Goal: Task Accomplishment & Management: Manage account settings

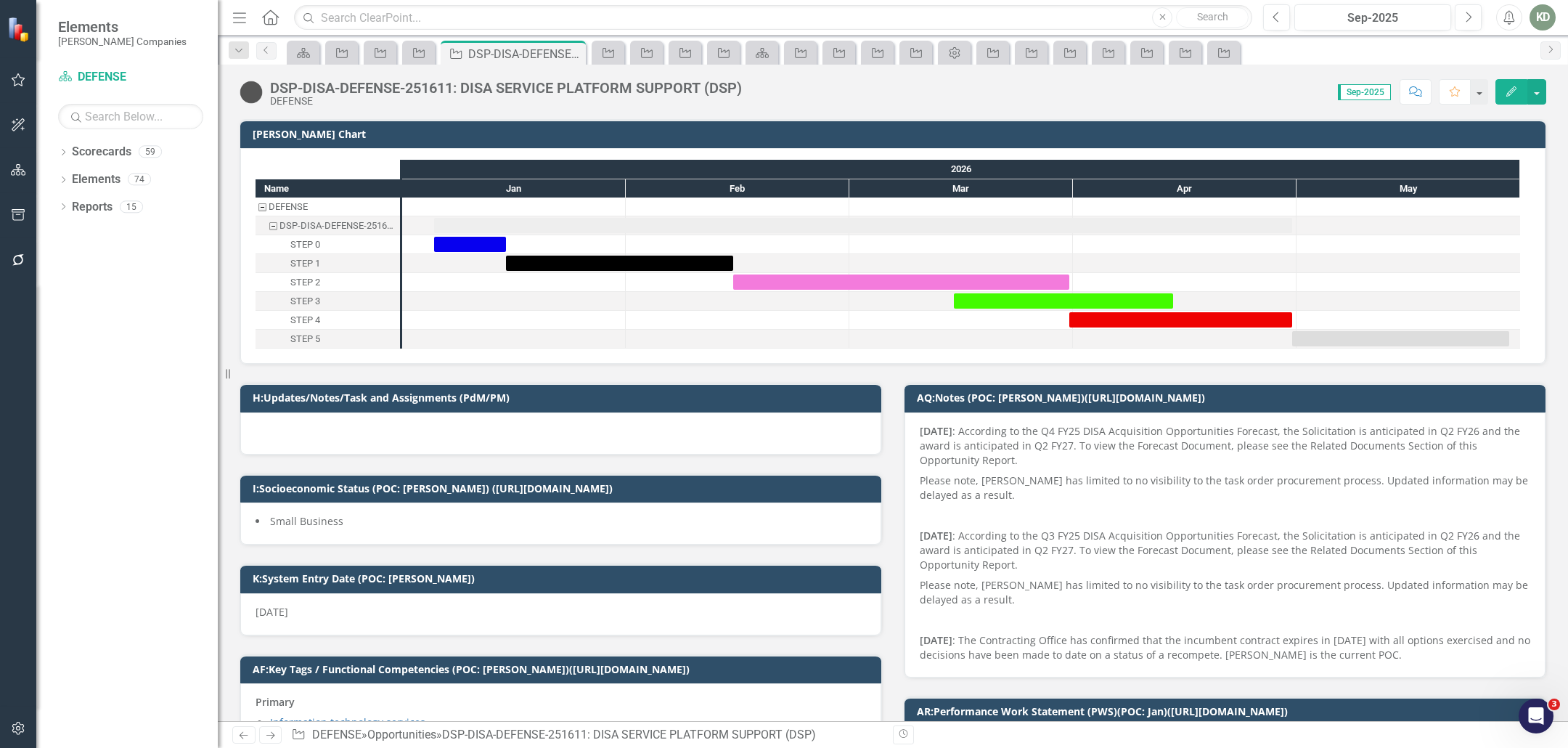
scroll to position [770, 0]
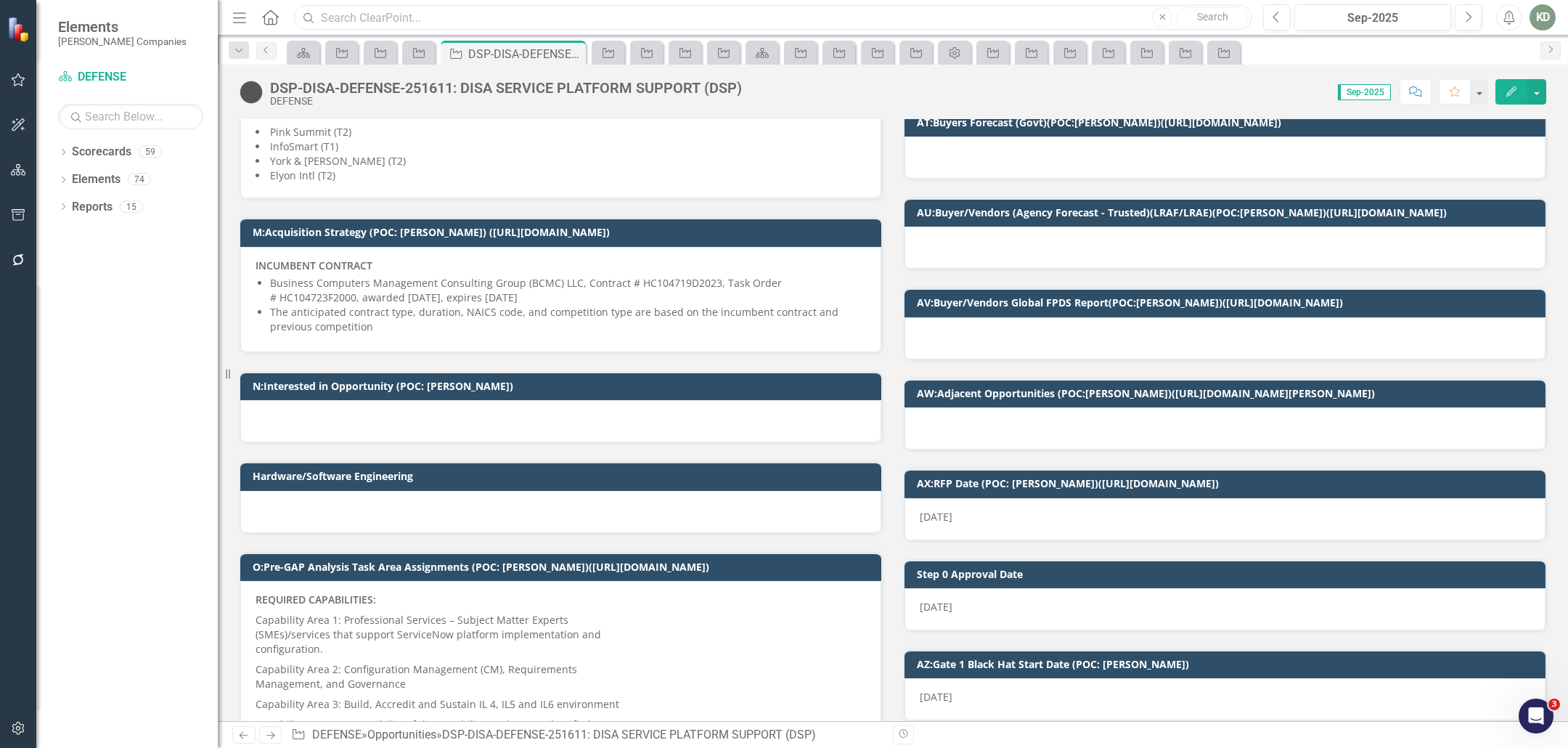
click at [536, 28] on input "text" at bounding box center [773, 17] width 958 height 26
paste input "254897"
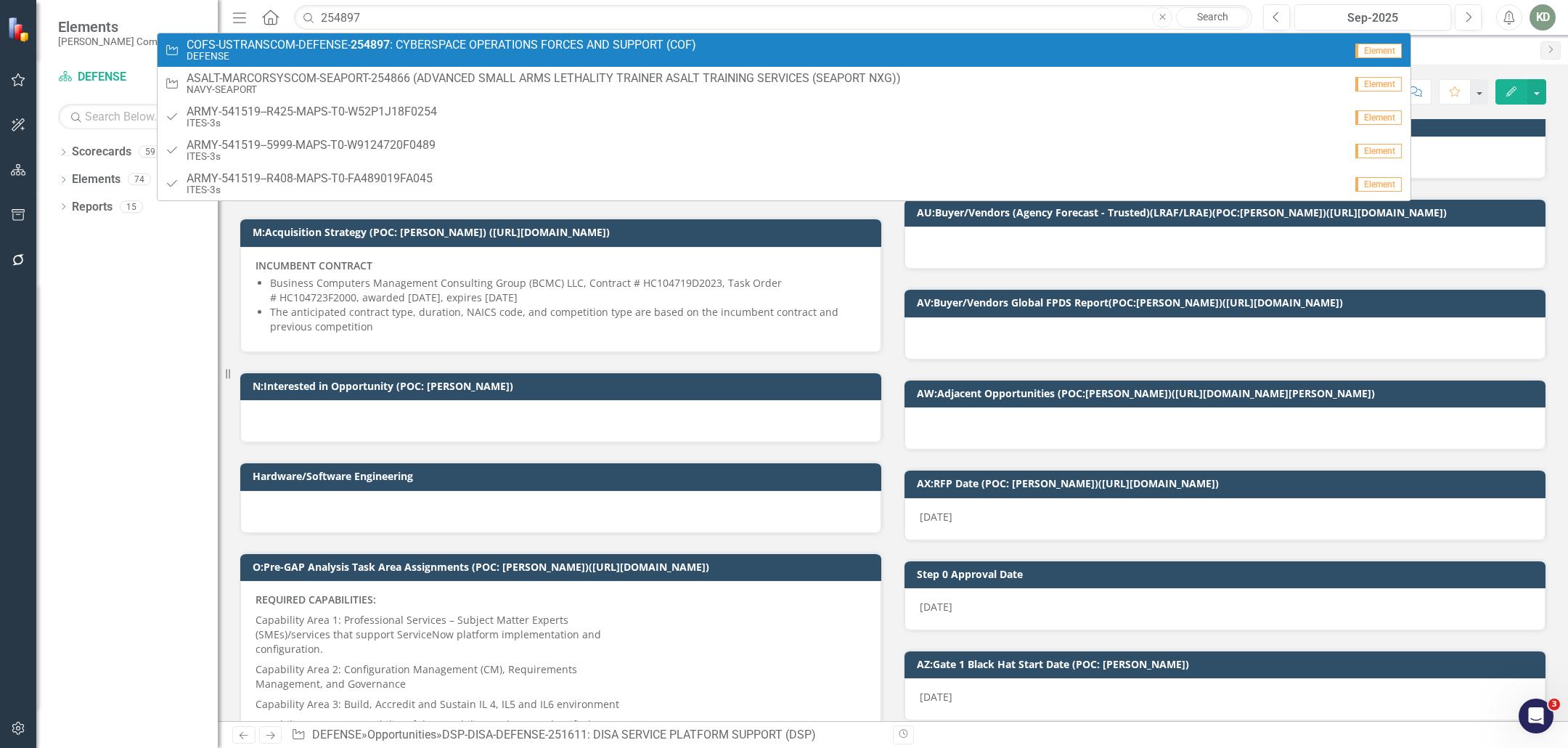
click at [526, 42] on span "COFS-USTRANSCOM-DEFENSE- 254897 : CYBERSPACE OPERATIONS FORCES AND SUPPORT (COF)" at bounding box center [441, 45] width 509 height 13
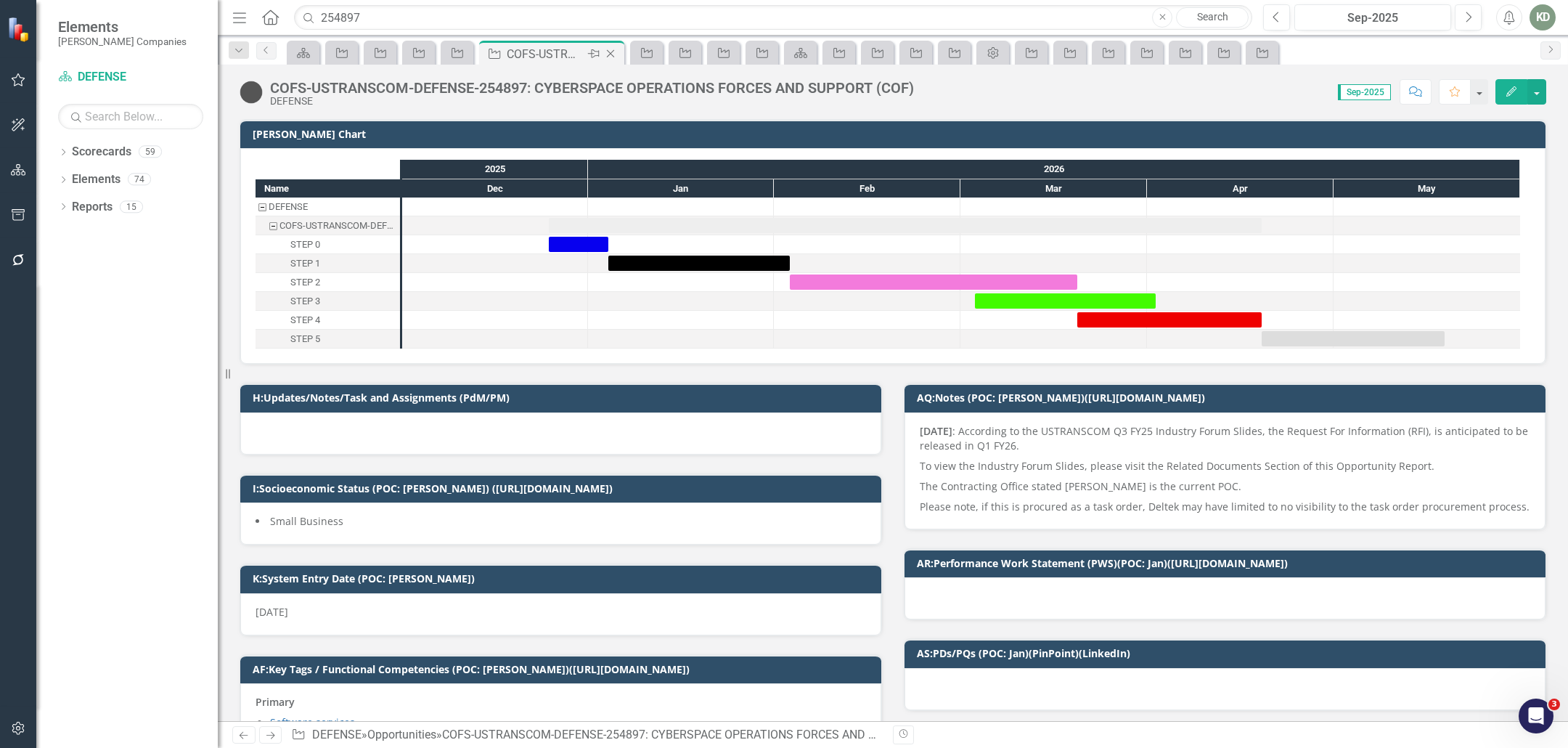
click at [615, 56] on icon "Close" at bounding box center [610, 54] width 14 height 11
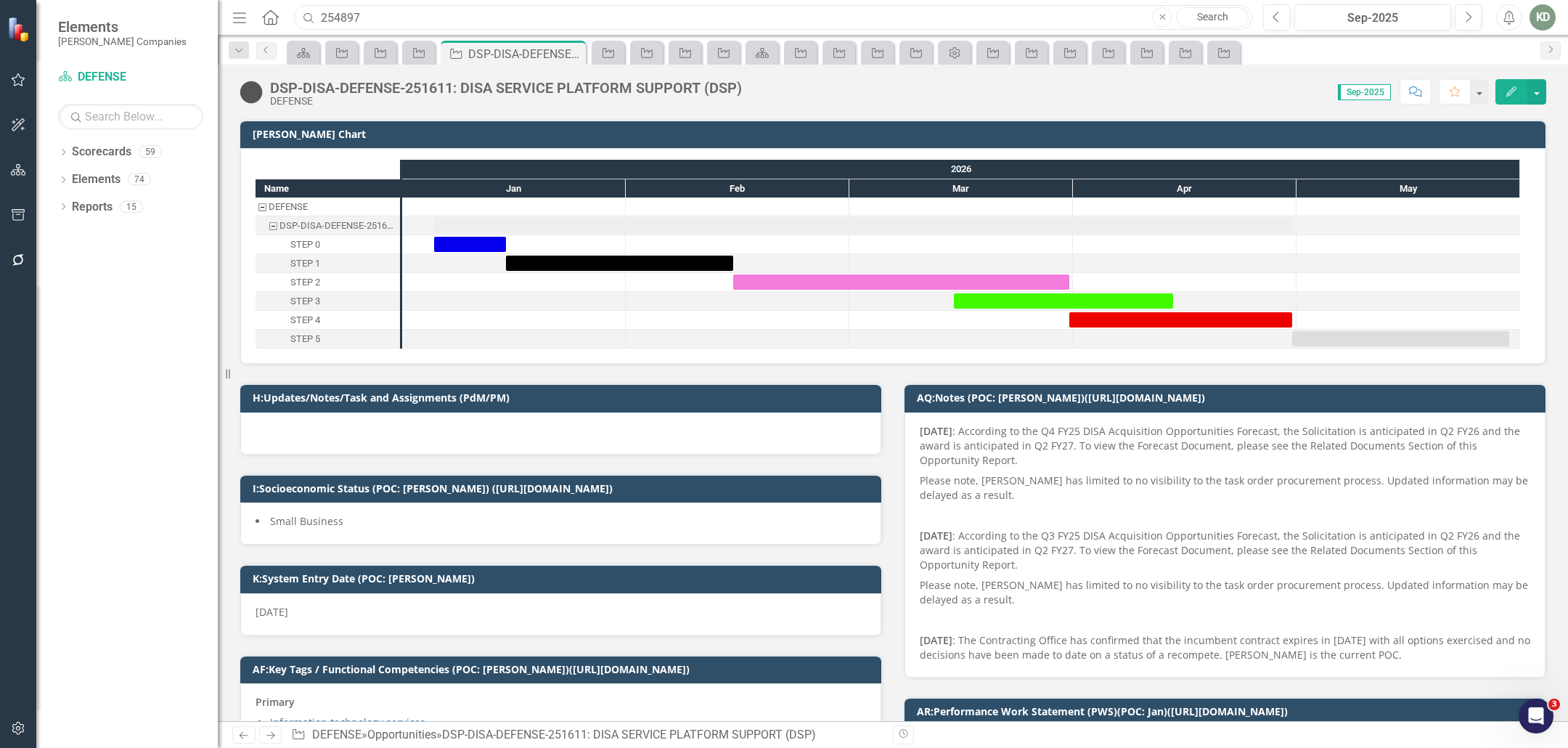
drag, startPoint x: 473, startPoint y: 24, endPoint x: 320, endPoint y: 16, distance: 153.2
click at [320, 16] on input "254897" at bounding box center [773, 17] width 958 height 26
paste input "7819"
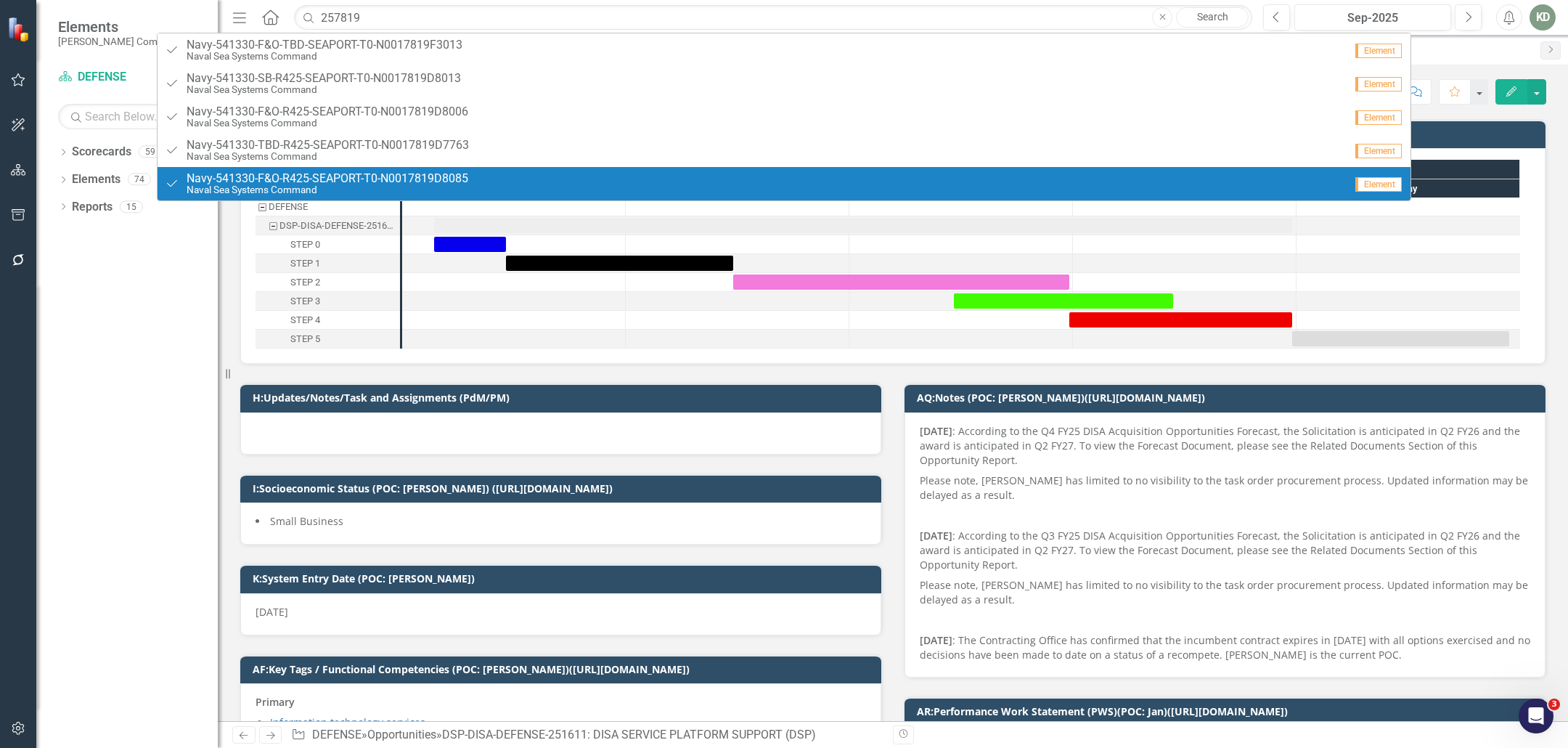
click at [166, 351] on div "Dropdown Scorecards 59 Dropdown [PERSON_NAME] Companies Dropdown ARMY ITES-3s D…" at bounding box center [127, 443] width 182 height 608
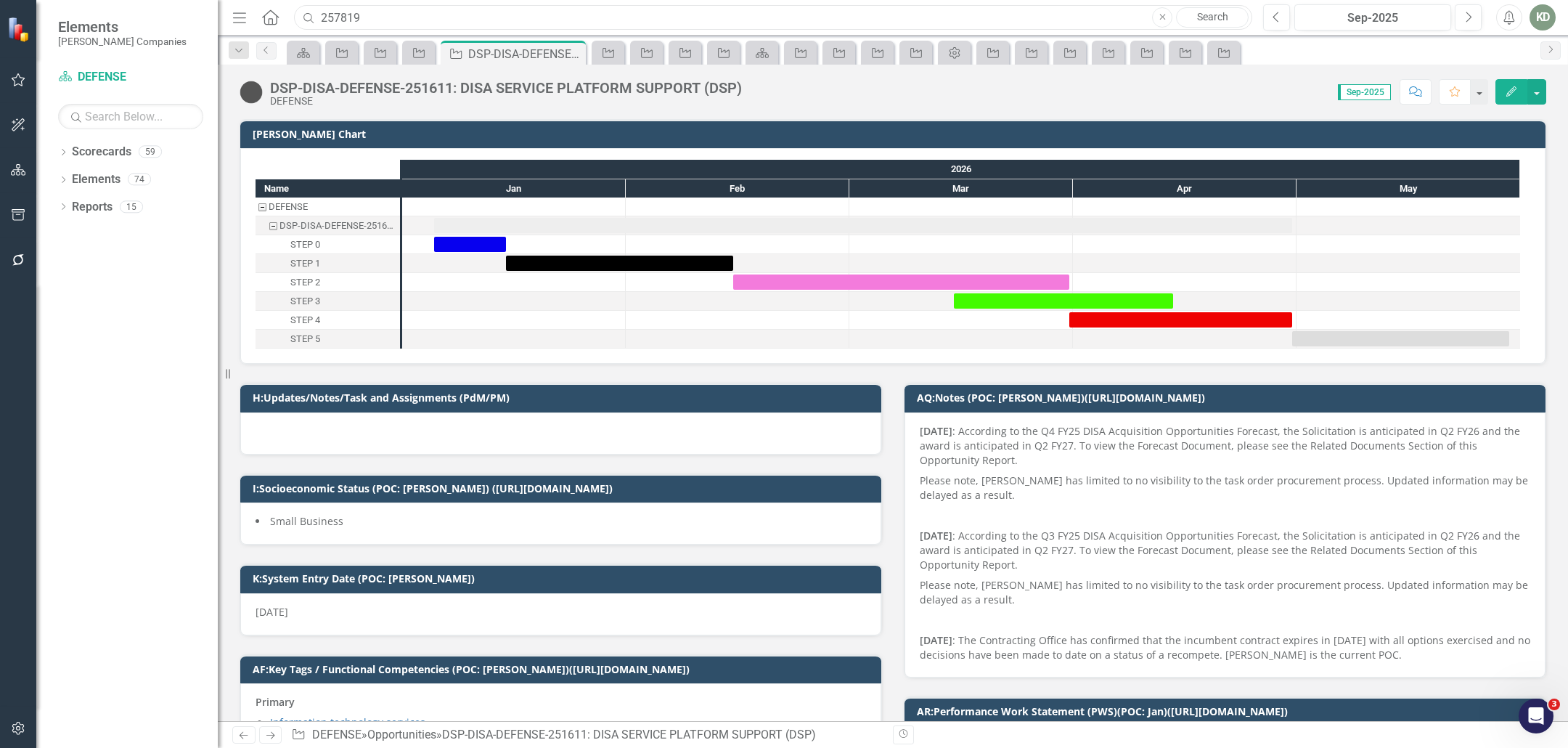
drag, startPoint x: 592, startPoint y: 13, endPoint x: 389, endPoint y: 10, distance: 203.0
click at [389, 9] on input "257819" at bounding box center [773, 17] width 958 height 26
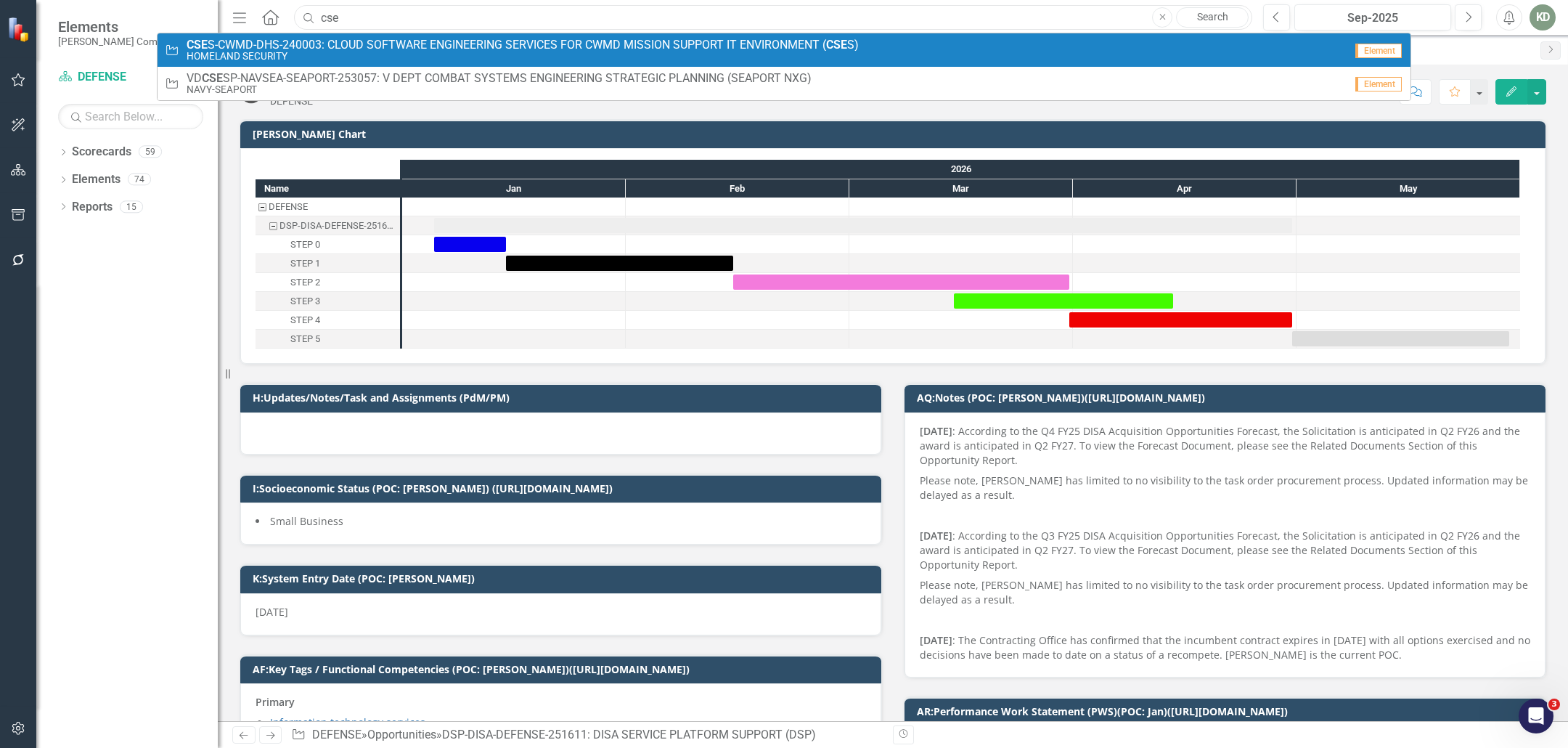
type input "cse"
click at [392, 43] on span "CSE S-CWMD-DHS-240003: CLOUD SOFTWARE ENGINEERING SERVICES FOR CWMD MISSION SUP…" at bounding box center [523, 45] width 672 height 13
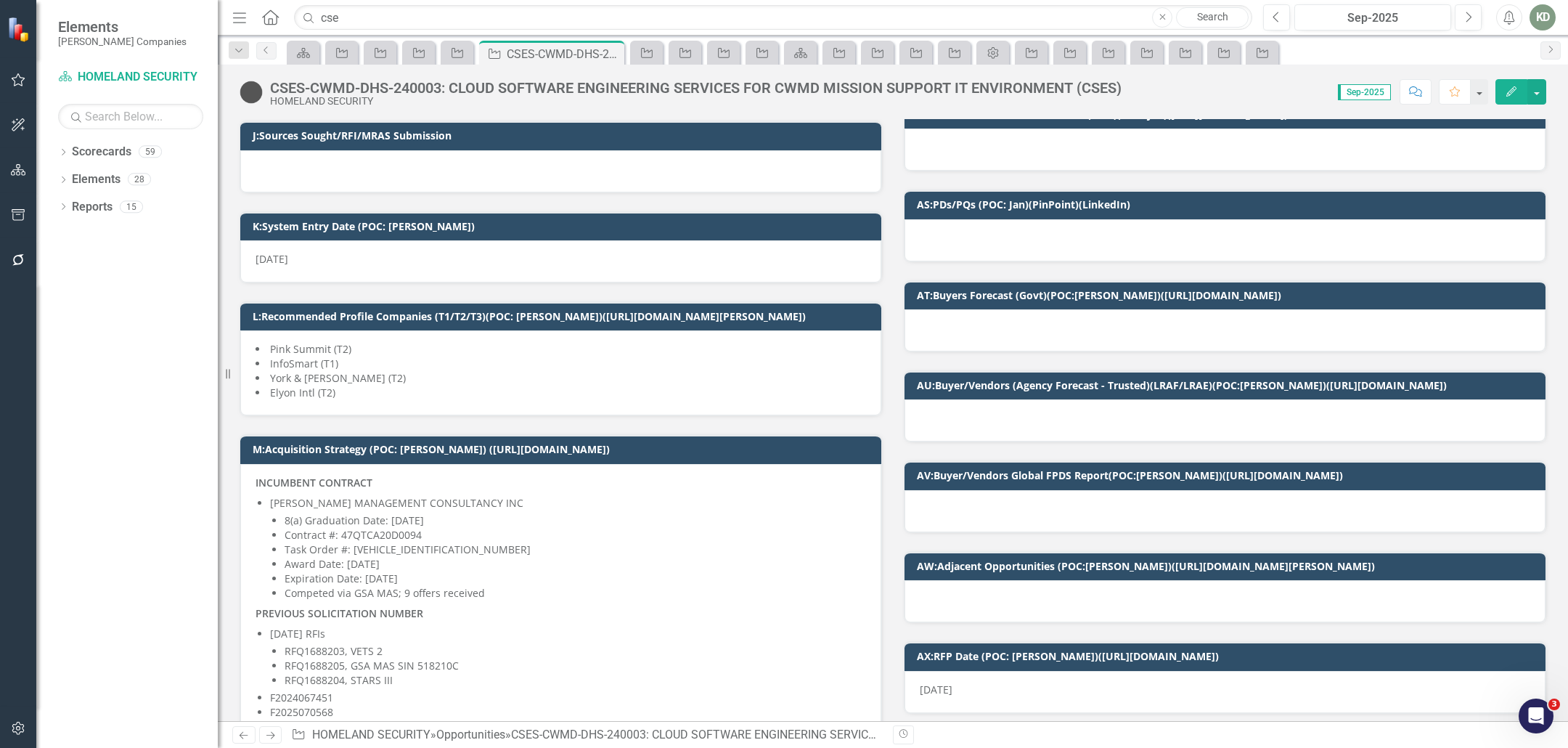
scroll to position [451, 0]
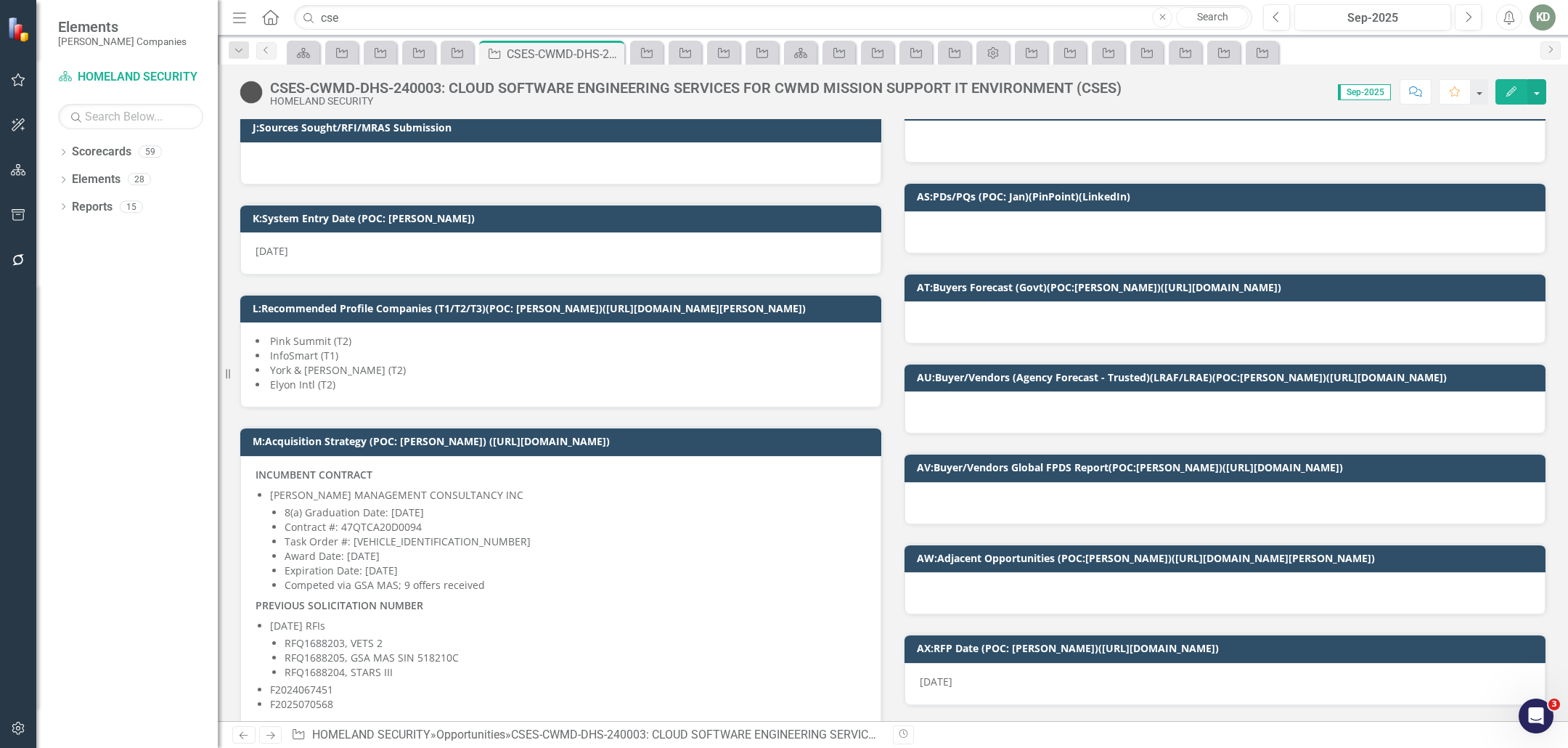
click at [520, 383] on li "Elyon Intl (T2)" at bounding box center [561, 384] width 611 height 14
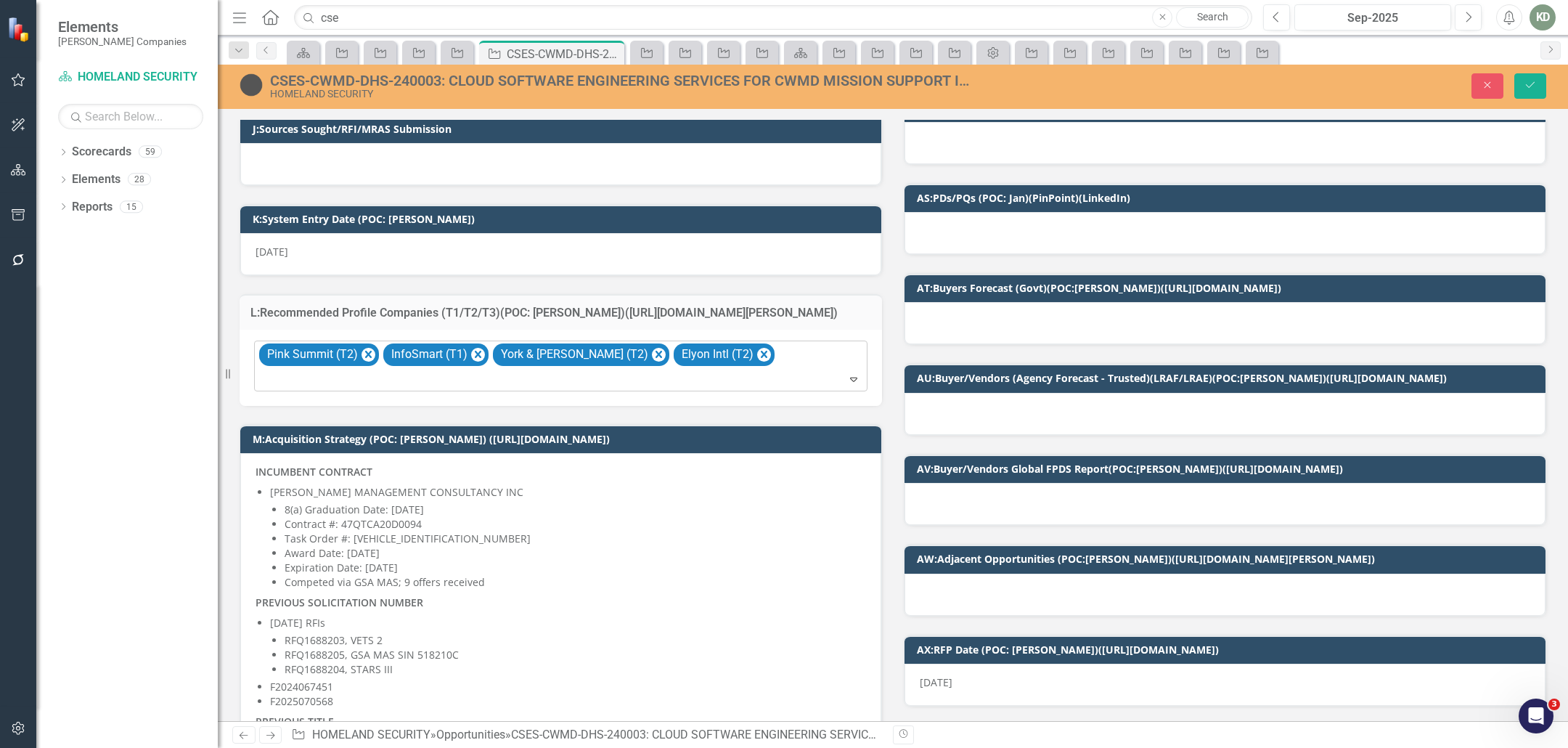
click at [758, 377] on div at bounding box center [562, 379] width 607 height 19
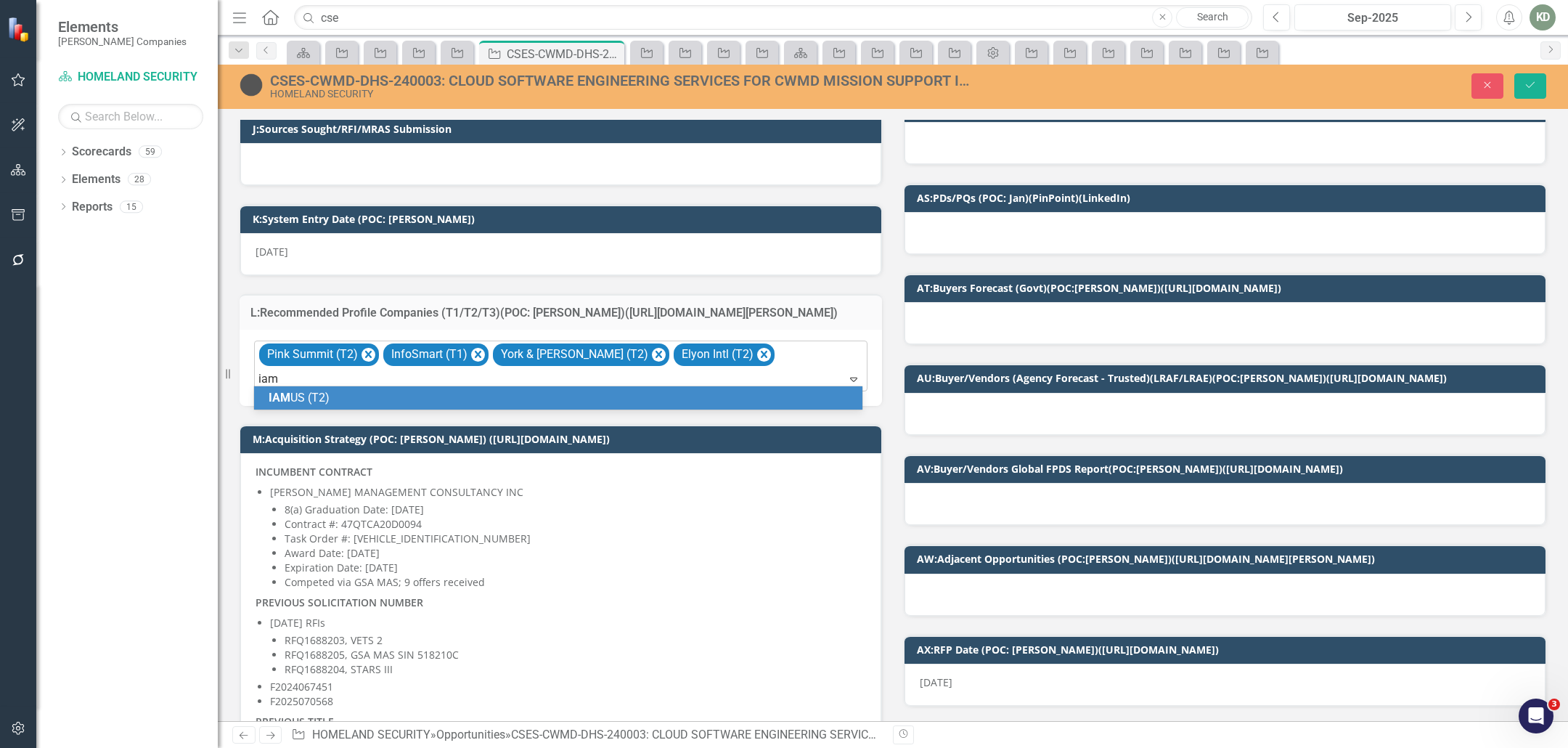
type input "iamu"
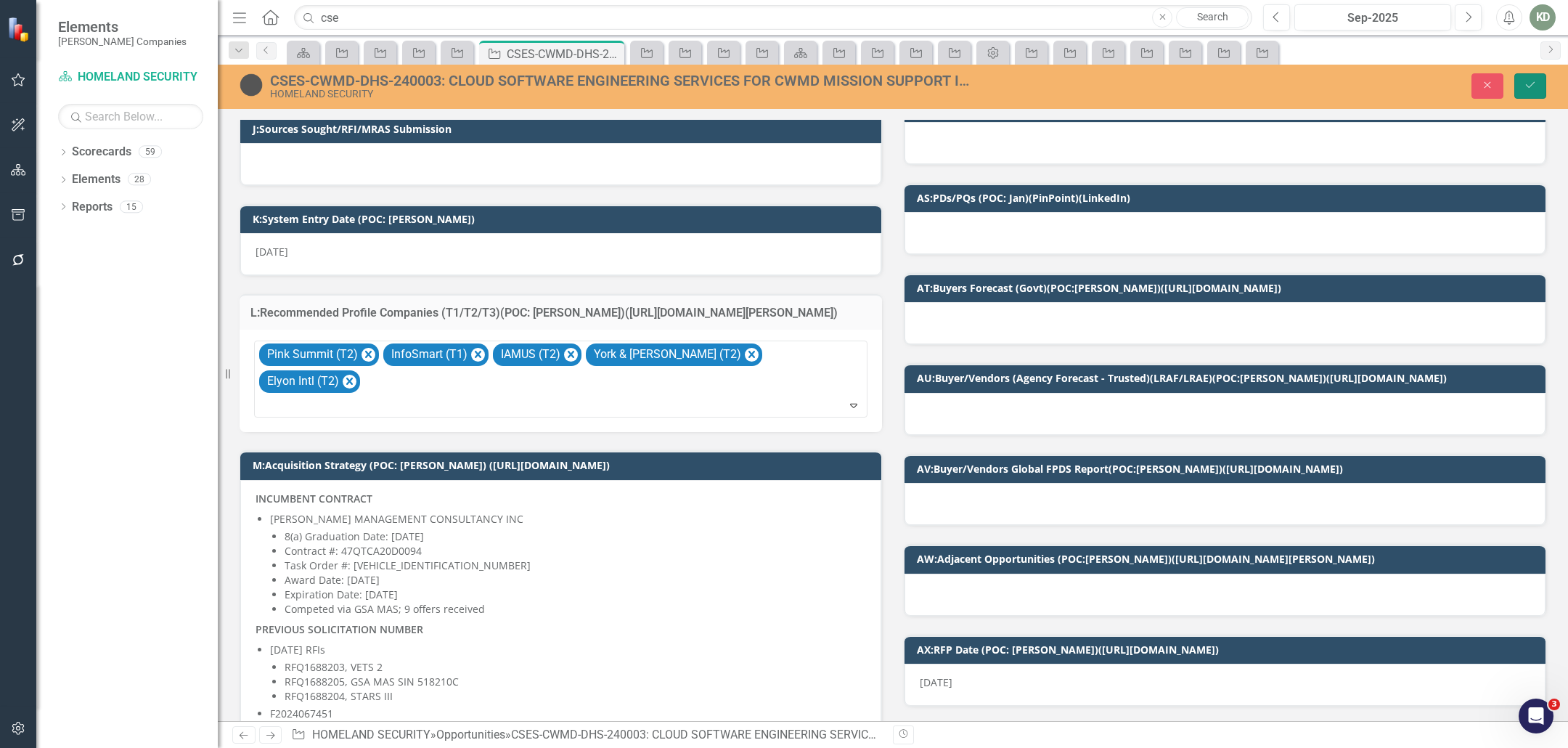
click at [1534, 94] on button "Save" at bounding box center [1530, 86] width 32 height 26
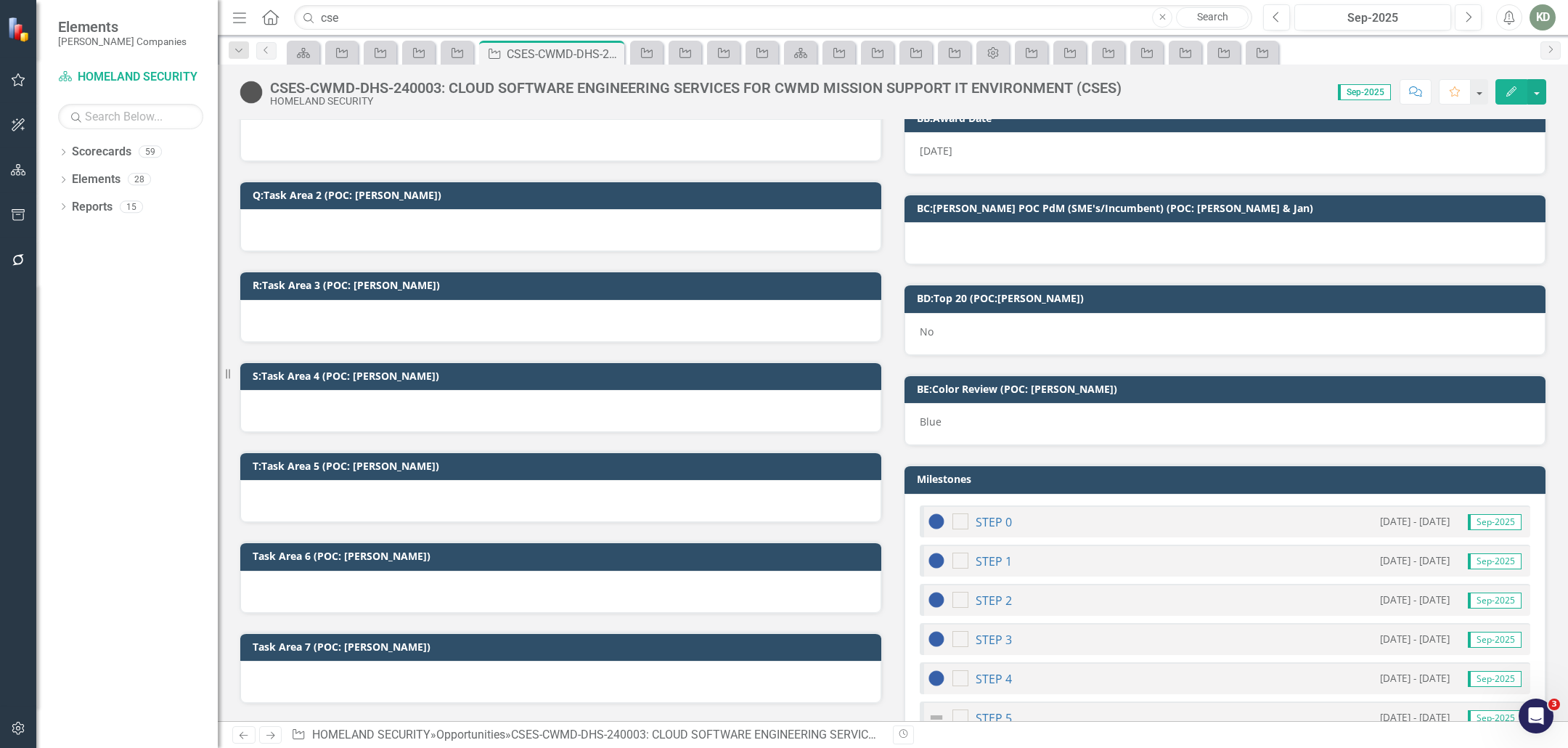
scroll to position [0, 0]
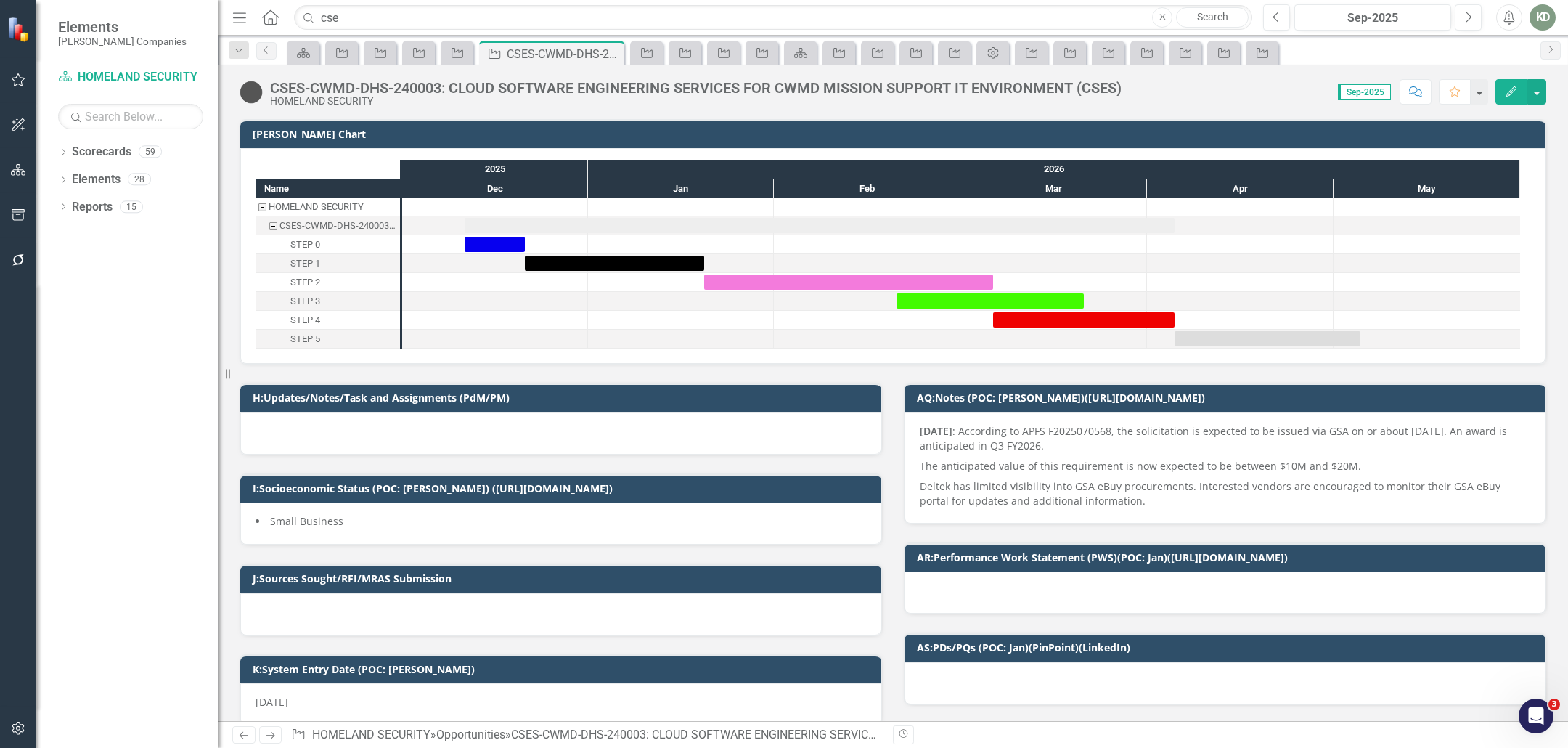
drag, startPoint x: 613, startPoint y: 52, endPoint x: 392, endPoint y: 16, distance: 223.9
click at [0, 0] on icon "Close" at bounding box center [0, 0] width 0 height 0
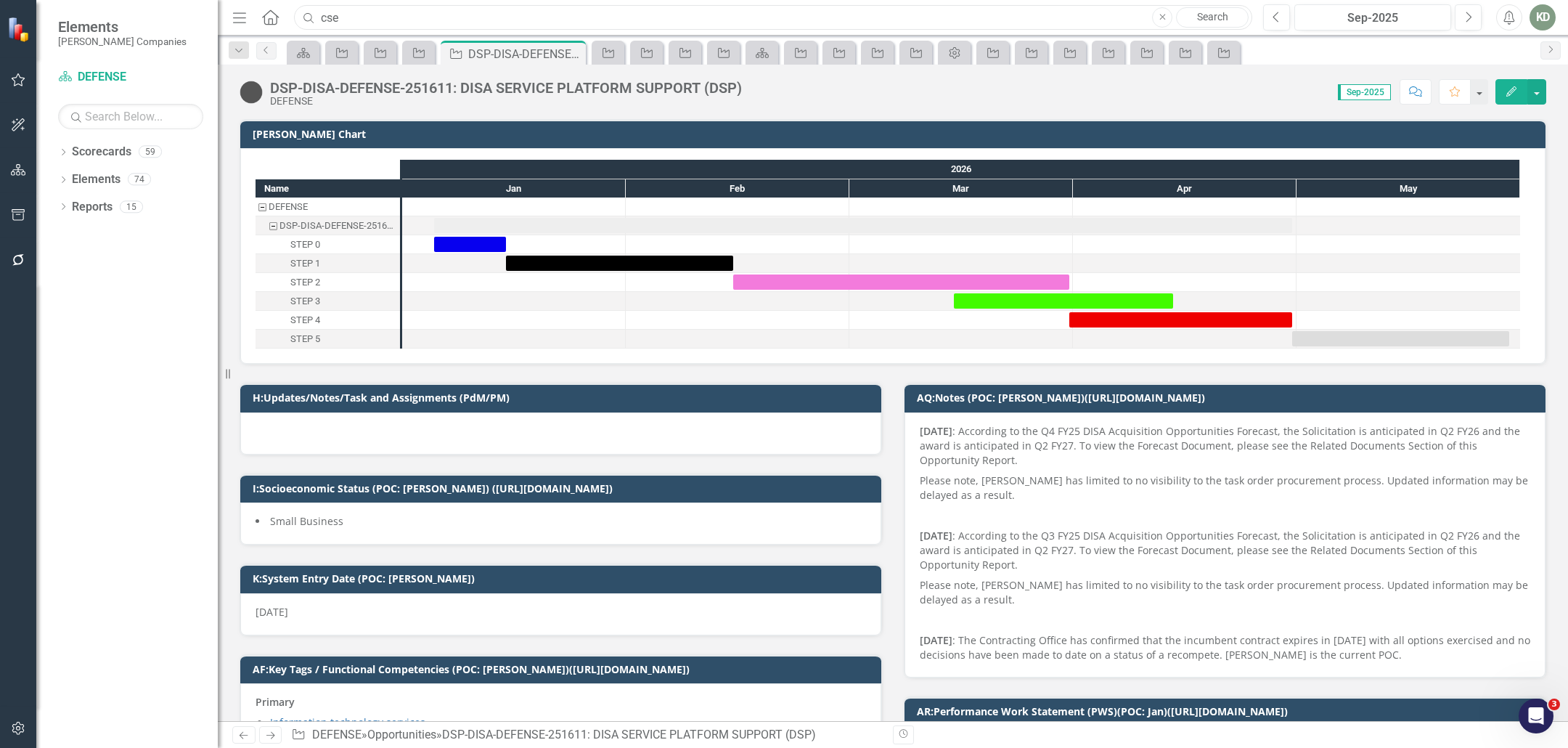
click at [305, 17] on div "Search cse Close Search" at bounding box center [769, 17] width 958 height 26
paste input "225536"
type input "225536"
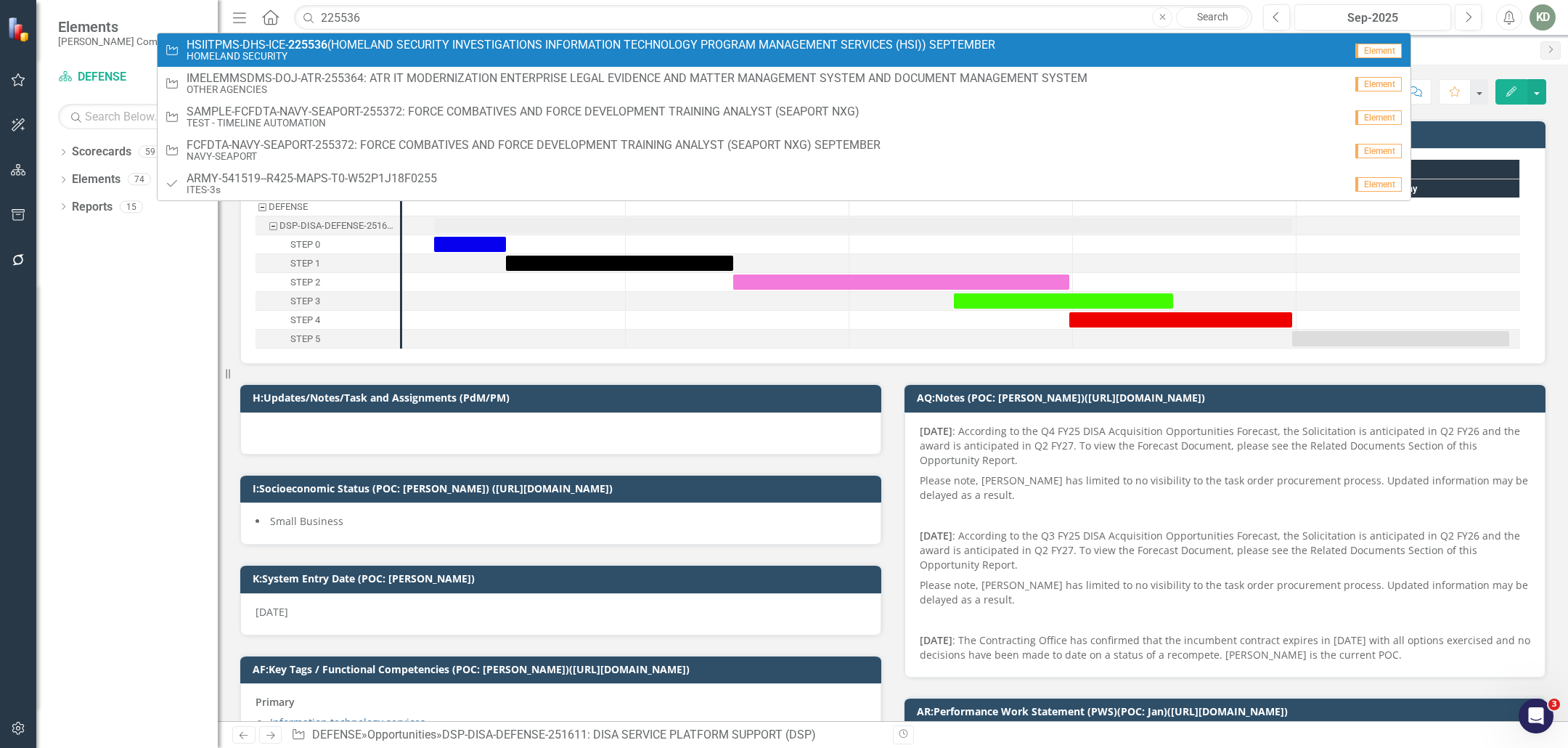
click at [458, 56] on small "HOMELAND SECURITY" at bounding box center [591, 56] width 809 height 11
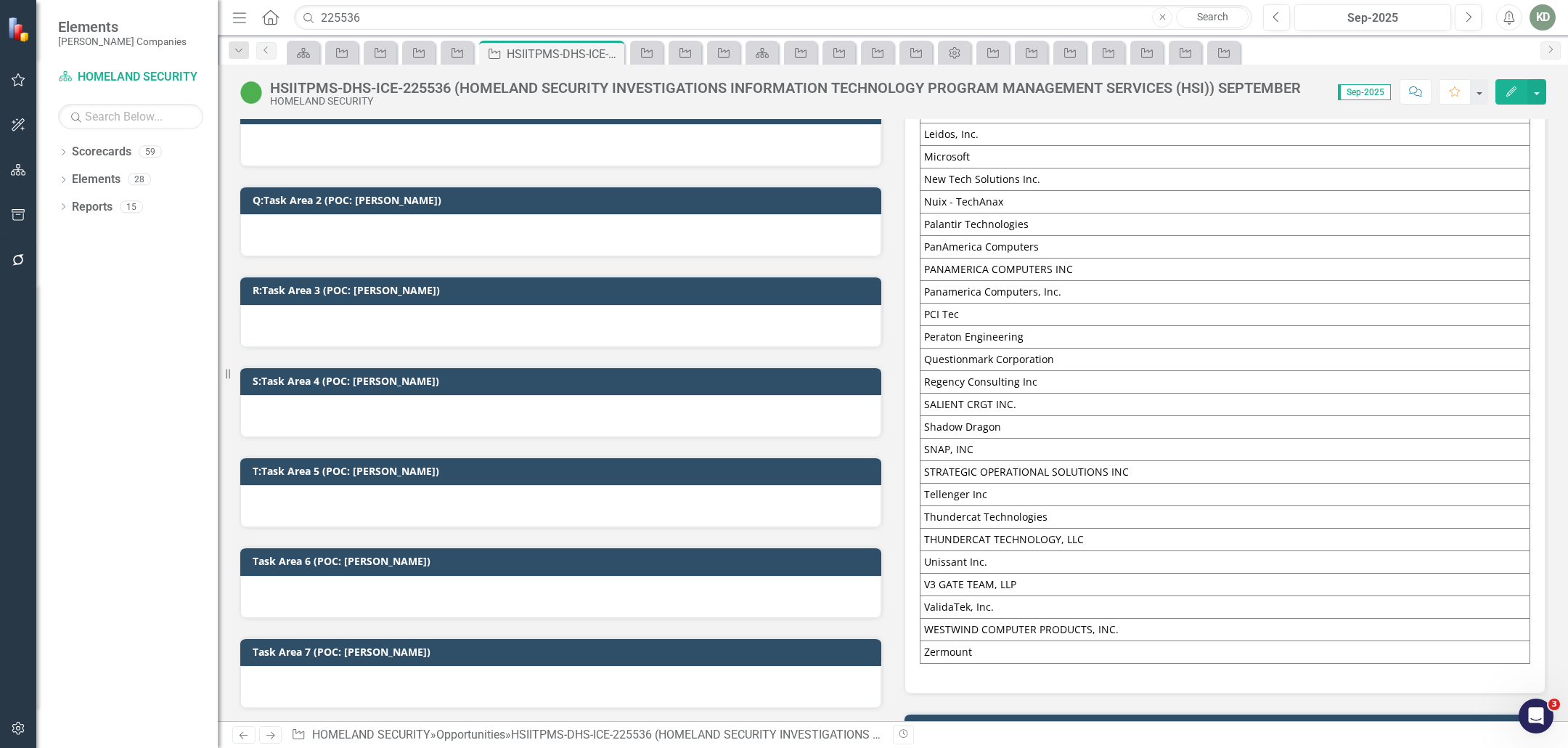
scroll to position [1365, 0]
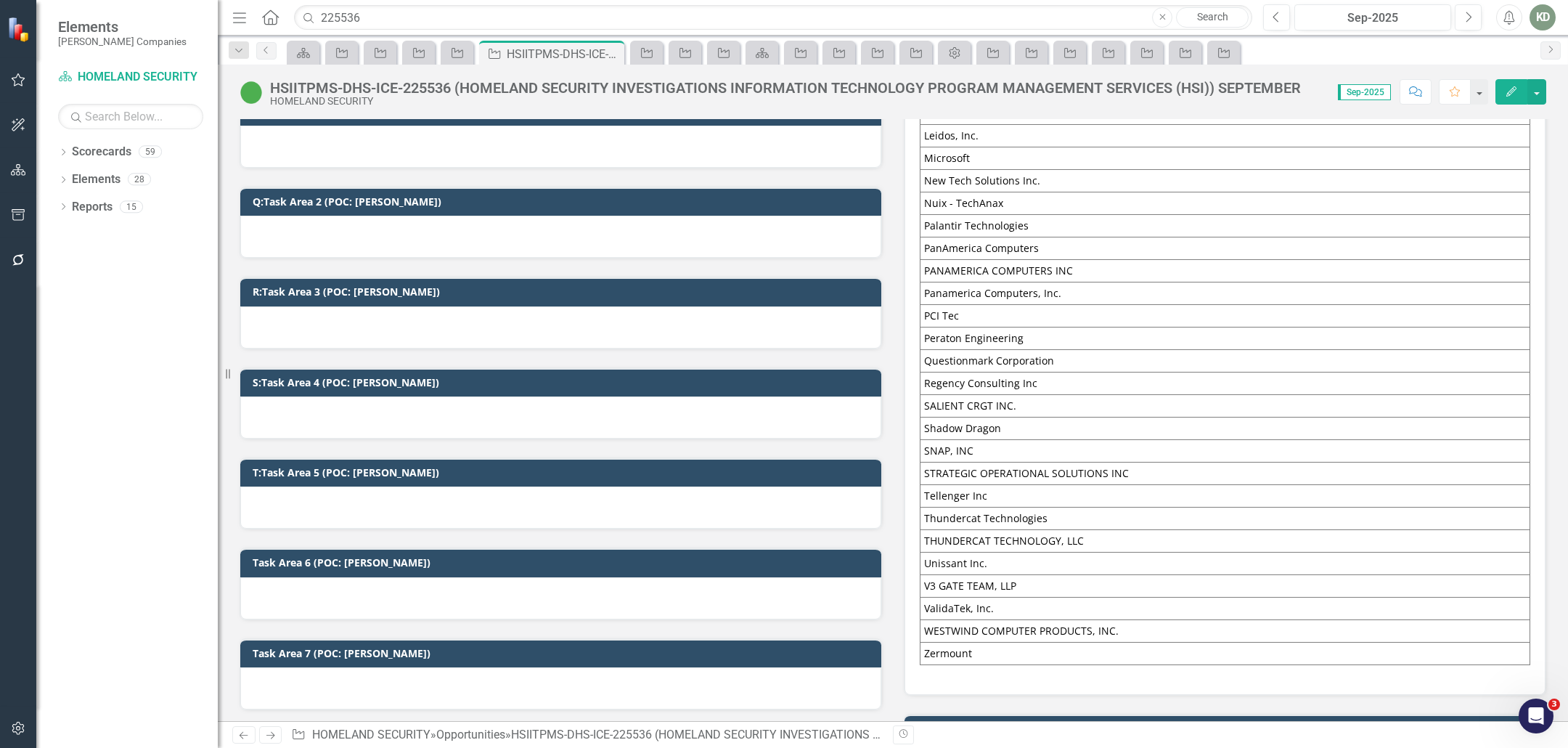
click at [1182, 467] on td "STRATEGIC OPERATIONAL SOLUTIONS INC" at bounding box center [1225, 474] width 610 height 23
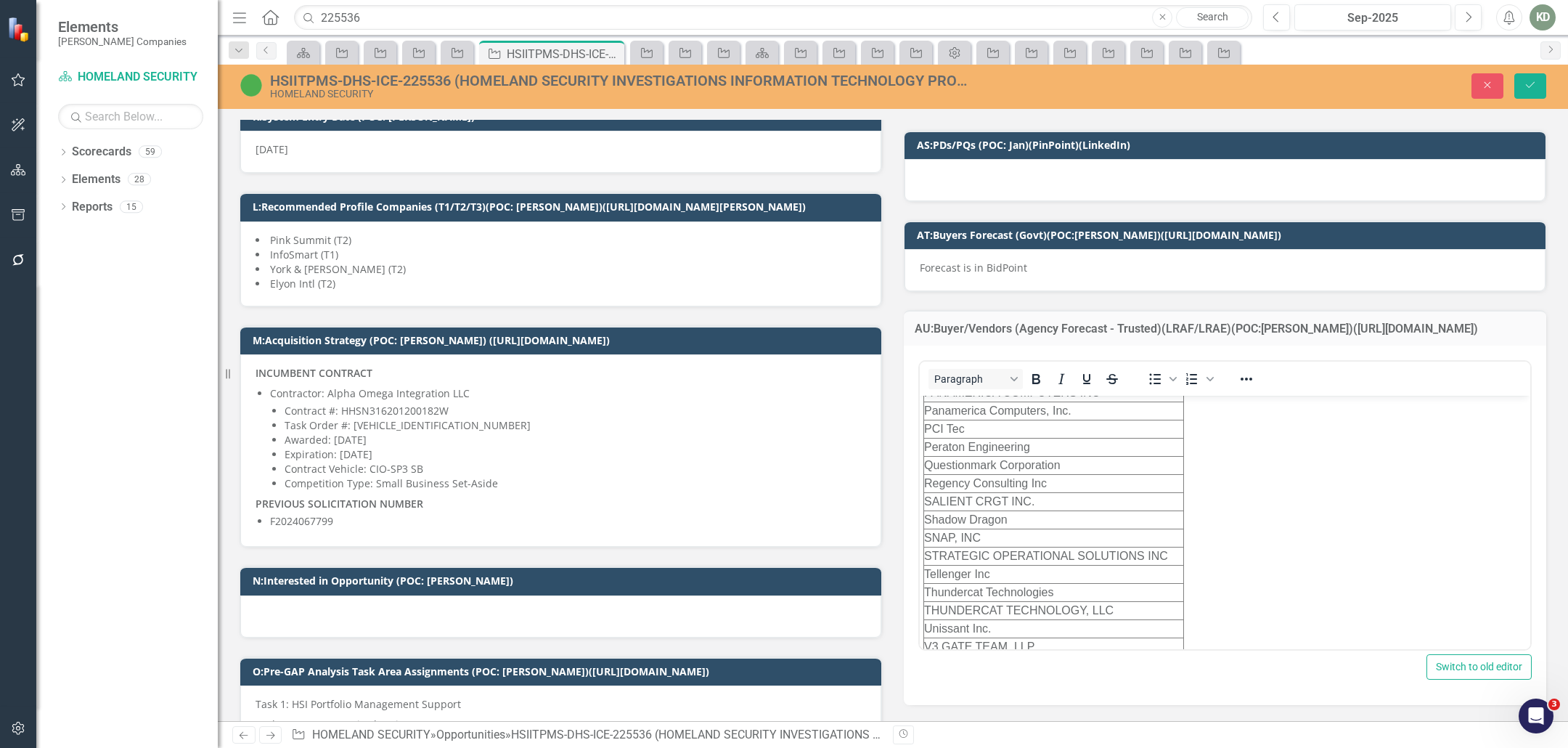
scroll to position [681, 0]
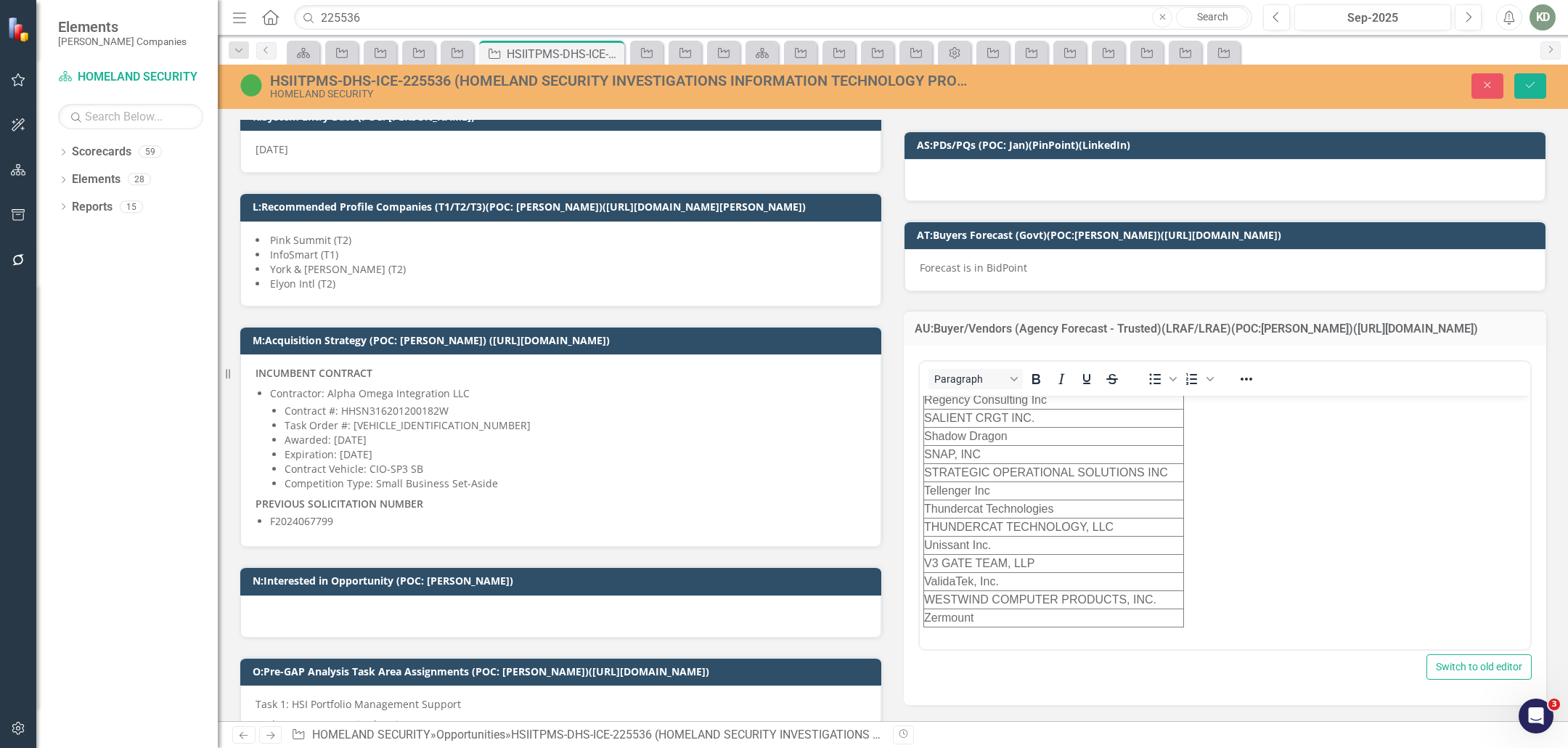
click at [1028, 541] on td "Unissant Inc." at bounding box center [1053, 545] width 259 height 18
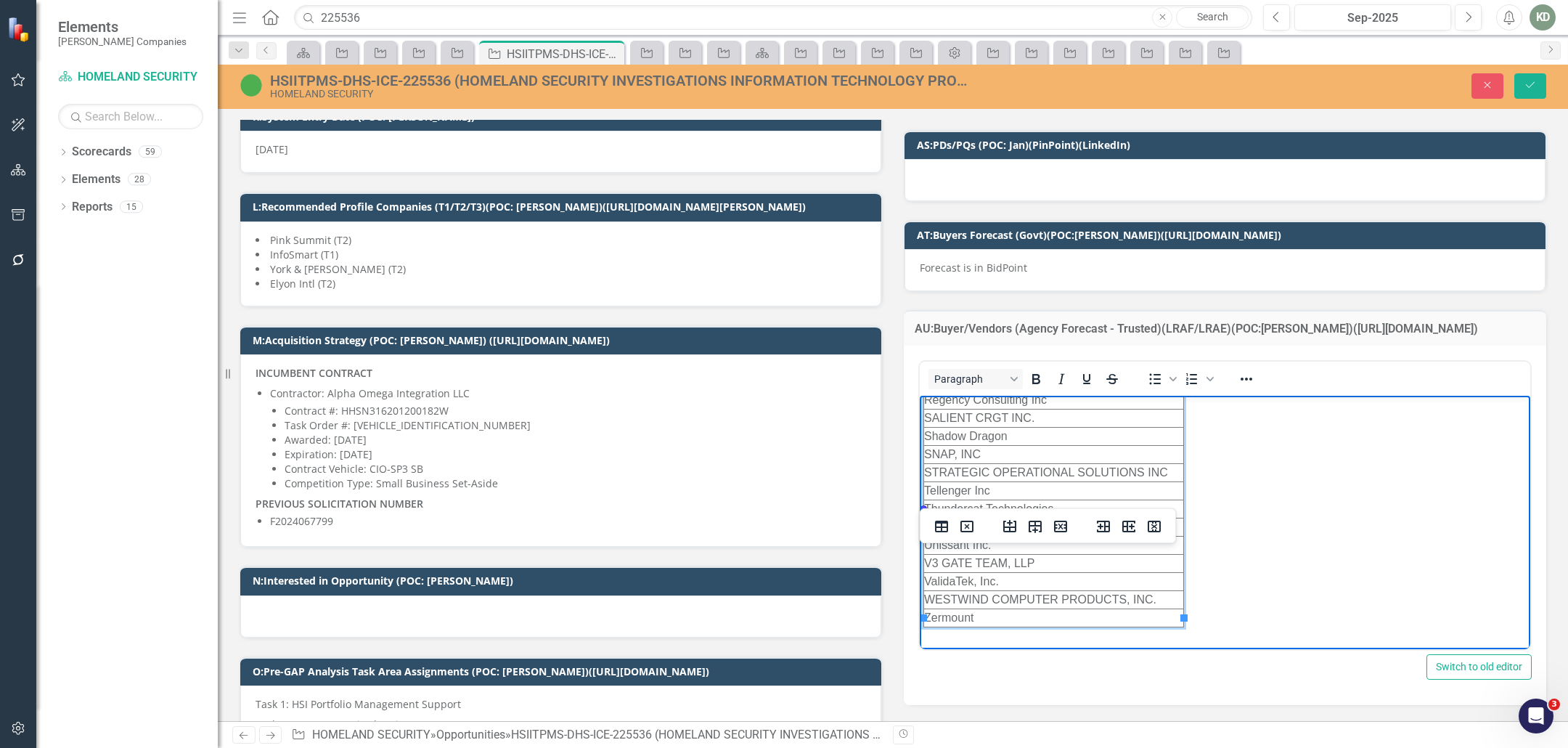
drag, startPoint x: 1091, startPoint y: 518, endPoint x: 927, endPoint y: 512, distance: 164.1
click at [927, 518] on td "THUNDERCAT TECHNOLOGY, LLC" at bounding box center [1053, 527] width 259 height 18
copy td "THUNDERCAT TECHNOLOGY, LLC"
click at [1067, 500] on td "Thundercat Technologies" at bounding box center [1053, 509] width 259 height 18
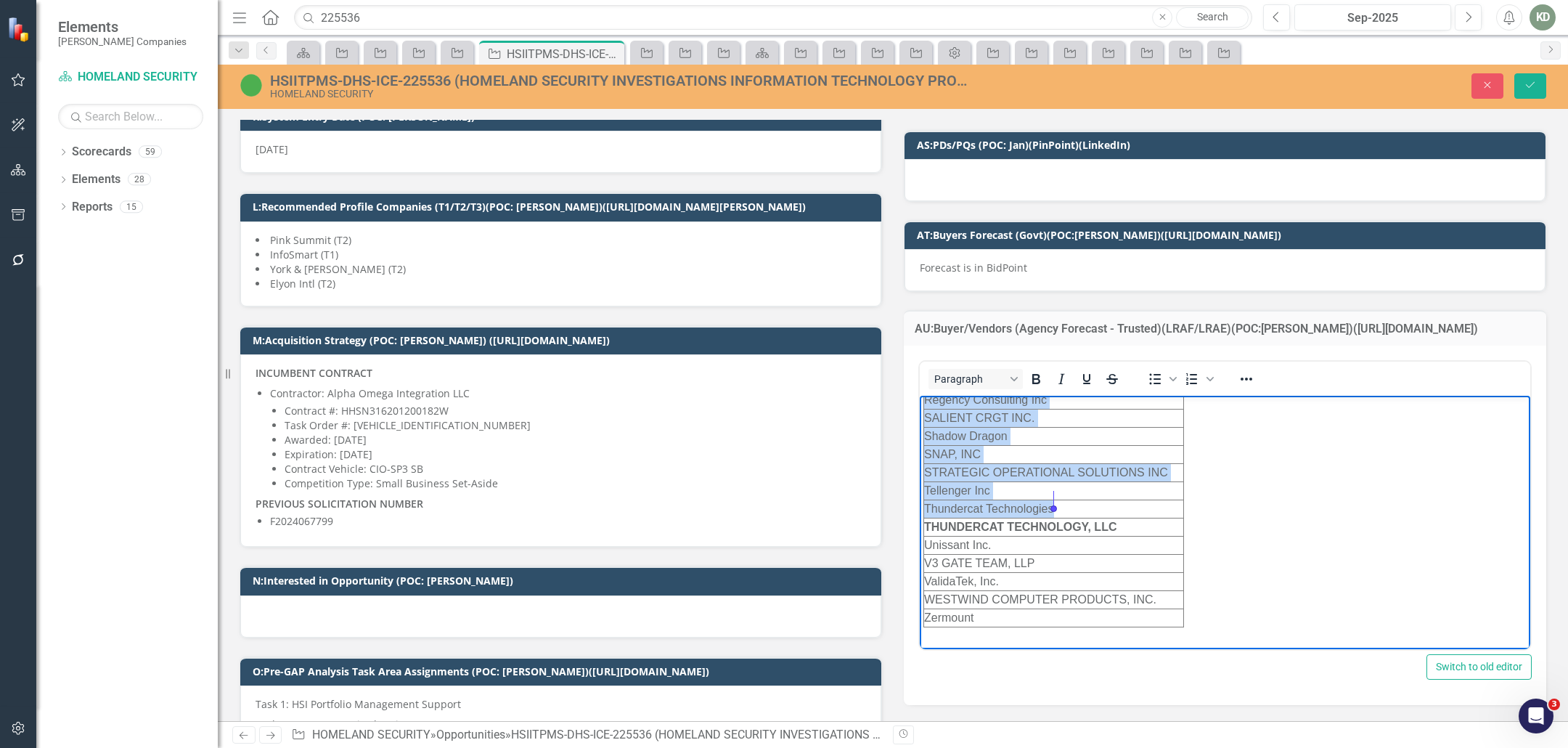
drag, startPoint x: 1067, startPoint y: 500, endPoint x: 920, endPoint y: 500, distance: 147.0
click at [921, 500] on body "AEEC-Argentys LLC Affigent, LLC AKIRA TECHNOLOGIES INC Alpha Omega Integration …" at bounding box center [1225, 187] width 611 height 945
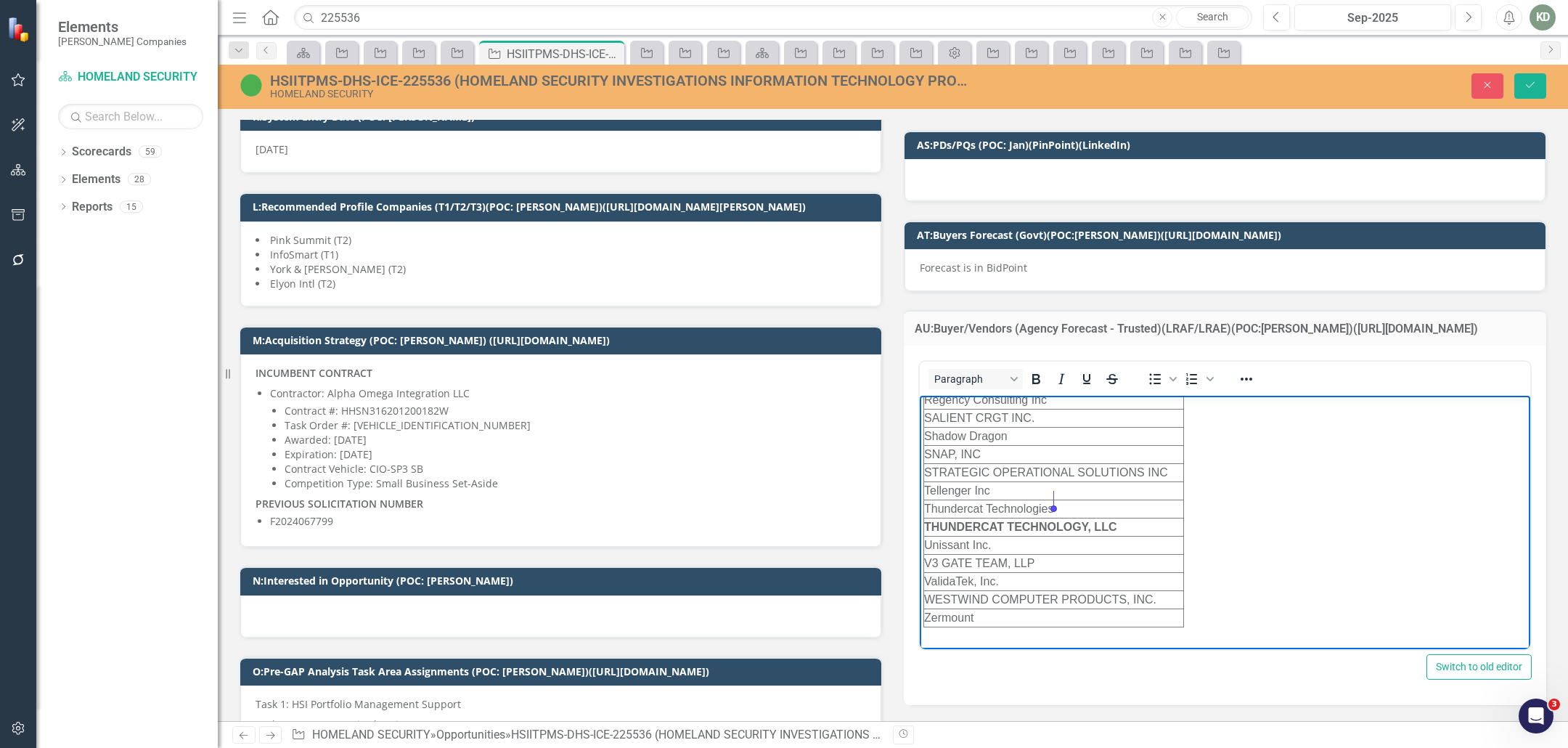
drag, startPoint x: 1035, startPoint y: 502, endPoint x: 1086, endPoint y: 499, distance: 51.1
click at [1035, 502] on td "Thundercat Technologies" at bounding box center [1053, 509] width 259 height 18
drag, startPoint x: 1127, startPoint y: 500, endPoint x: 925, endPoint y: 497, distance: 202.0
click at [925, 500] on td "Thundercat Technologies" at bounding box center [1053, 509] width 259 height 18
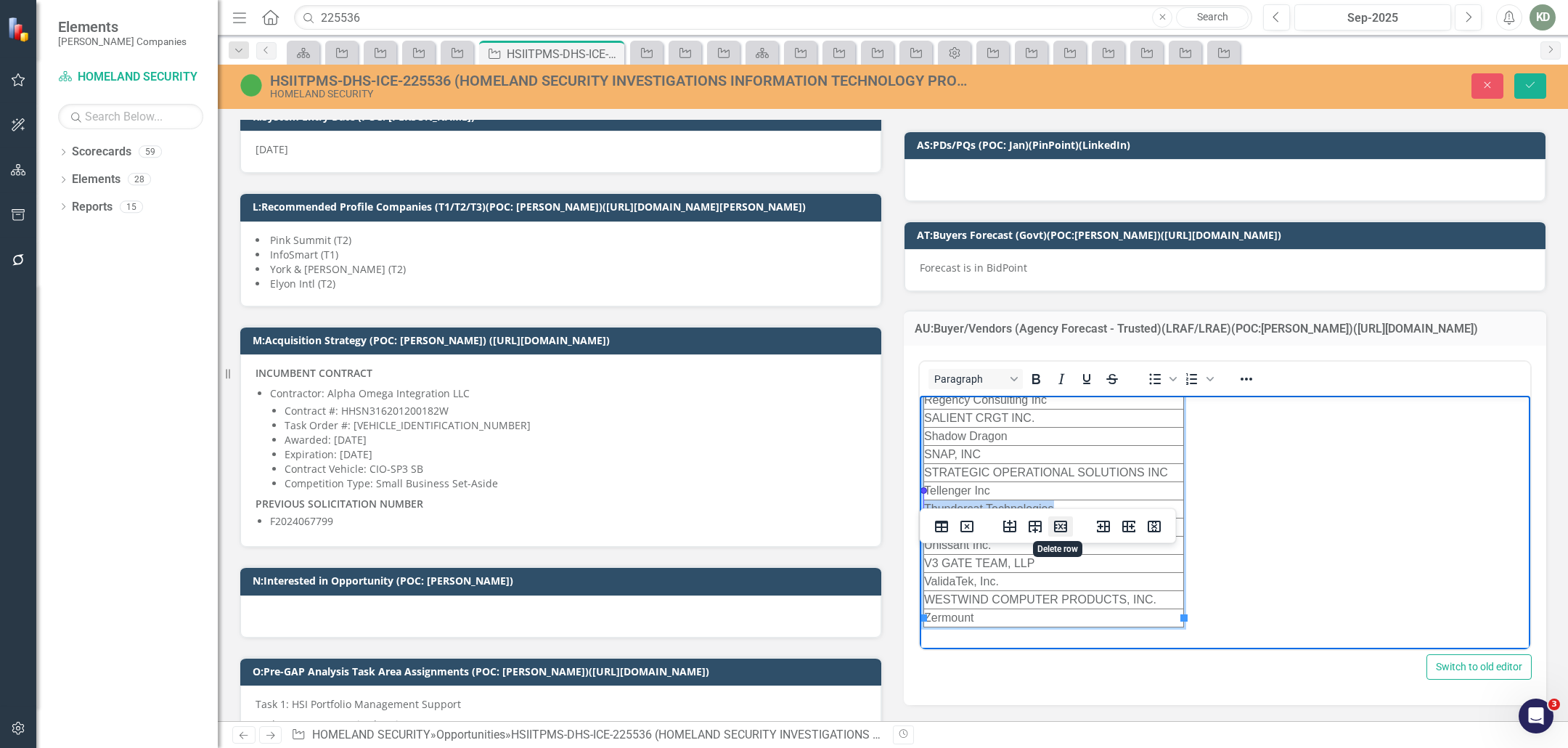
click at [1056, 521] on icon "Delete row" at bounding box center [1061, 527] width 13 height 11
drag, startPoint x: 1005, startPoint y: 501, endPoint x: 924, endPoint y: 499, distance: 81.0
click at [924, 500] on td "Tellenger Inc" at bounding box center [1053, 509] width 259 height 18
copy td "Tellenger Inc"
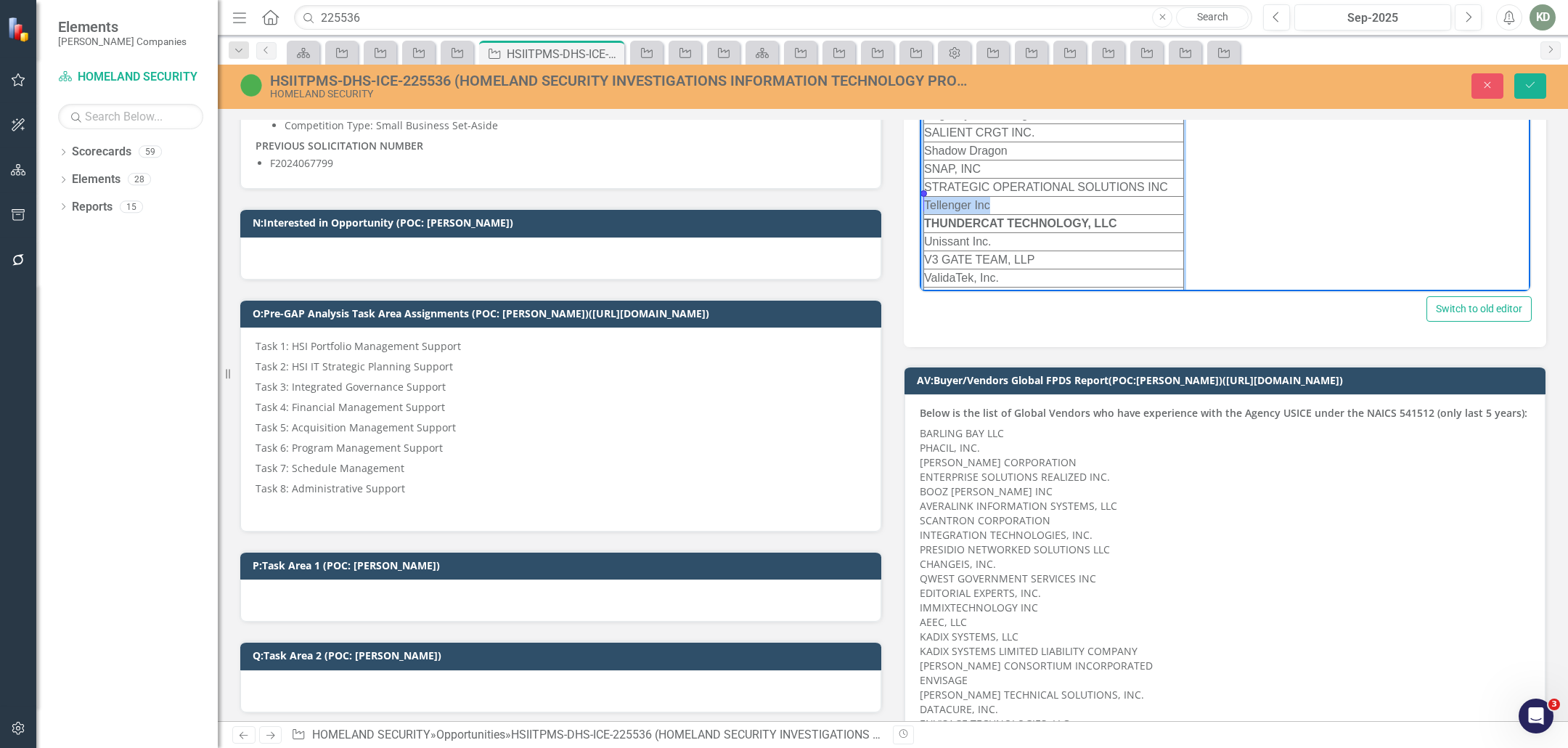
scroll to position [599, 0]
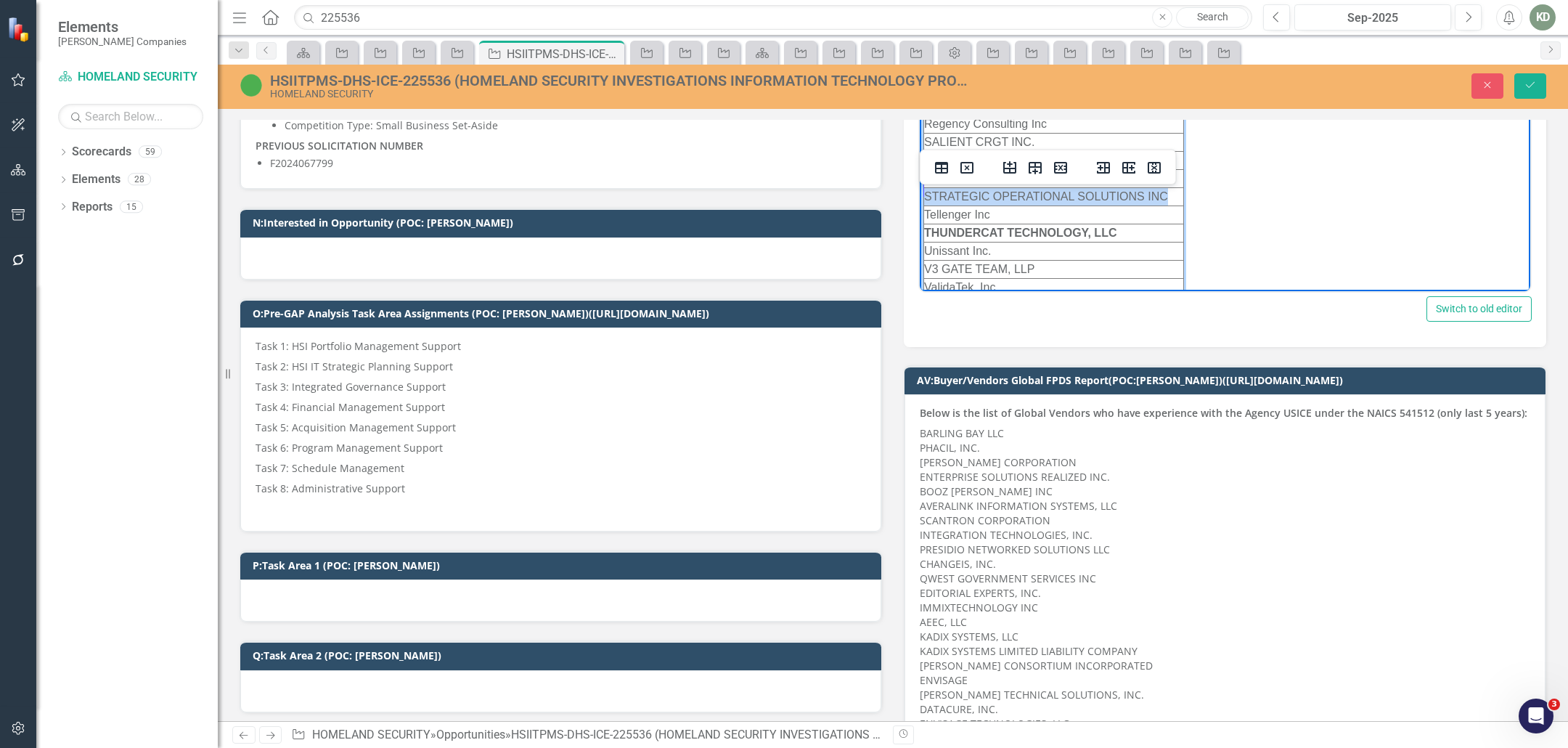
drag, startPoint x: 1171, startPoint y: 182, endPoint x: 920, endPoint y: 191, distance: 251.2
click at [927, 188] on td "STRATEGIC OPERATIONAL SOLUTIONS INC" at bounding box center [1053, 196] width 259 height 18
copy td "STRATEGIC OPERATIONAL SOLUTIONS INC"
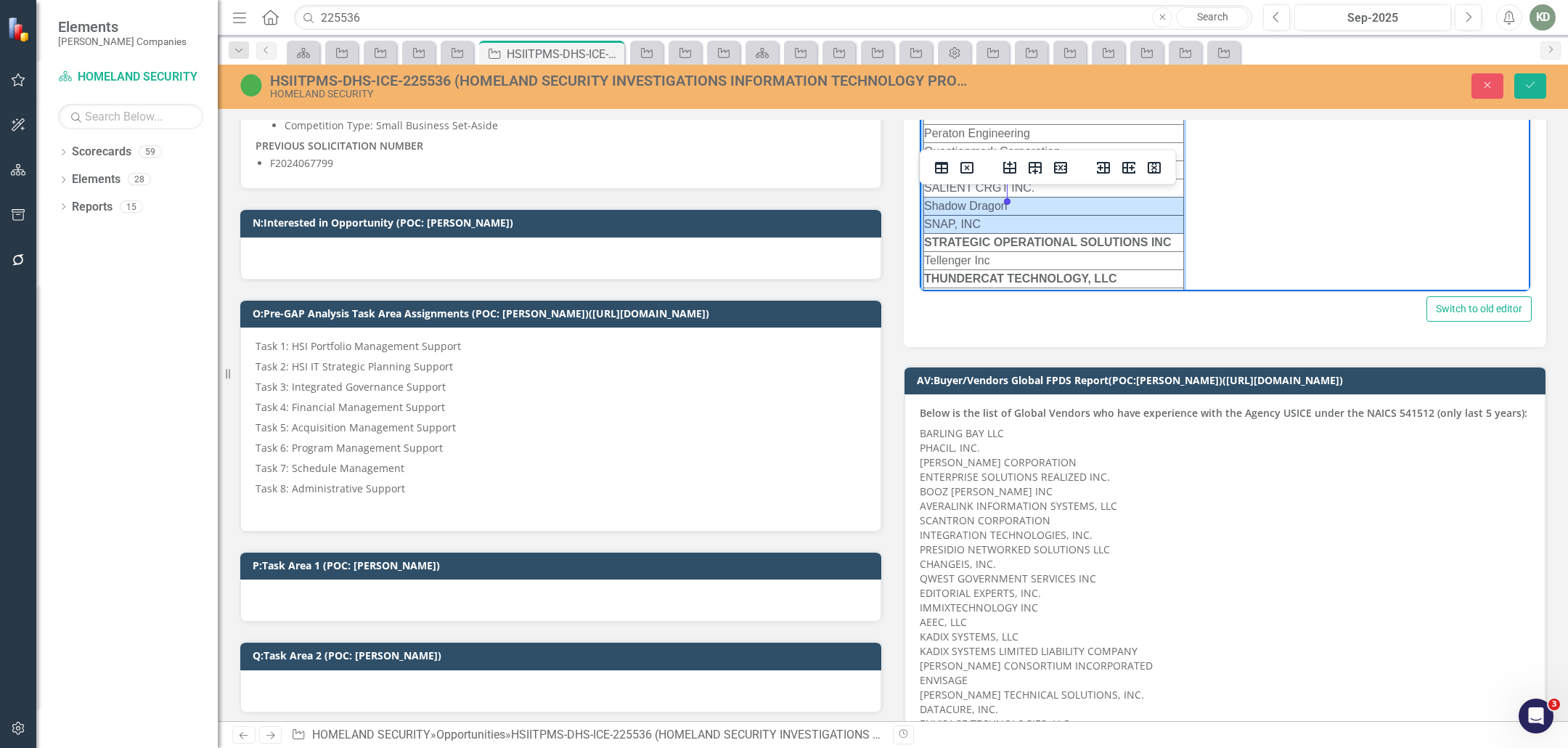
scroll to position [563, 0]
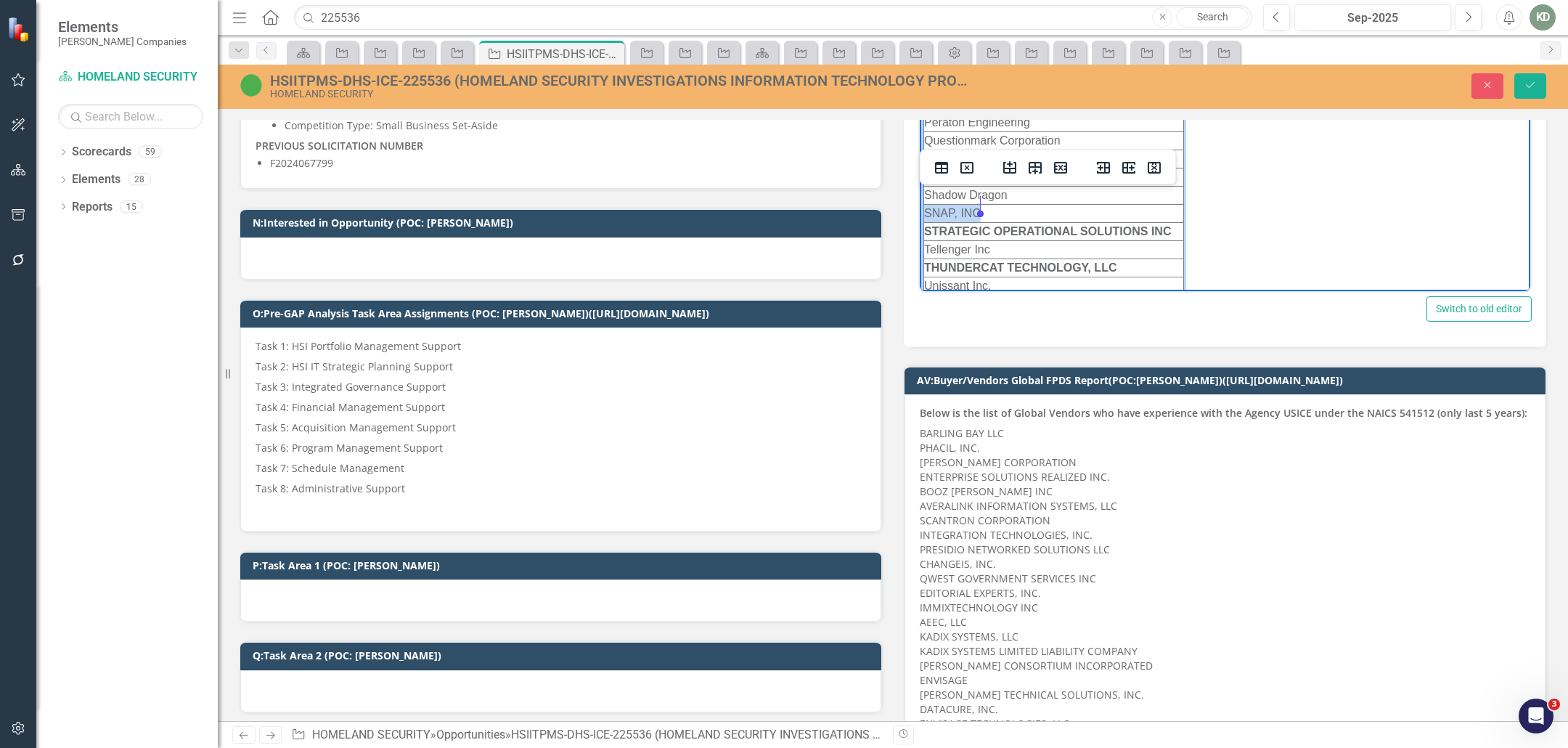
drag, startPoint x: 1004, startPoint y: 199, endPoint x: 988, endPoint y: 209, distance: 18.9
click at [993, 204] on td "SNAP, INC" at bounding box center [1053, 213] width 259 height 18
copy td "SNAP, INC"
drag, startPoint x: 1019, startPoint y: 182, endPoint x: 930, endPoint y: 187, distance: 89.1
click at [927, 189] on td "Shadow Dragon" at bounding box center [1053, 194] width 259 height 18
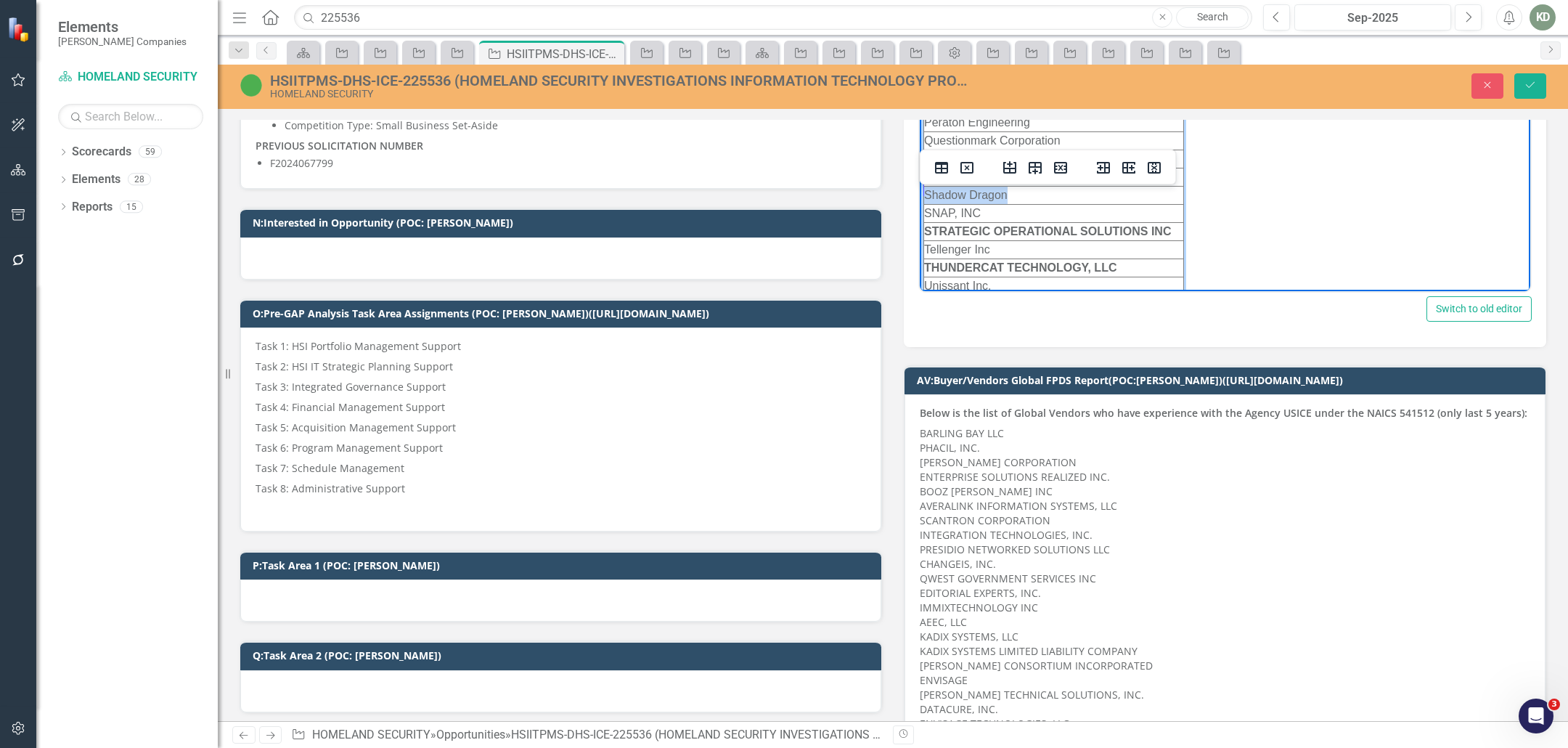
copy td "Shadow Dragon"
drag, startPoint x: 1038, startPoint y: 170, endPoint x: 924, endPoint y: 162, distance: 114.3
click at [924, 168] on td "SALIENT CRGT INC." at bounding box center [1053, 176] width 259 height 18
copy td "SALIENT CRGT INC."
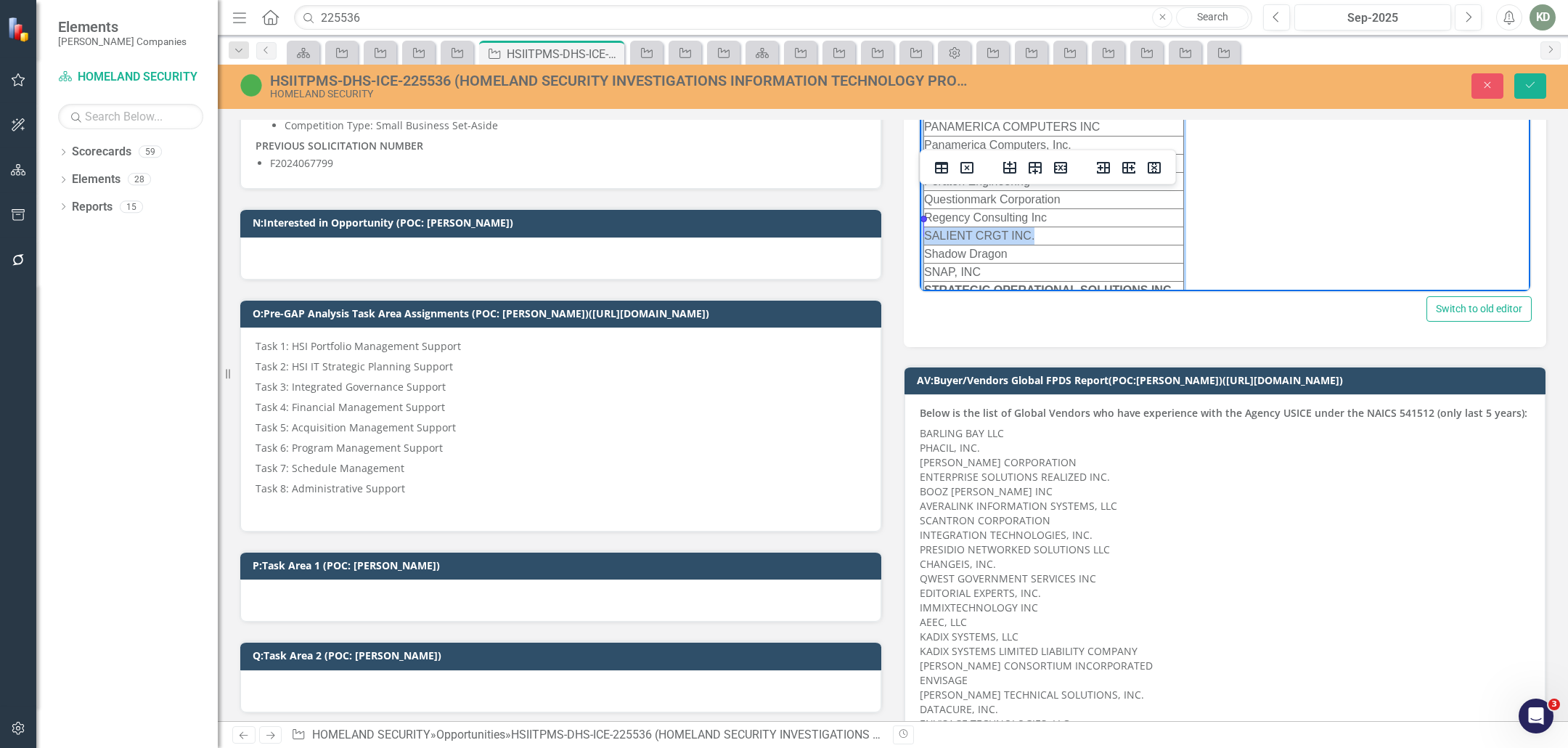
scroll to position [507, 0]
drag, startPoint x: 1074, startPoint y: 214, endPoint x: 950, endPoint y: 207, distance: 124.2
click at [950, 207] on td "Regency Consulting Inc" at bounding box center [1055, 215] width 262 height 18
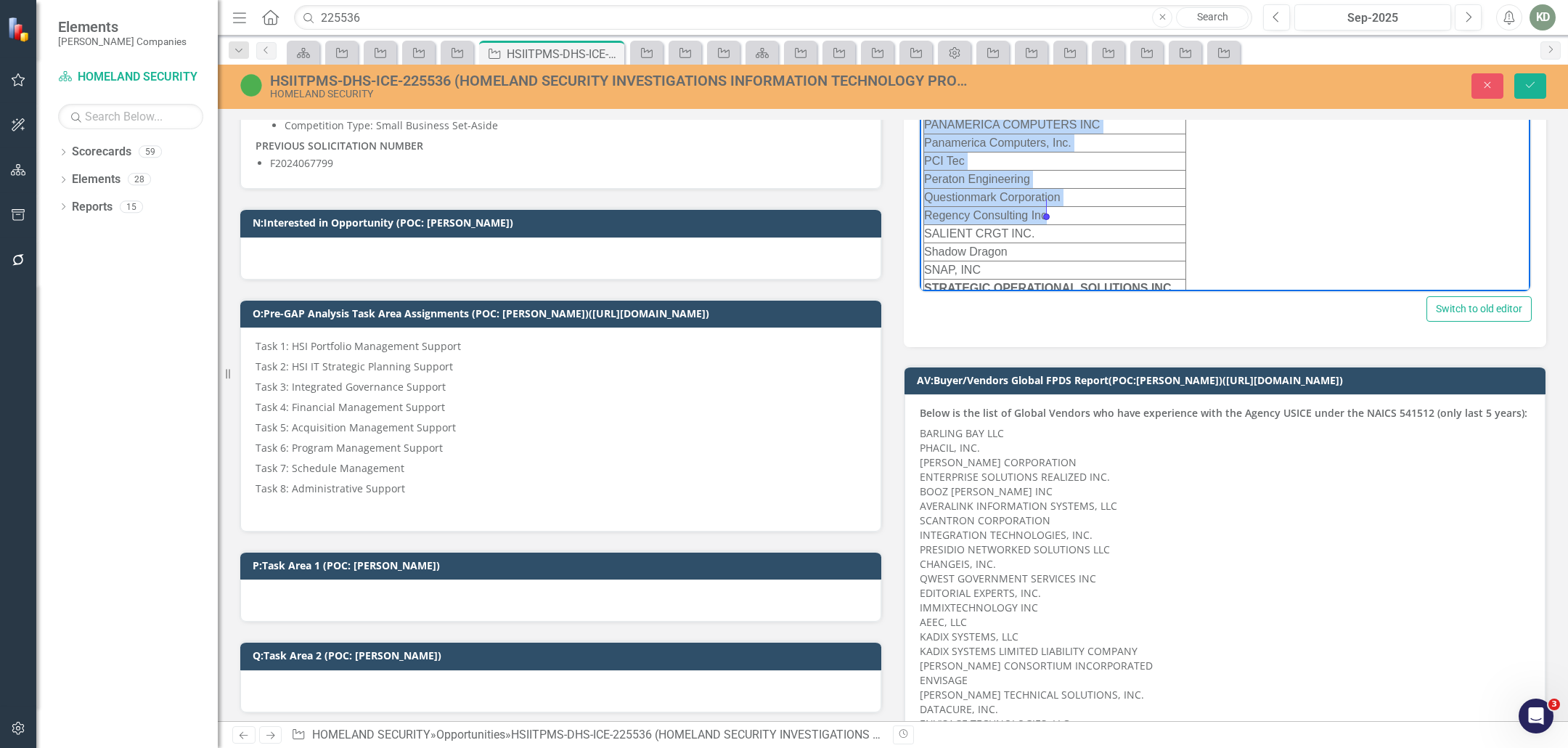
drag, startPoint x: 1076, startPoint y: 207, endPoint x: 915, endPoint y: 209, distance: 161.0
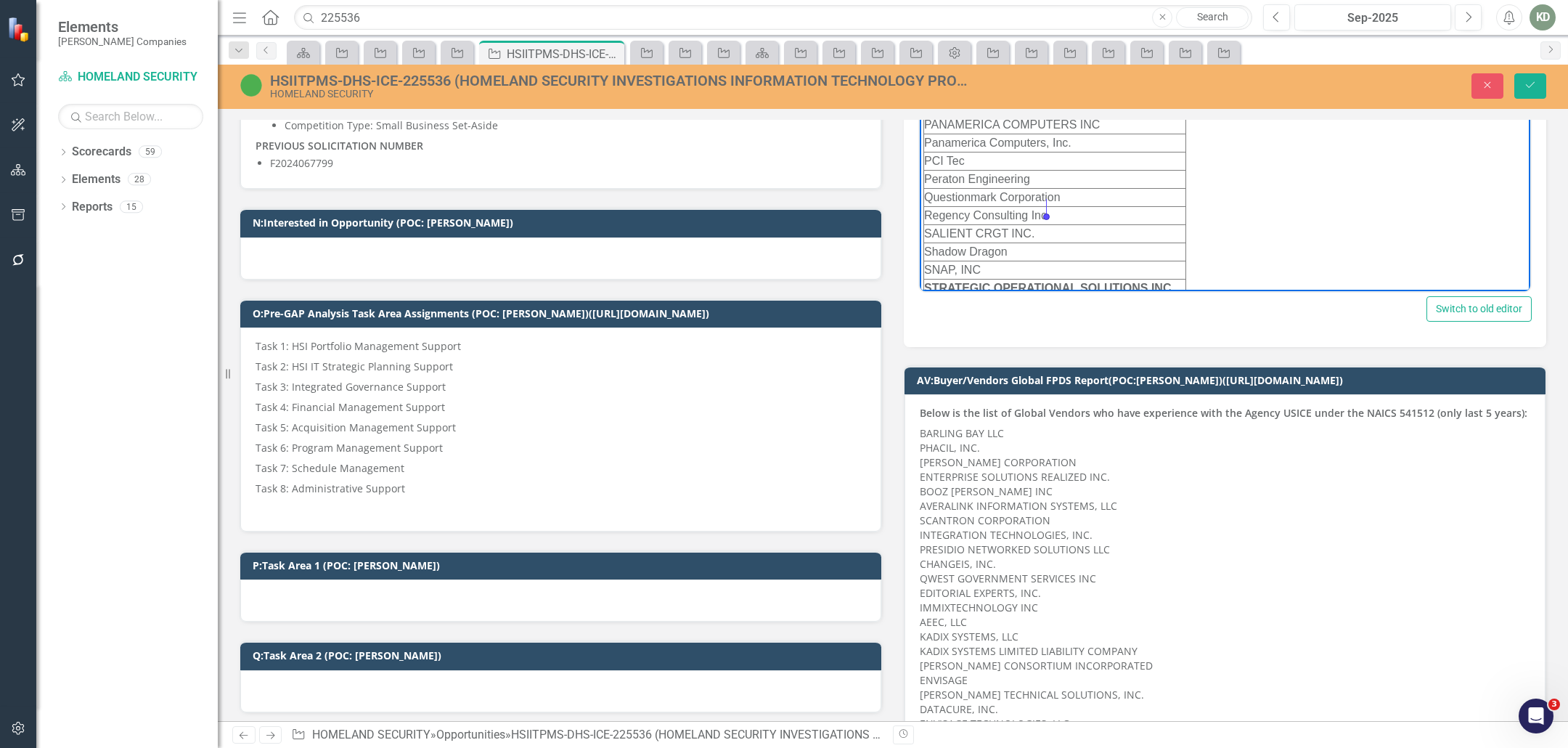
click at [931, 206] on td "Regency Consulting Inc" at bounding box center [1055, 215] width 262 height 18
drag, startPoint x: 925, startPoint y: 208, endPoint x: 1064, endPoint y: 212, distance: 139.1
click at [1066, 210] on td "Regency Consulting Inc" at bounding box center [1055, 215] width 262 height 18
copy td "Regency Consulting Inc"
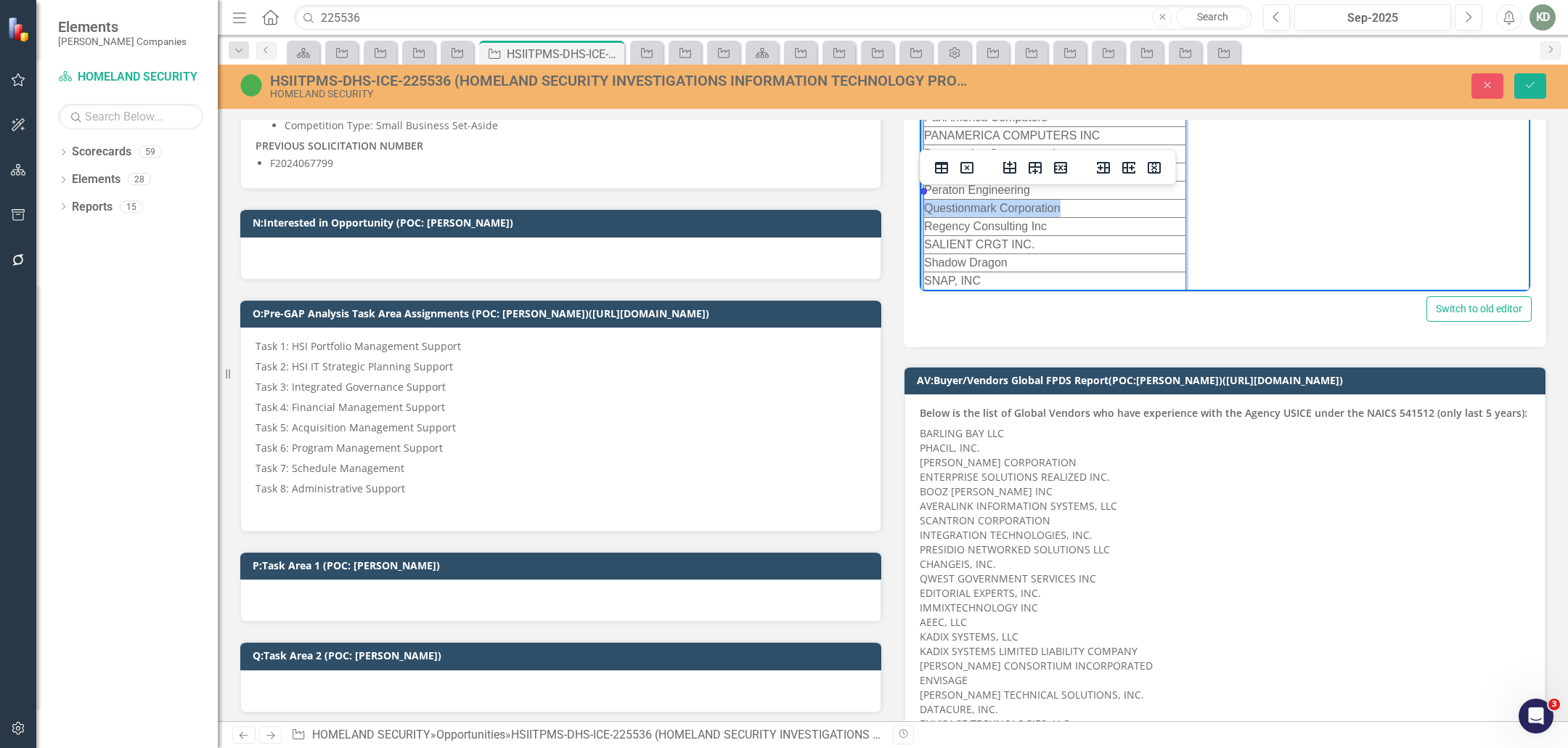
drag, startPoint x: 1073, startPoint y: 202, endPoint x: 1007, endPoint y: 189, distance: 67.3
click at [927, 199] on td "Questionmark Corporation" at bounding box center [1055, 208] width 262 height 18
copy td "Questionmark Corporation"
drag, startPoint x: 1035, startPoint y: 180, endPoint x: 960, endPoint y: 149, distance: 81.2
click at [926, 181] on td "Peraton Engineering" at bounding box center [1055, 190] width 262 height 18
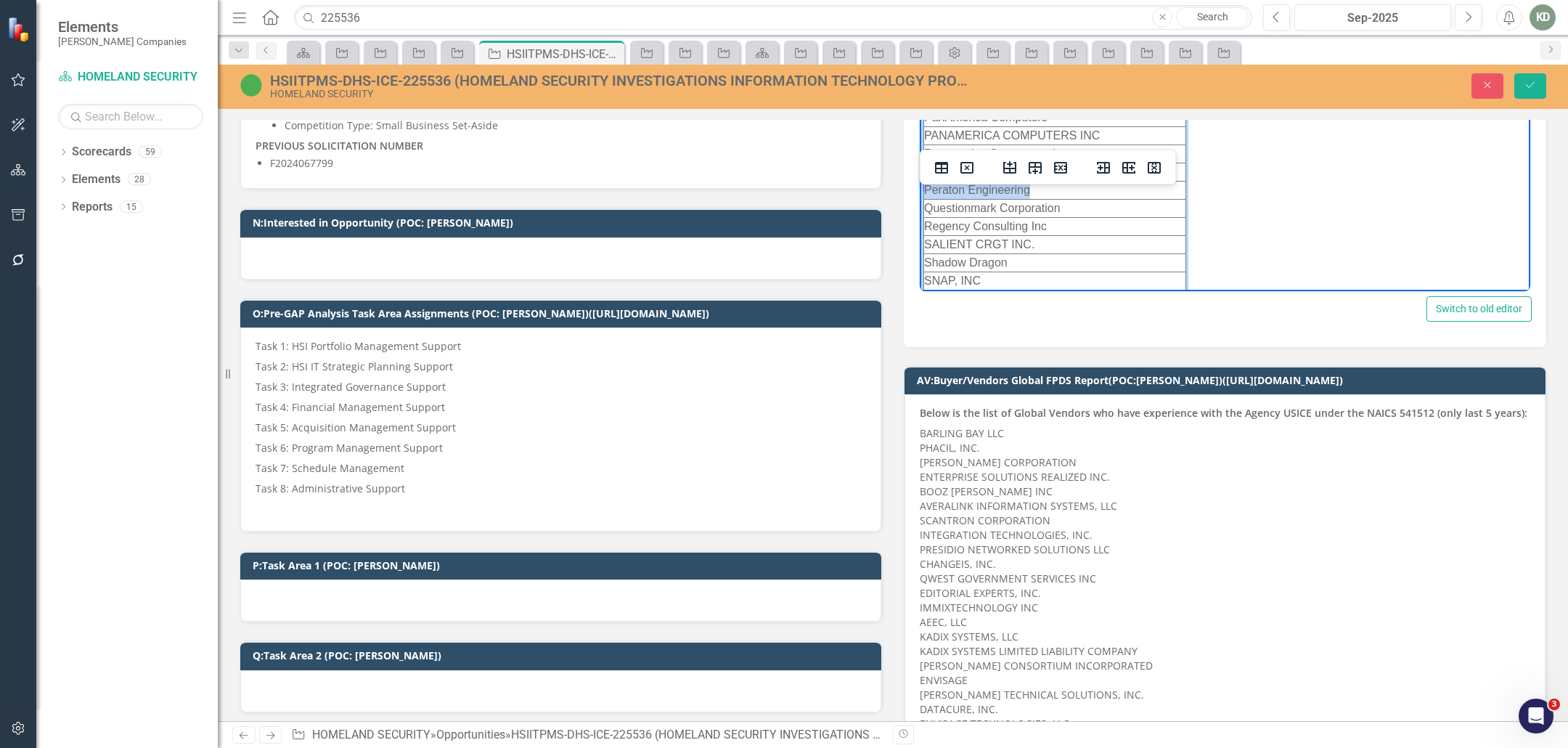
copy td "Peraton Engineering"
drag, startPoint x: 975, startPoint y: 163, endPoint x: 925, endPoint y: 160, distance: 50.1
click at [925, 163] on td "PCI Tec" at bounding box center [1055, 171] width 262 height 18
copy td "PCI Tec"
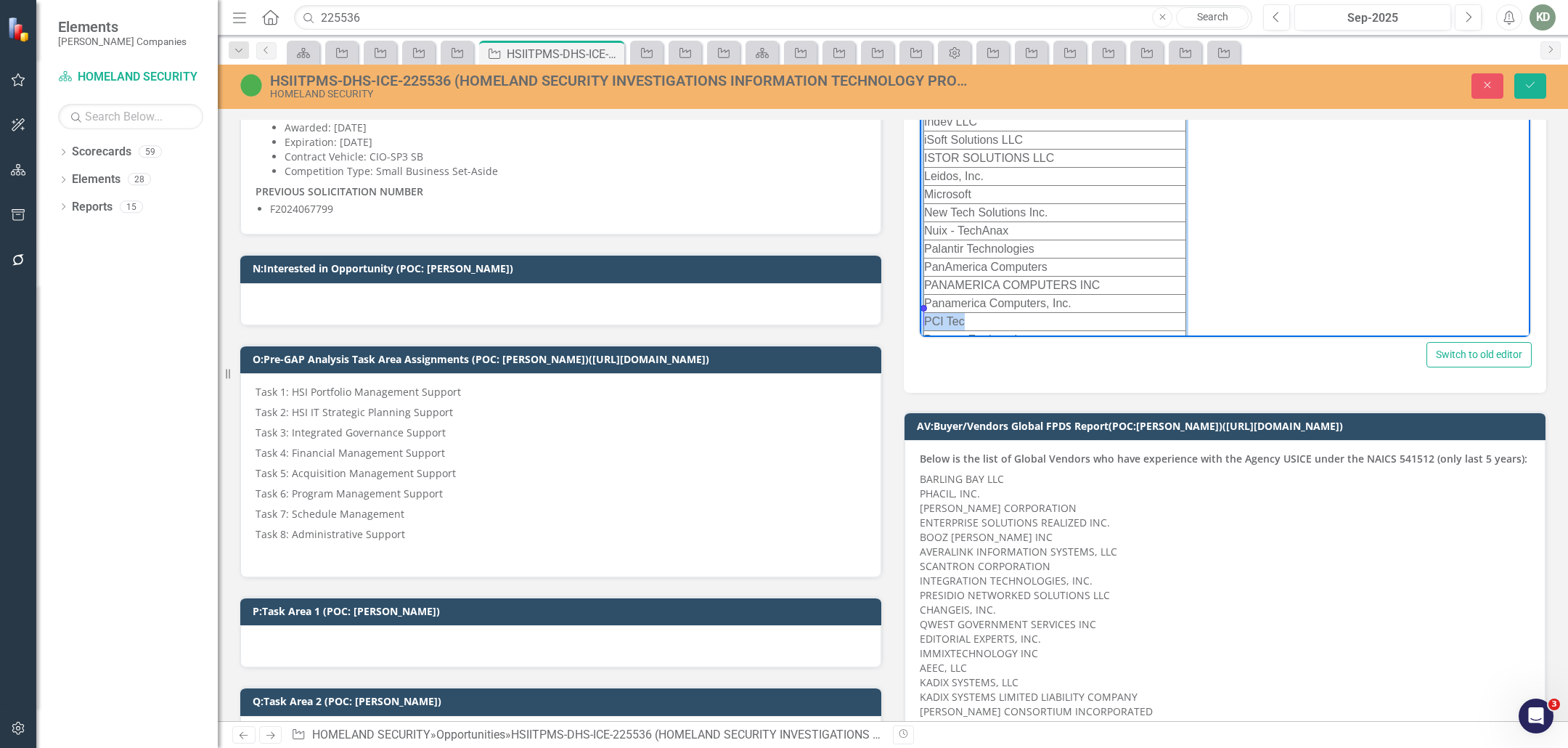
scroll to position [389, 0]
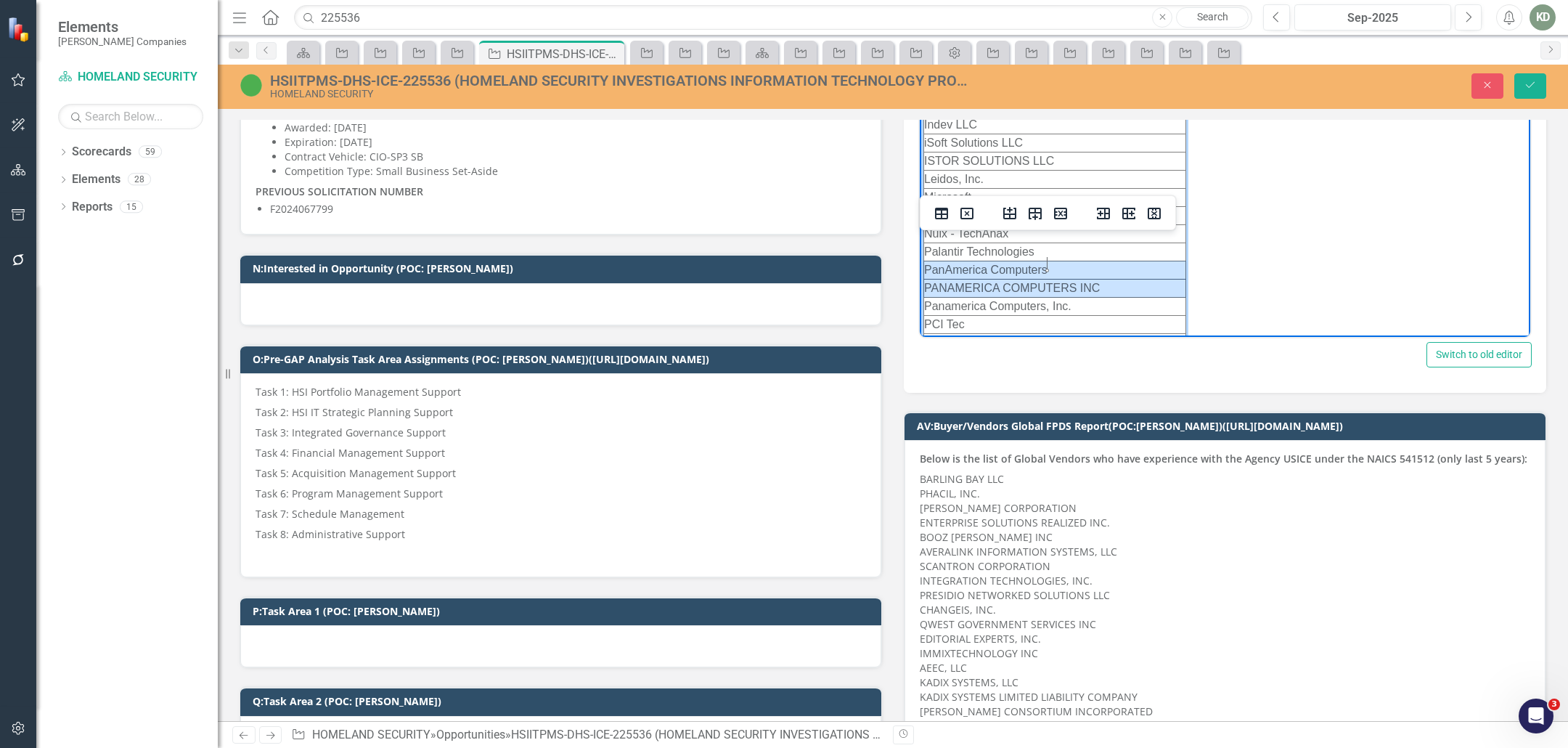
drag, startPoint x: 1113, startPoint y: 283, endPoint x: 926, endPoint y: 260, distance: 188.4
click at [926, 260] on tbody "AEEC-Argentys LLC Affigent, LLC AKIRA TECHNOLOGIES INC Alpha Omega Integration …" at bounding box center [1055, 143] width 262 height 890
drag, startPoint x: 924, startPoint y: 264, endPoint x: 1113, endPoint y: 283, distance: 190.0
click at [1113, 283] on tbody "AEEC-Argentys LLC Affigent, LLC AKIRA TECHNOLOGIES INC Alpha Omega Integration …" at bounding box center [1055, 143] width 262 height 890
drag, startPoint x: 1106, startPoint y: 281, endPoint x: 947, endPoint y: 263, distance: 160.0
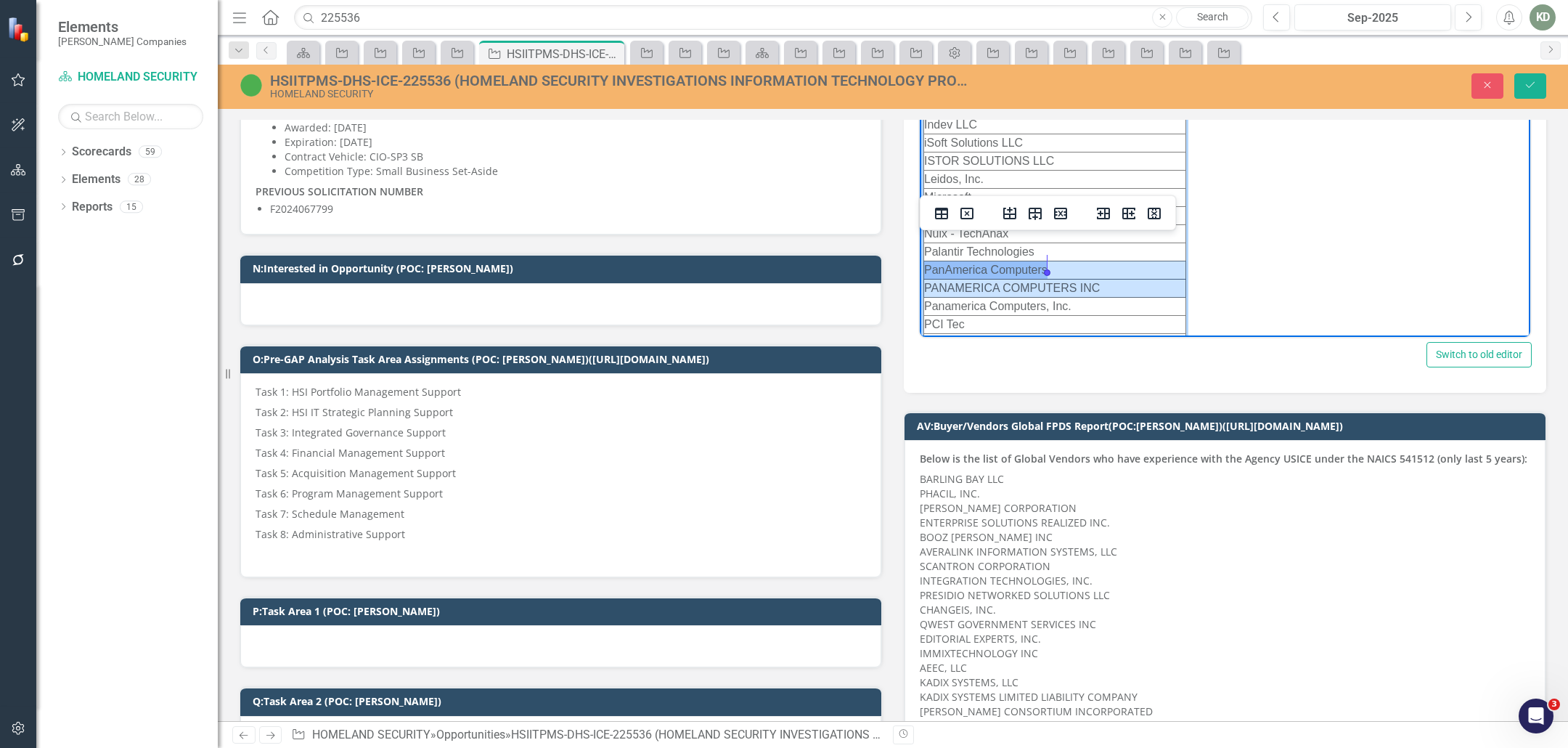
click at [948, 263] on tbody "AEEC-Argentys LLC Affigent, LLC AKIRA TECHNOLOGIES INC Alpha Omega Integration …" at bounding box center [1055, 143] width 262 height 890
drag, startPoint x: 925, startPoint y: 266, endPoint x: 1128, endPoint y: 281, distance: 203.6
click at [1129, 281] on tbody "AEEC-Argentys LLC Affigent, LLC AKIRA TECHNOLOGIES INC Alpha Omega Integration …" at bounding box center [1055, 140] width 262 height 890
click at [1063, 205] on icon "Delete row" at bounding box center [1061, 214] width 17 height 17
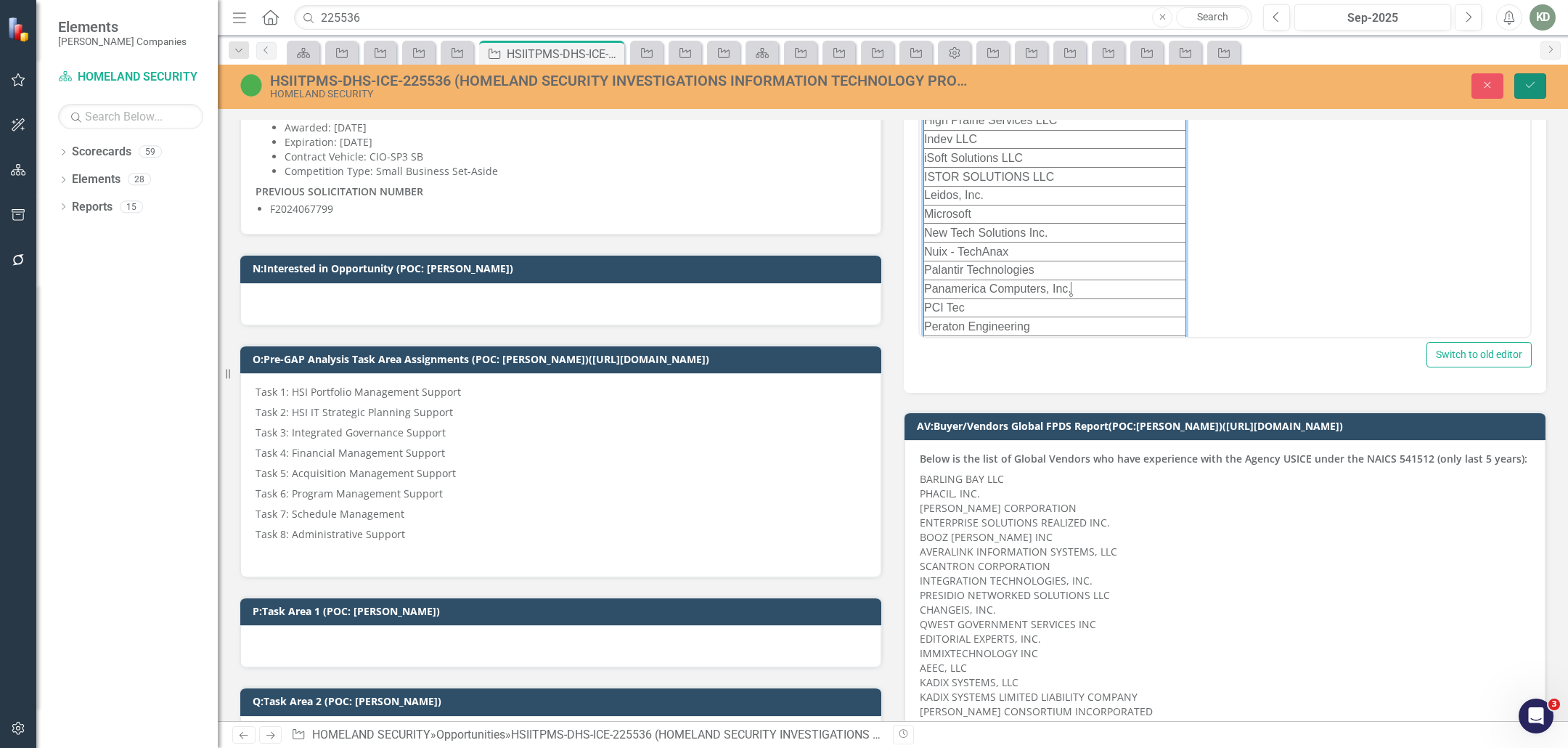
click at [1522, 92] on button "Save" at bounding box center [1530, 86] width 32 height 26
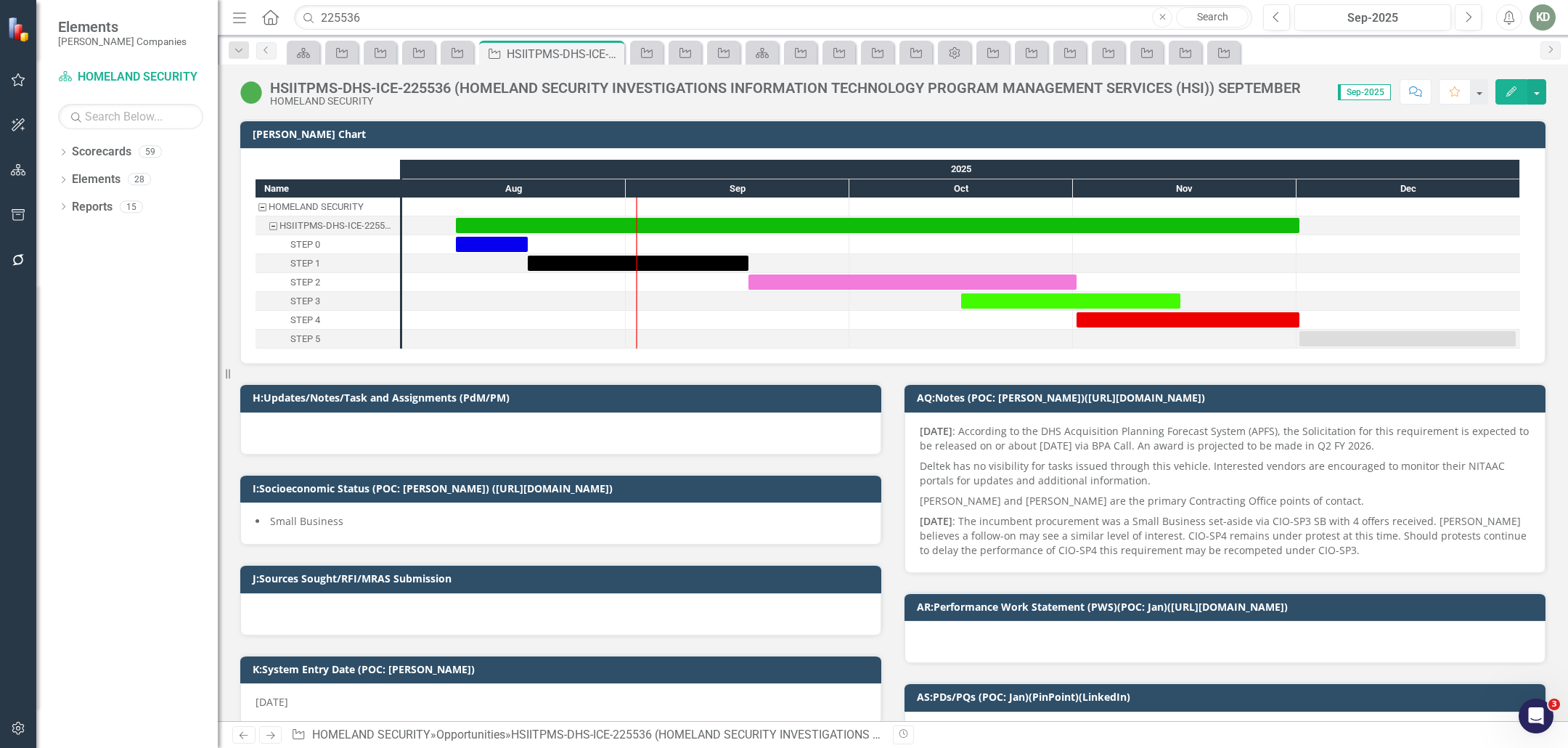
scroll to position [11, 0]
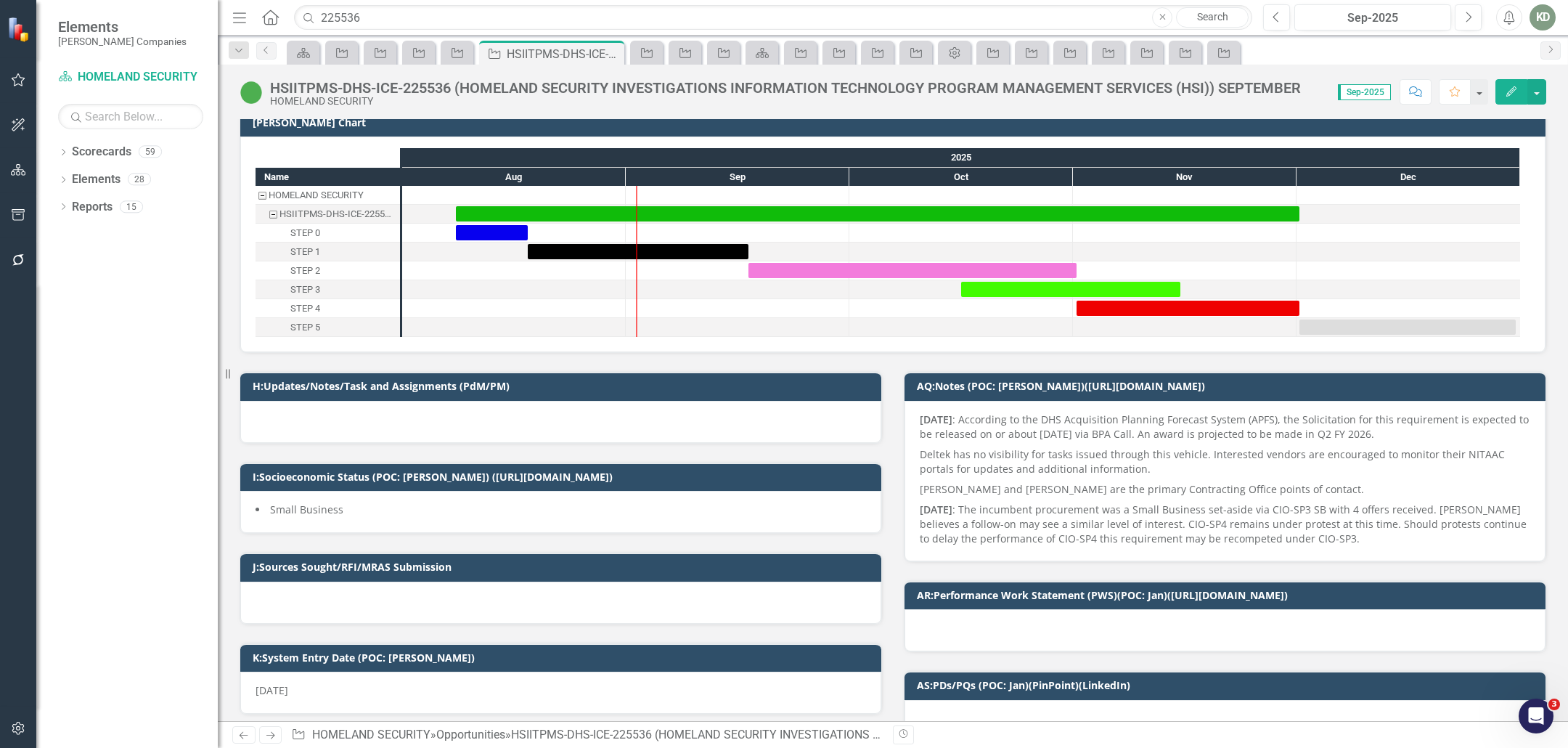
checkbox input "true"
click at [435, 81] on div "HSIITPMS-DHS-ICE-225536 (HOMELAND SECURITY INVESTIGATIONS INFORMATION TECHNOLOG…" at bounding box center [785, 87] width 1031 height 16
click at [436, 82] on div "HSIITPMS-DHS-ICE-225536 (HOMELAND SECURITY INVESTIGATIONS INFORMATION TECHNOLOG…" at bounding box center [785, 87] width 1031 height 16
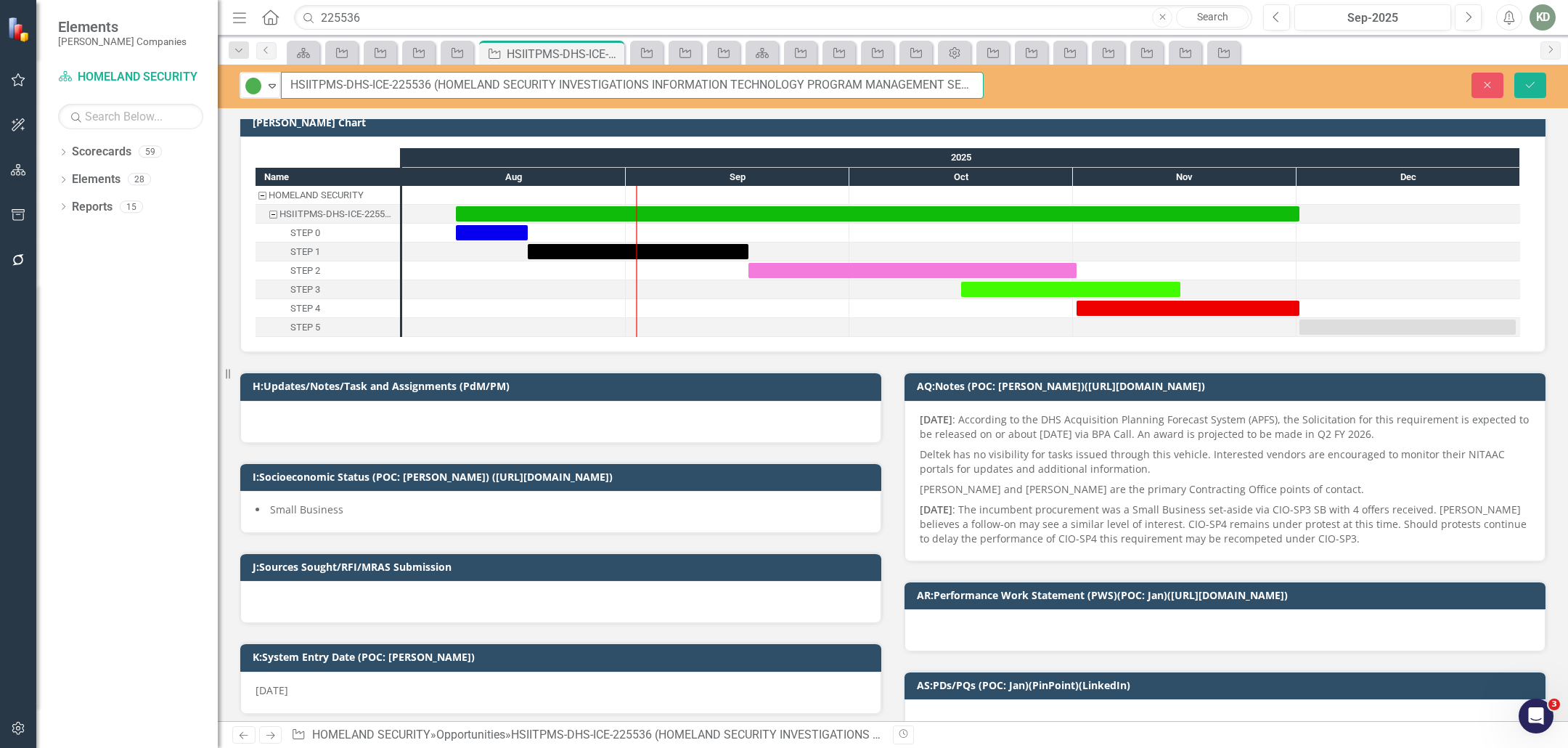
click at [407, 79] on input "HSIITPMS-DHS-ICE-225536 (HOMELAND SECURITY INVESTIGATIONS INFORMATION TECHNOLOG…" at bounding box center [632, 85] width 703 height 27
click at [408, 79] on input "HSIITPMS-DHS-ICE-225536 (HOMELAND SECURITY INVESTIGATIONS INFORMATION TECHNOLOG…" at bounding box center [632, 85] width 703 height 27
click at [1491, 90] on button "Close" at bounding box center [1487, 85] width 32 height 26
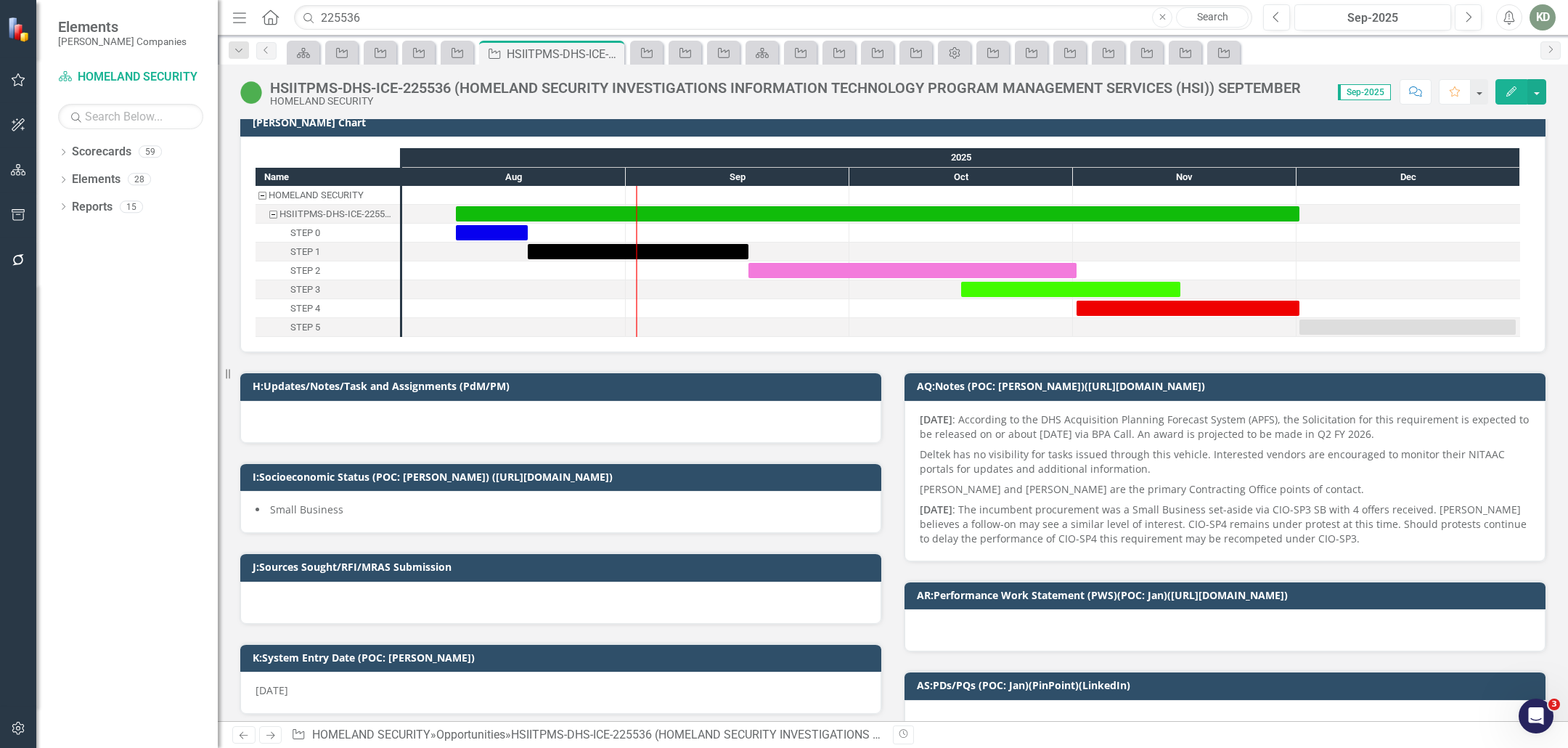
click at [1420, 92] on icon "Comment" at bounding box center [1416, 91] width 13 height 11
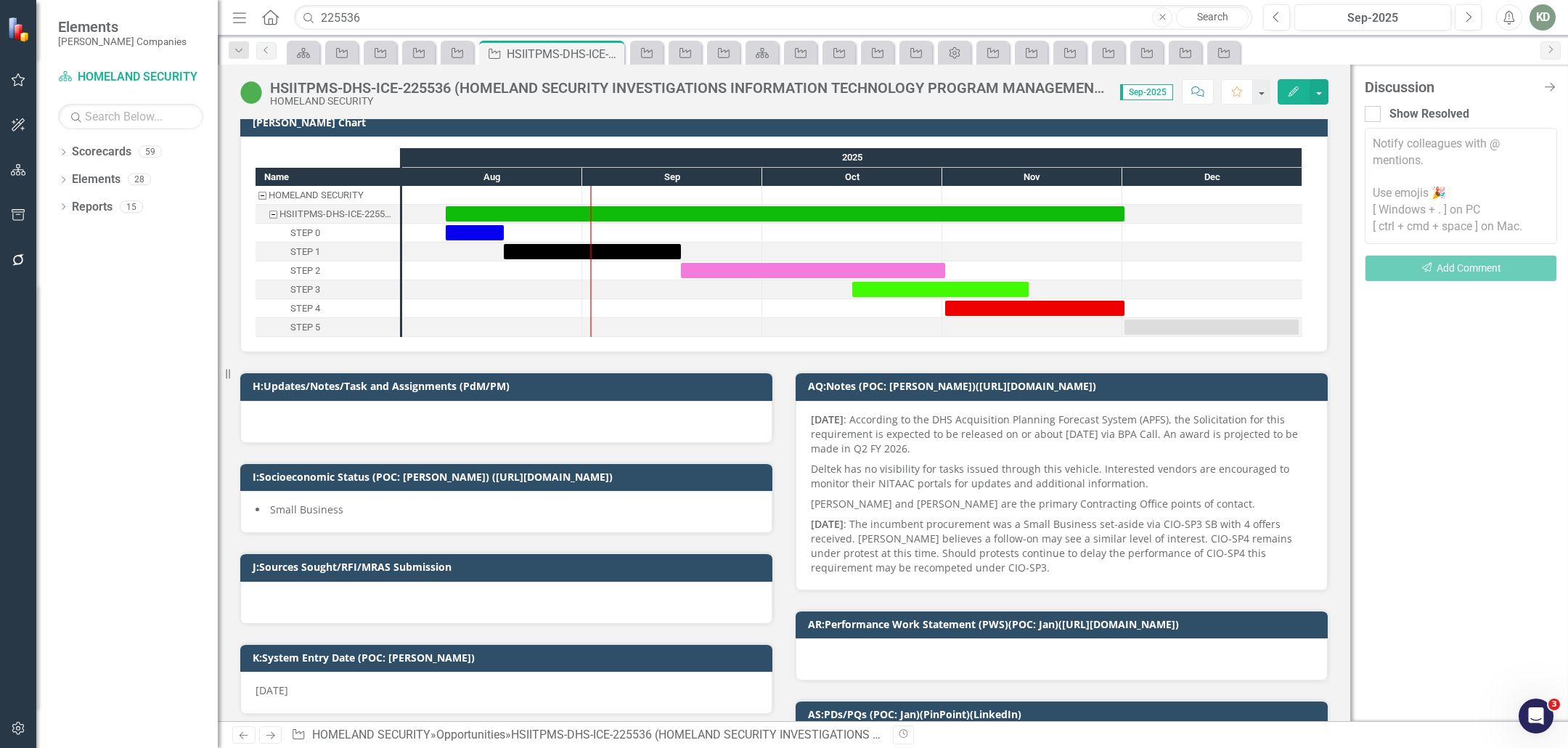
click at [1435, 180] on textarea at bounding box center [1461, 185] width 192 height 116
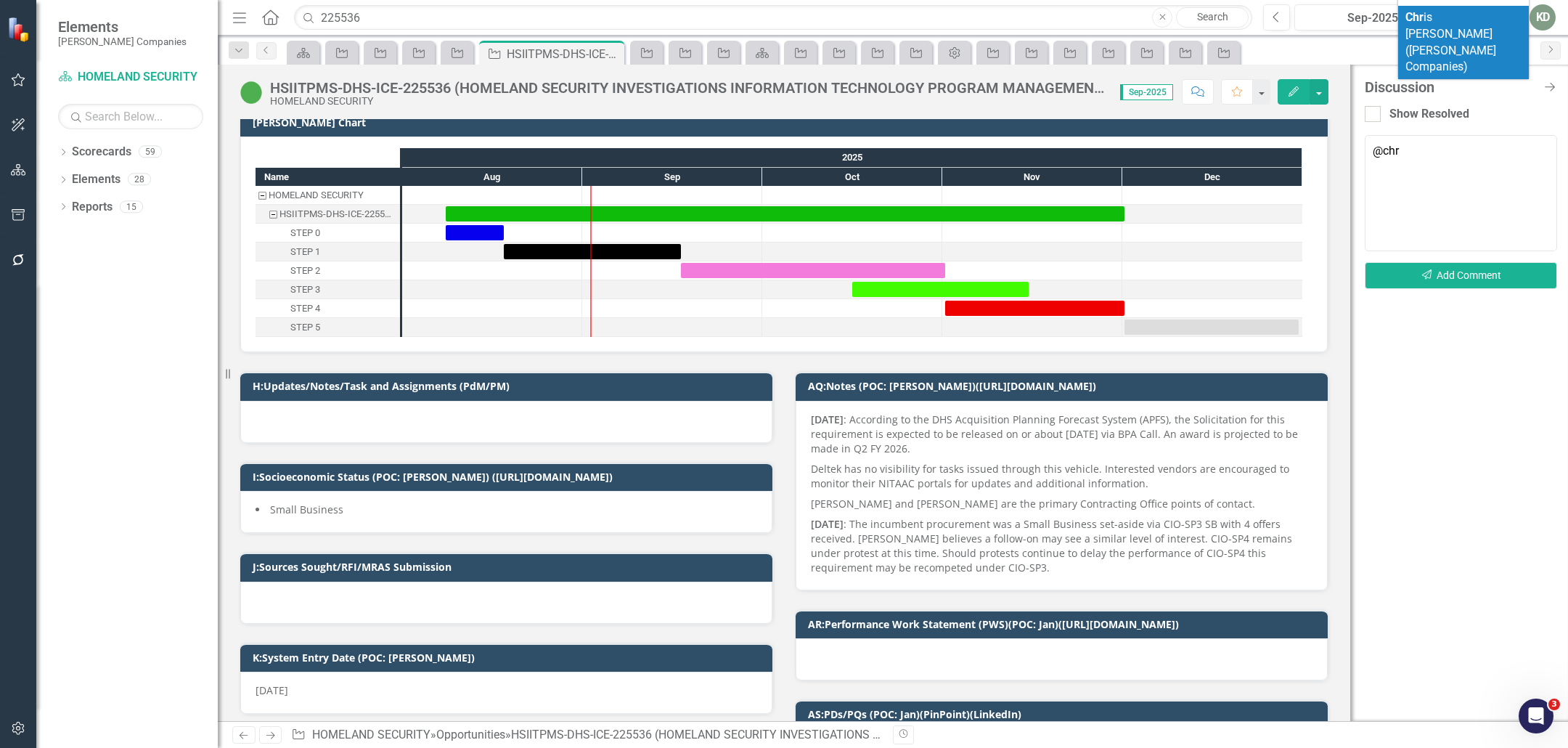
click at [1453, 33] on span "Chr is [PERSON_NAME] ([PERSON_NAME] Companies)" at bounding box center [1450, 42] width 91 height 64
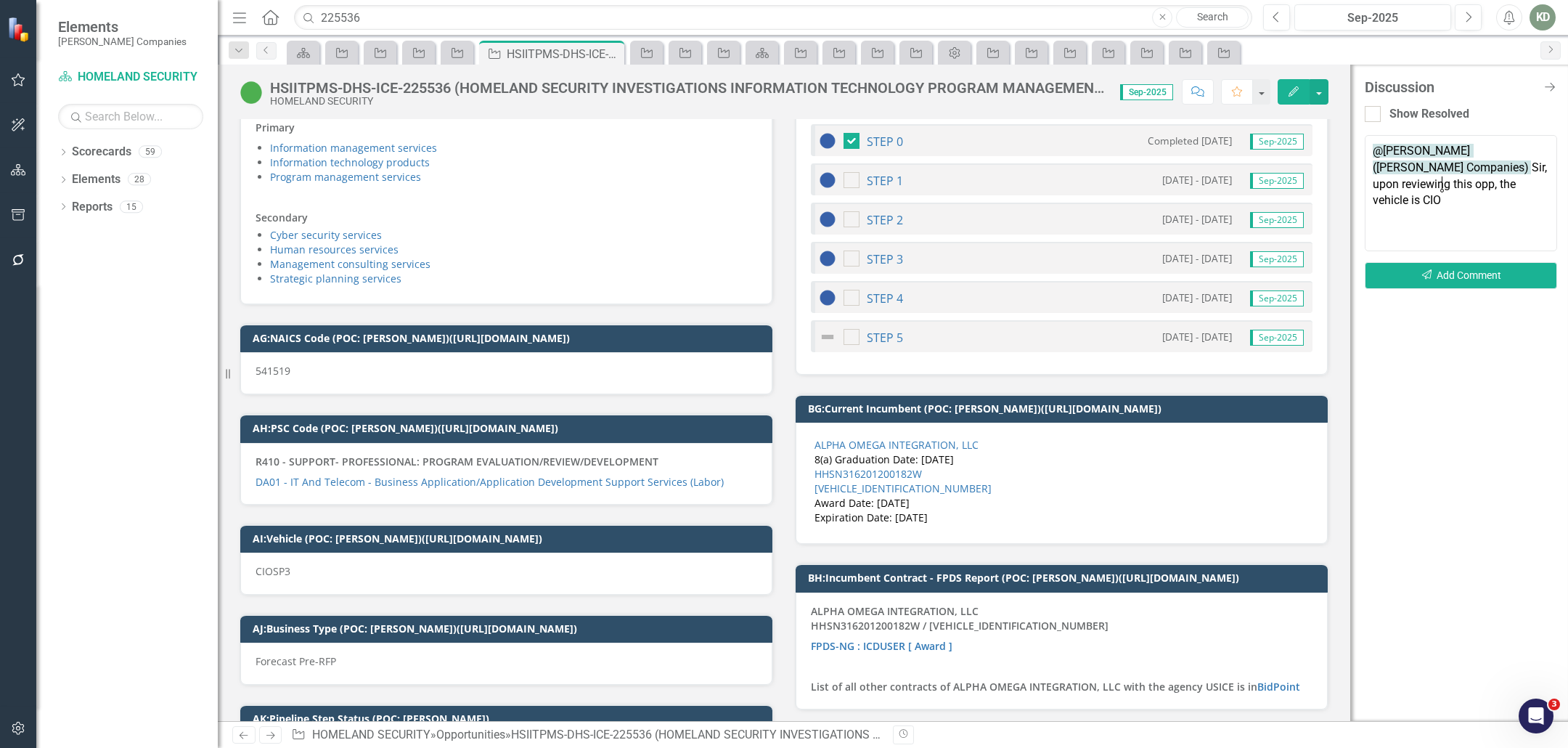
scroll to position [3745, 0]
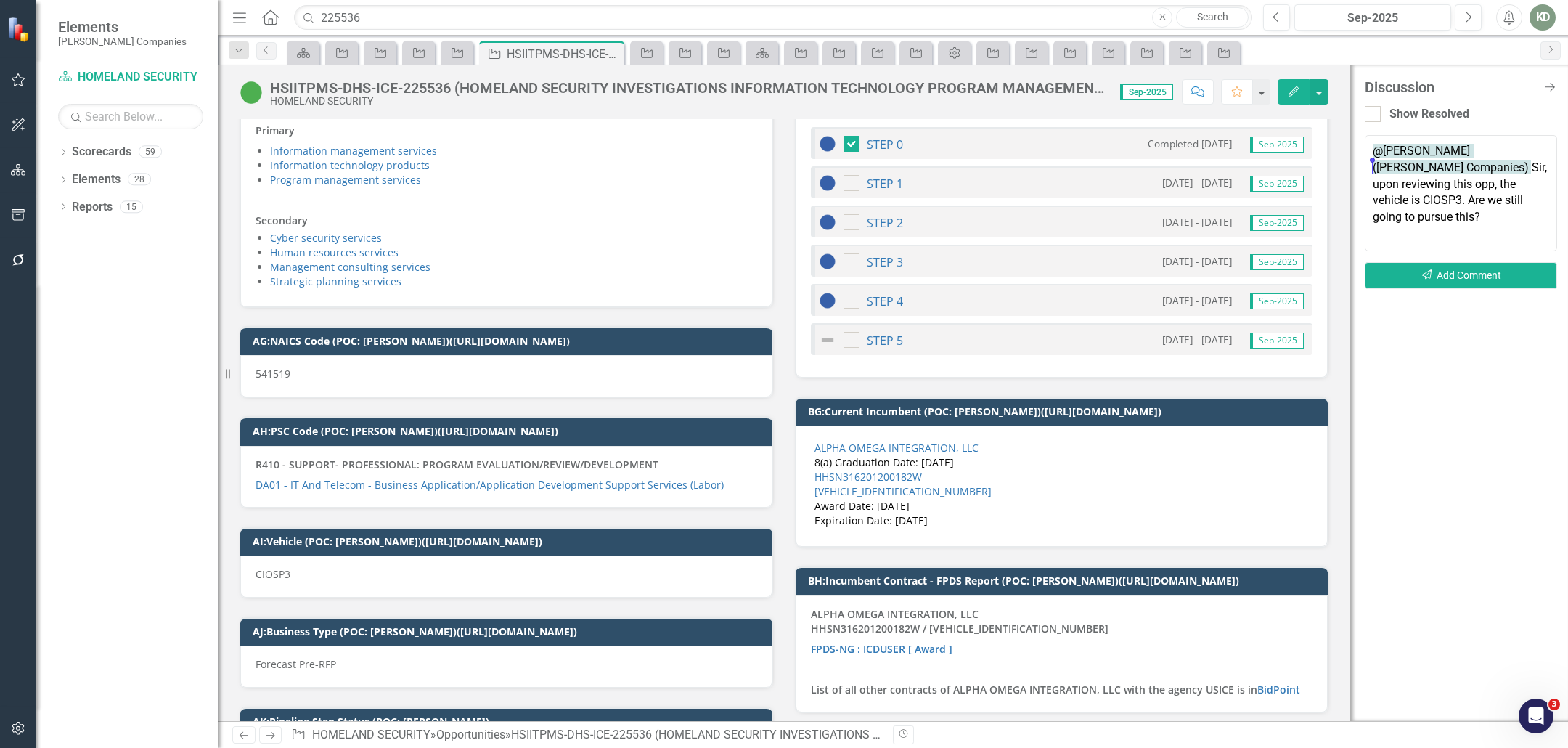
drag, startPoint x: 1503, startPoint y: 212, endPoint x: 1367, endPoint y: 167, distance: 143.3
click at [1367, 167] on textarea "@[PERSON_NAME] ([PERSON_NAME] Companies) Sir, upon reviewing this opp, the vehi…" at bounding box center [1461, 193] width 192 height 116
click at [1441, 170] on textarea "@[PERSON_NAME] ([PERSON_NAME] Companies)" at bounding box center [1461, 193] width 192 height 116
drag, startPoint x: 1490, startPoint y: 172, endPoint x: 1531, endPoint y: 174, distance: 41.0
click at [1490, 172] on textarea "@[PERSON_NAME] ([PERSON_NAME] Companies)" at bounding box center [1461, 193] width 192 height 116
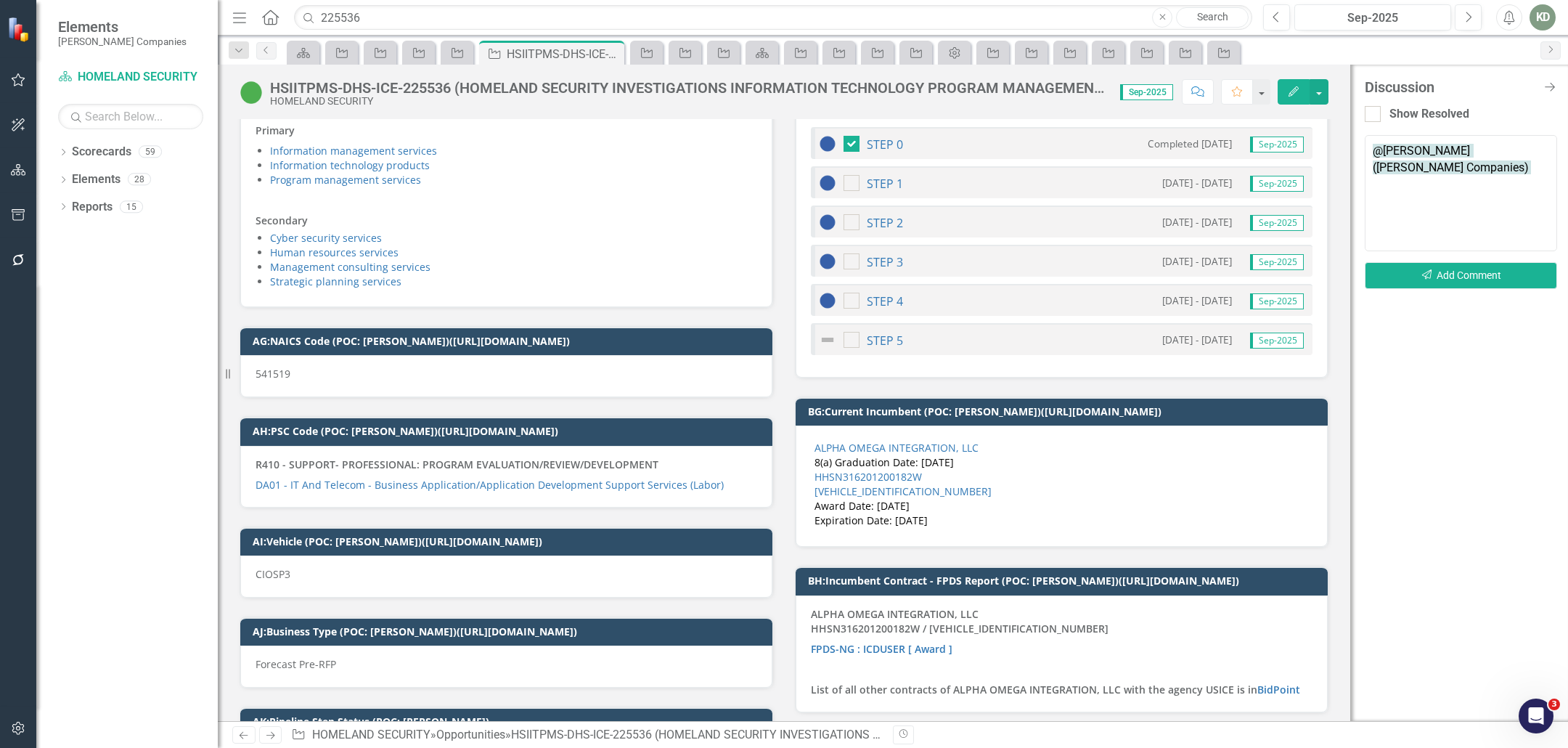
paste textarea "Hello Sir, Upon reviewing the record, it appears that this opportunity will be …"
click at [1372, 198] on textarea "@[PERSON_NAME] ([PERSON_NAME] Companies) Hello Sir, Upon reviewing the record, …" at bounding box center [1461, 193] width 192 height 116
click at [1491, 213] on textarea "@[PERSON_NAME] ([PERSON_NAME] Companies) Hello Sir, Upon reviewing the record, …" at bounding box center [1461, 193] width 192 height 116
drag, startPoint x: 1525, startPoint y: 232, endPoint x: 1525, endPoint y: 254, distance: 22.0
click at [1525, 254] on div "Notify colleagues with @ mentions. Use emojis 🎉 [ Windows + . ] on PC [ ctrl + …" at bounding box center [1461, 217] width 192 height 165
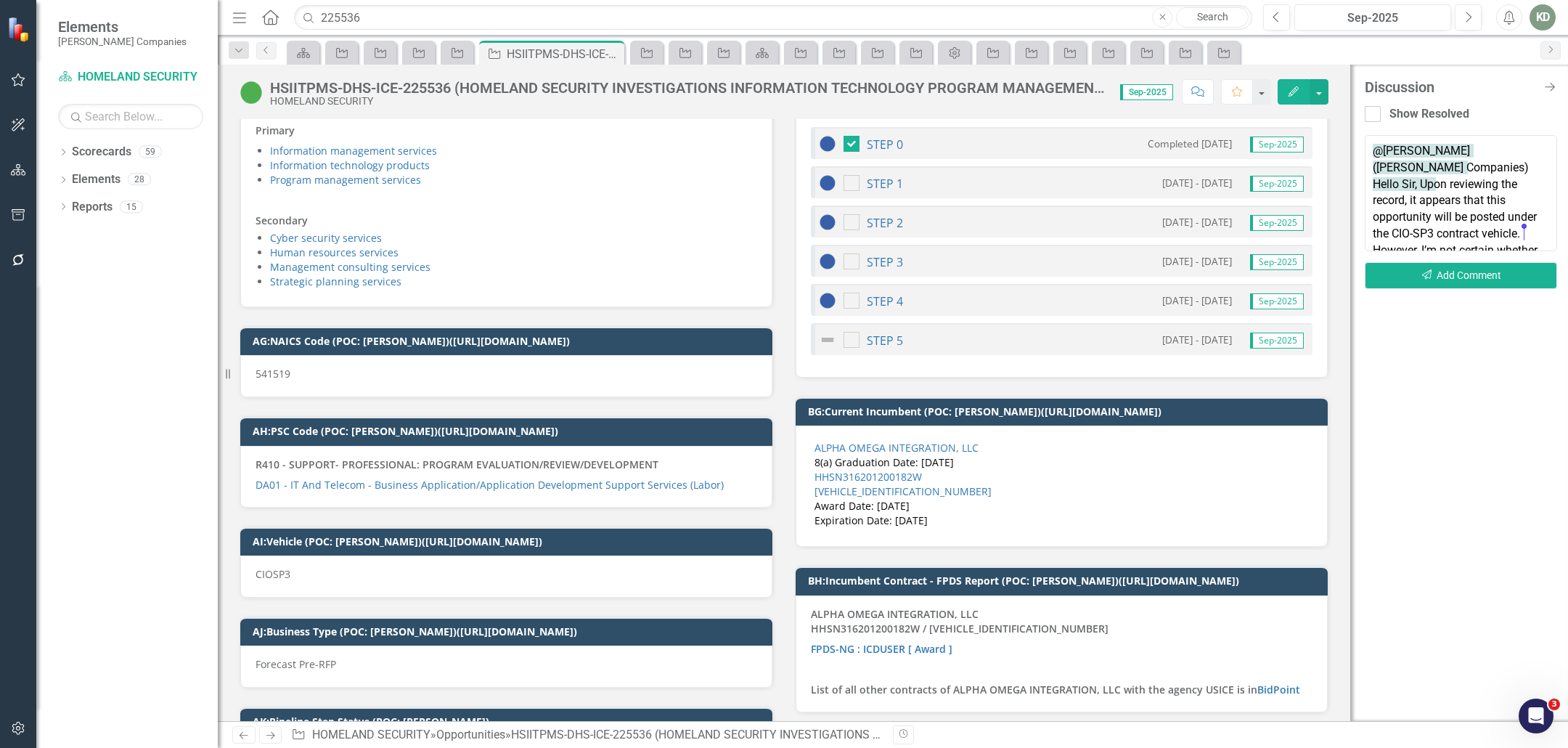
click at [1522, 243] on textarea "@[PERSON_NAME] ([PERSON_NAME] Companies) Hello Sir, Upon reviewing the record, …" at bounding box center [1461, 193] width 192 height 116
click at [1370, 235] on textarea "@[PERSON_NAME] ([PERSON_NAME] Companies) Hello Sir, Upon reviewing the record, …" at bounding box center [1461, 193] width 192 height 116
click at [0, 0] on lt-div at bounding box center [0, 0] width 0 height 0
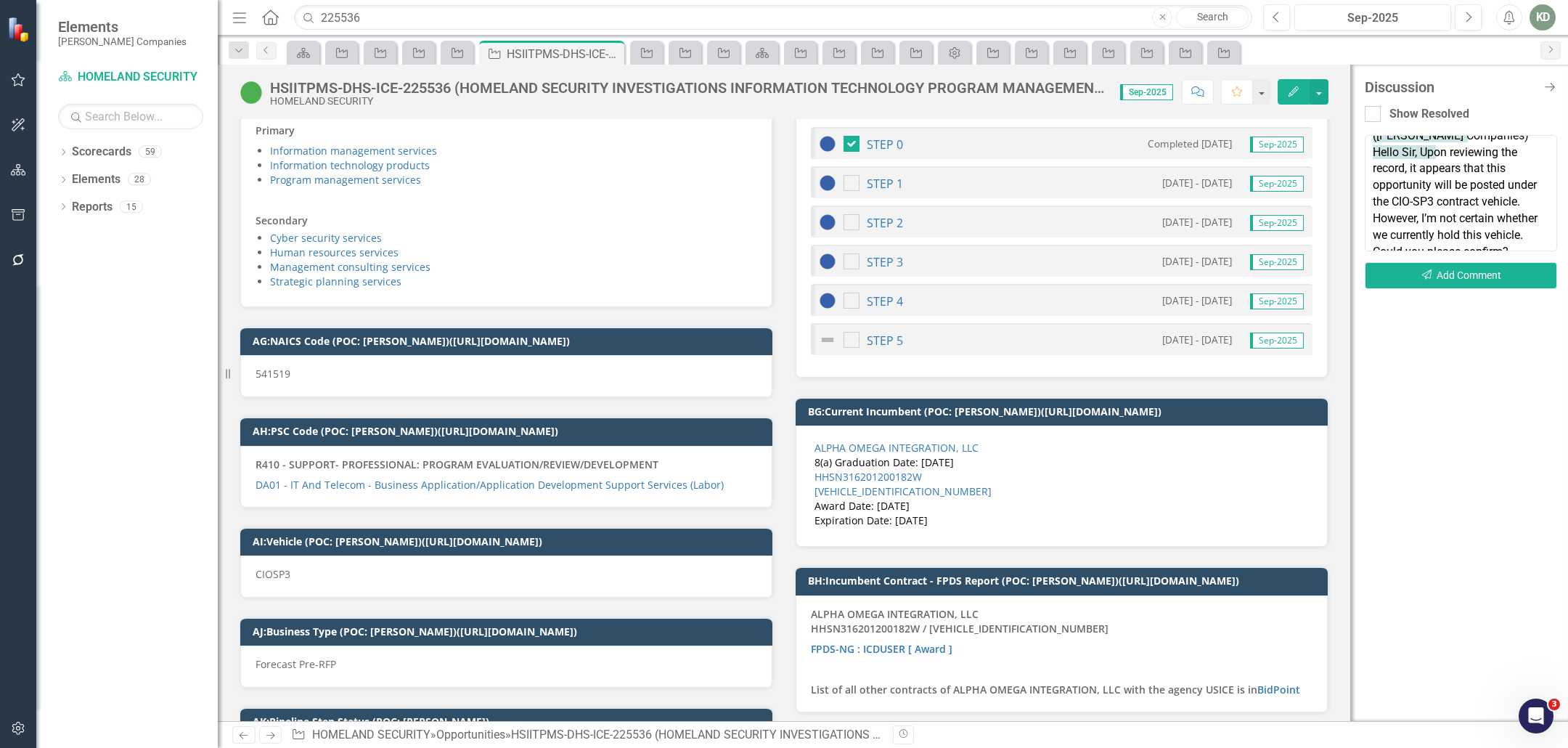
click at [0, 0] on lt-span at bounding box center [0, 0] width 0 height 0
drag, startPoint x: 1509, startPoint y: 239, endPoint x: 1351, endPoint y: 237, distance: 158.0
click at [1351, 237] on div "Discussion Close Discussion Bar Show Resolved Notify colleagues with @ mentions…" at bounding box center [1460, 393] width 218 height 657
type textarea "@[PERSON_NAME] ([PERSON_NAME] Companies) Hello Sir, Upon reviewing the record, …"
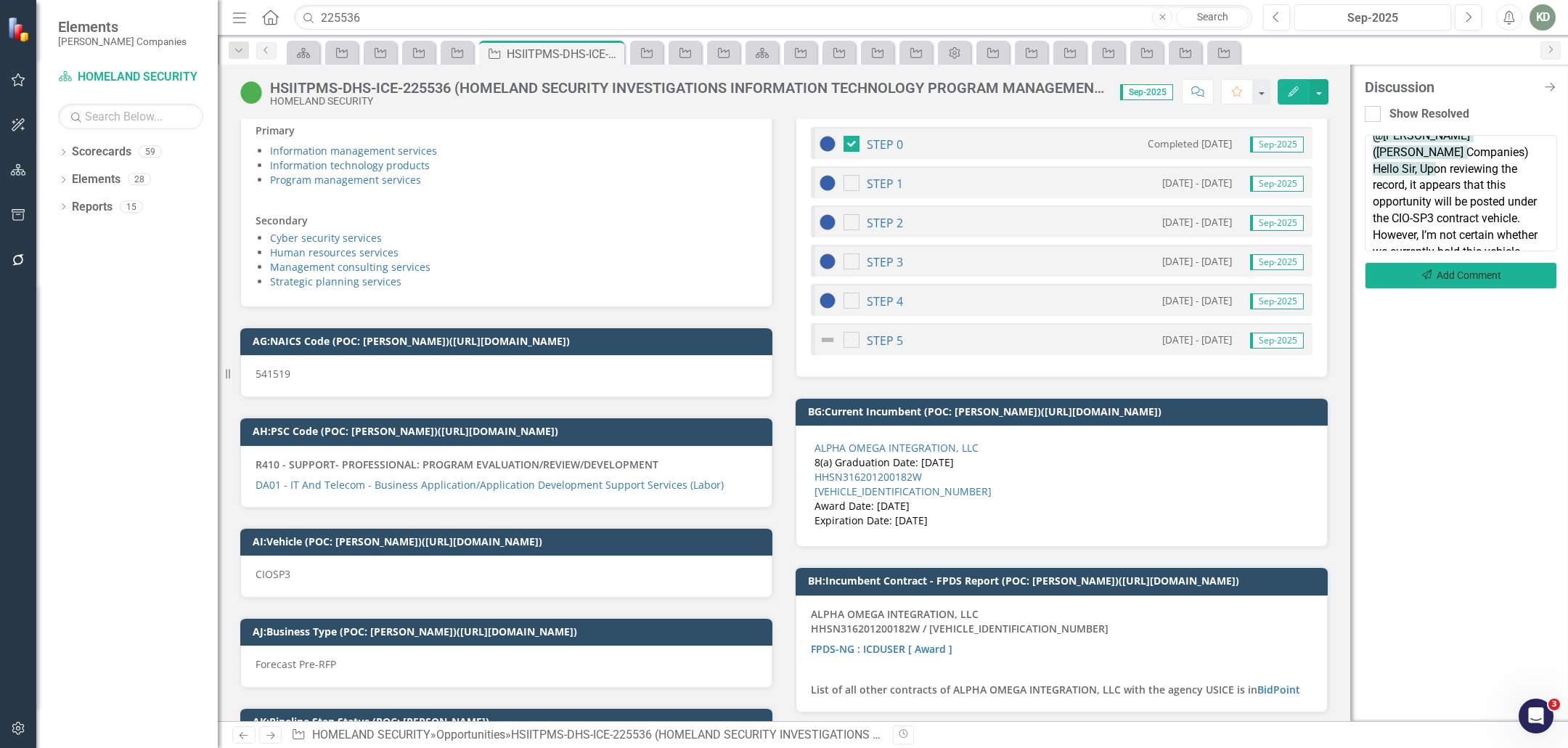
click at [1435, 280] on button "Send Add Comment" at bounding box center [1461, 276] width 192 height 27
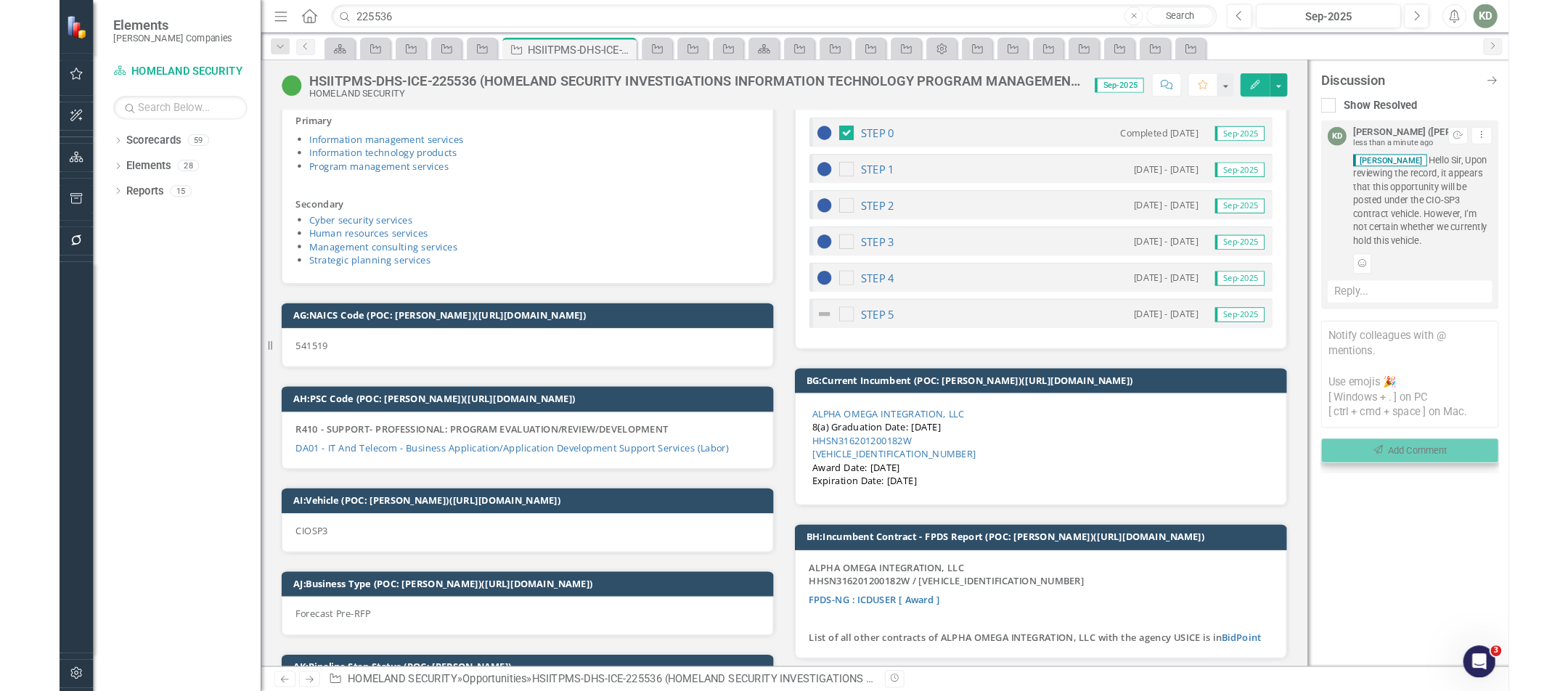
scroll to position [0, 0]
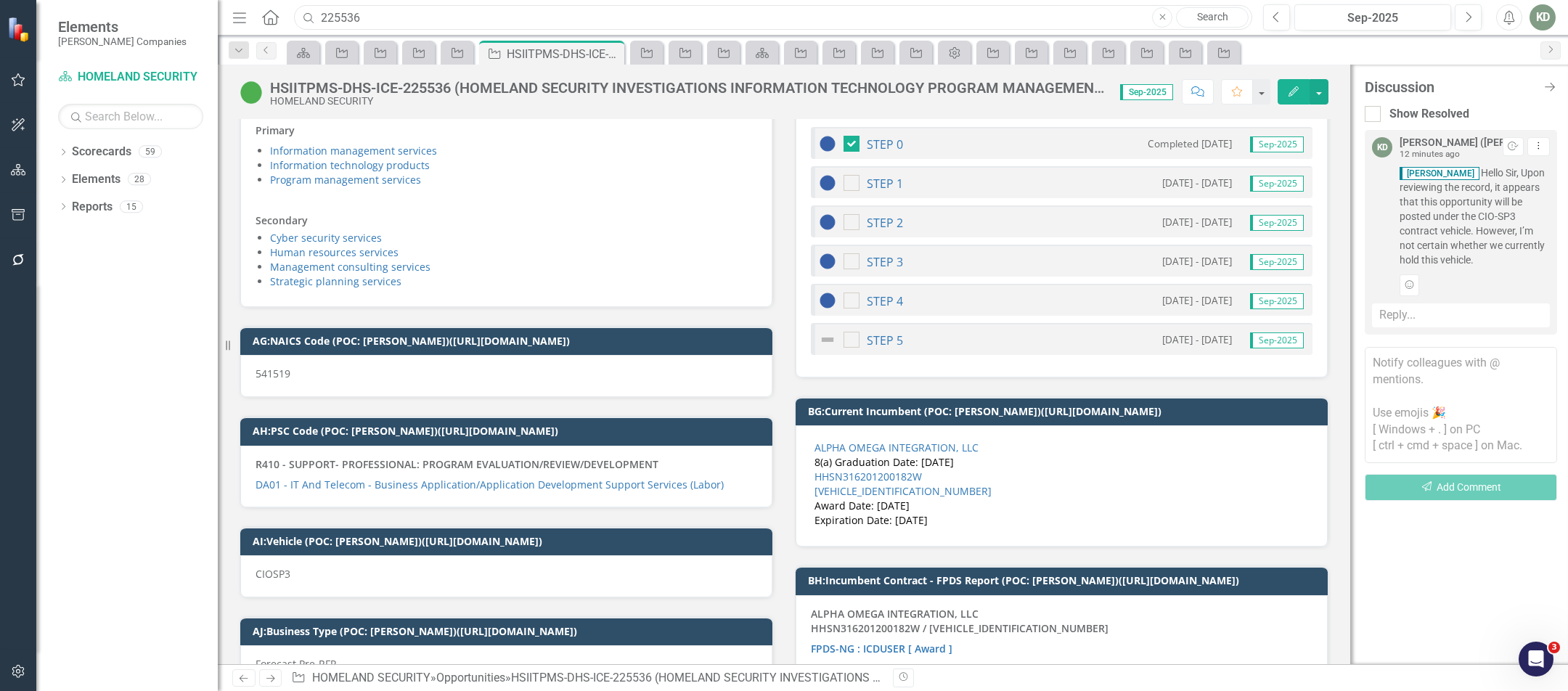
drag, startPoint x: 380, startPoint y: 14, endPoint x: 296, endPoint y: 13, distance: 84.0
click at [296, 14] on input "225536" at bounding box center [773, 17] width 958 height 26
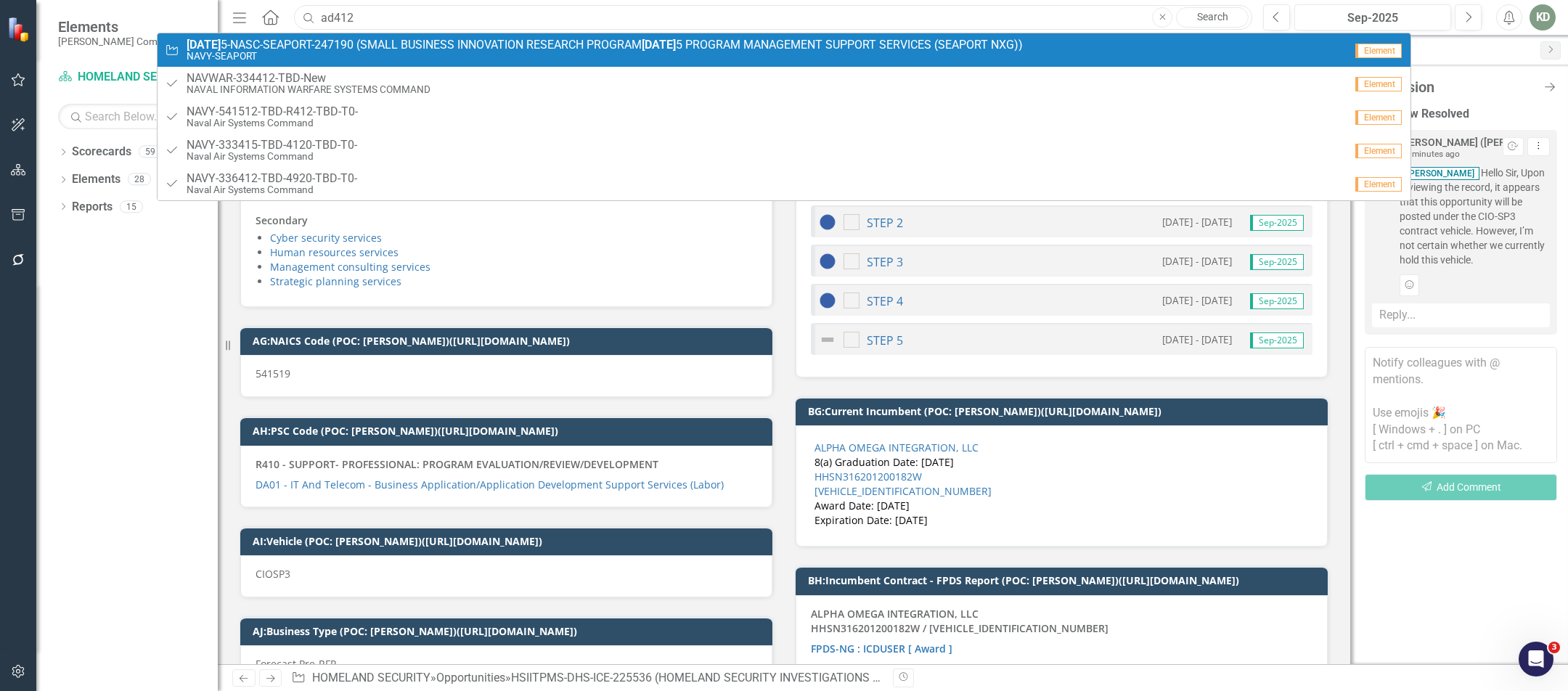
type input "ad412"
click at [469, 44] on span "[DATE] 5-NASC-SEAPORT-247190 (SMALL BUSINESS INNOVATION RESEARCH PROGRAM [DATE]…" at bounding box center [605, 45] width 837 height 13
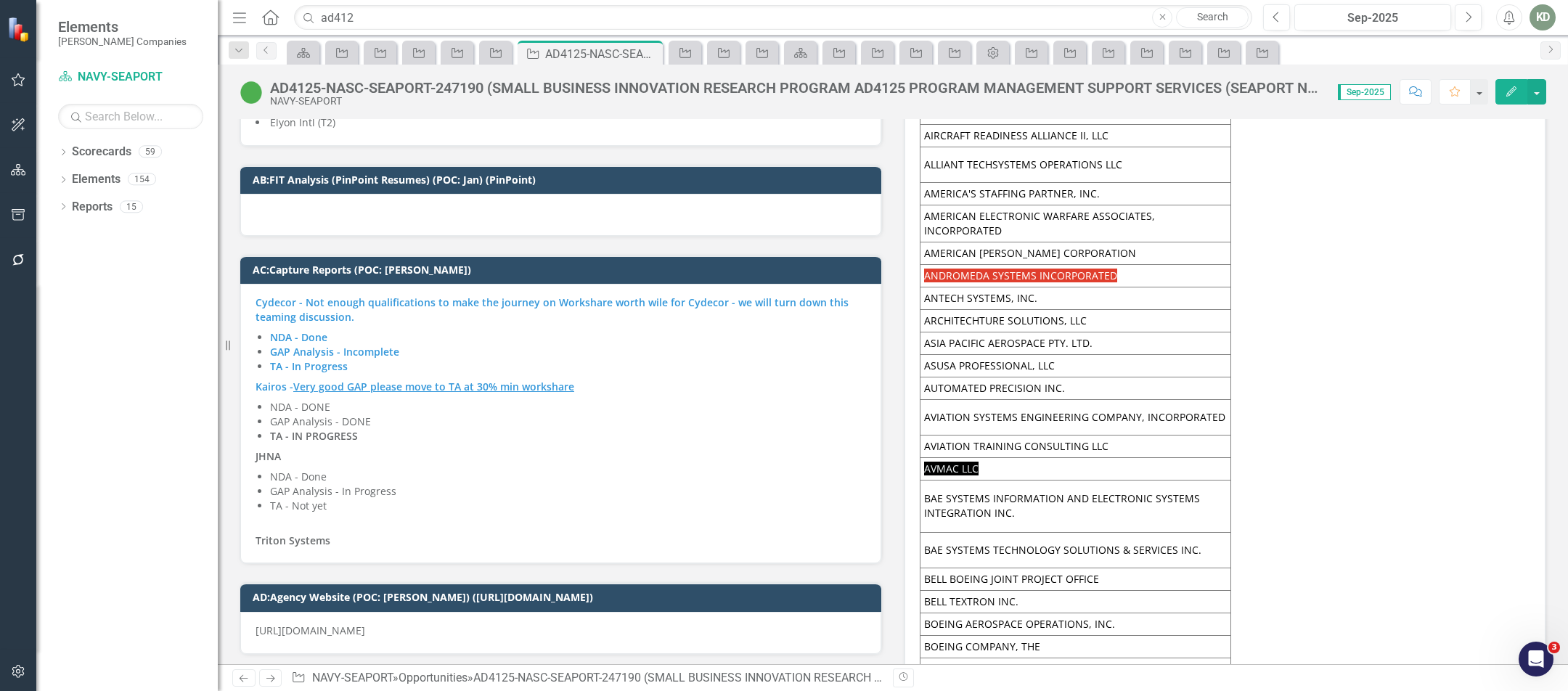
scroll to position [8393, 0]
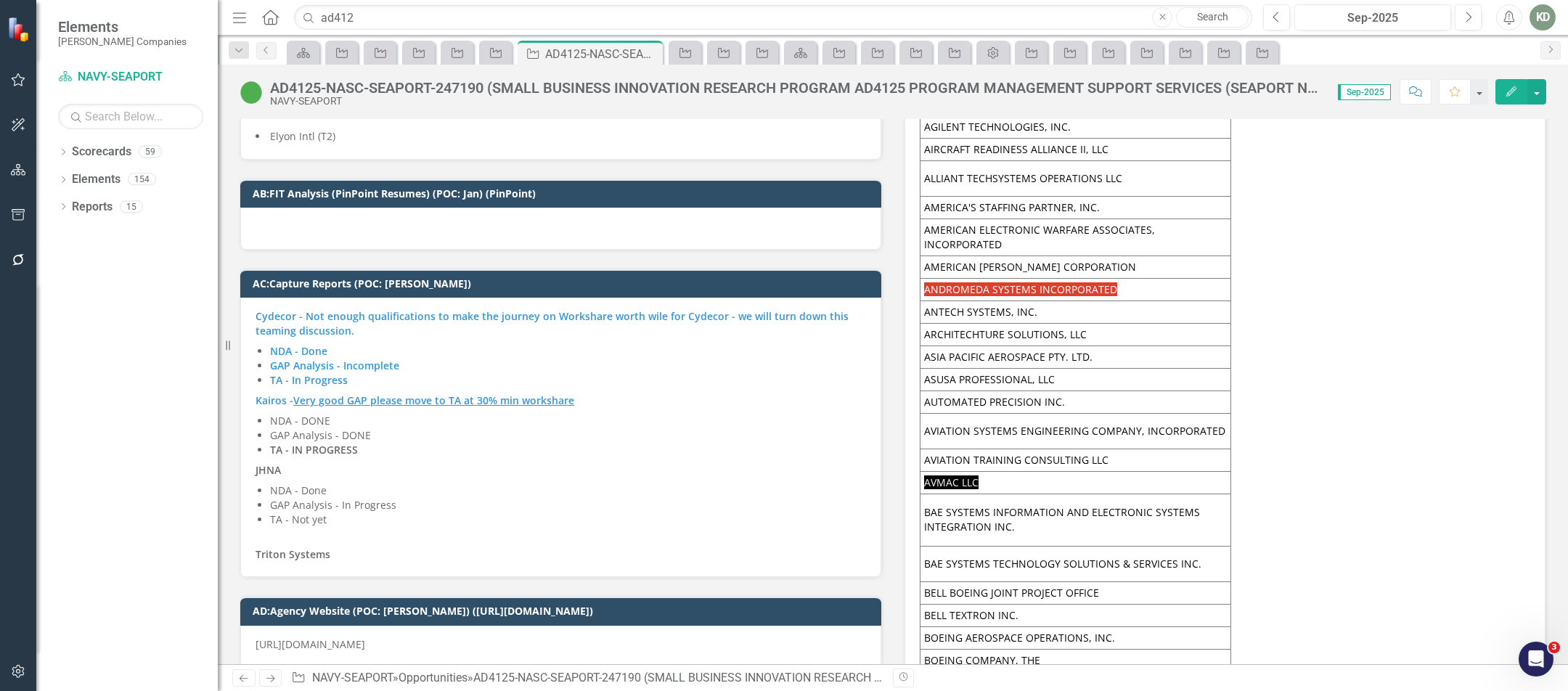
click at [505, 380] on span "Cydecor - Not enough qualifications to make the journey on Workshare worth wile…" at bounding box center [561, 435] width 611 height 253
click at [504, 380] on span "Cydecor - Not enough qualifications to make the journey on Workshare worth wile…" at bounding box center [561, 435] width 611 height 253
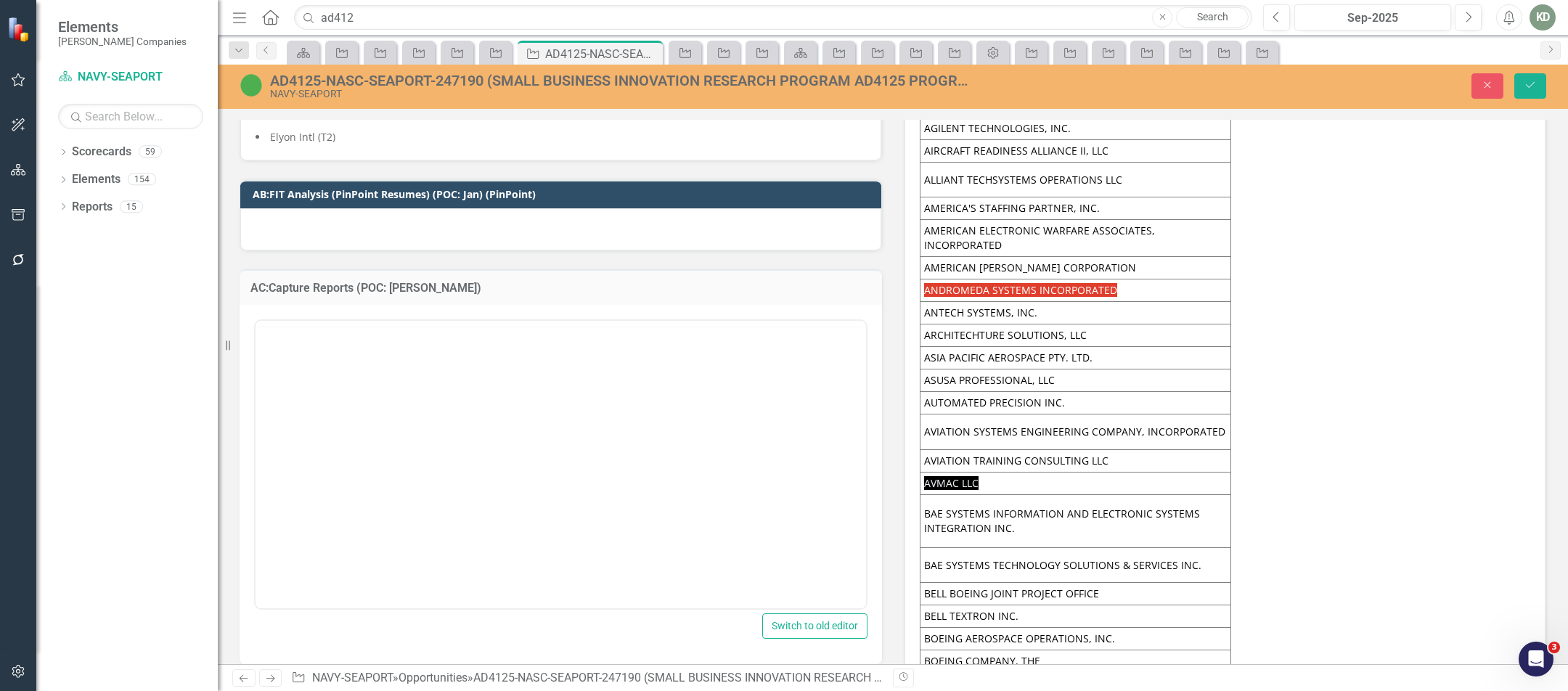
scroll to position [0, 0]
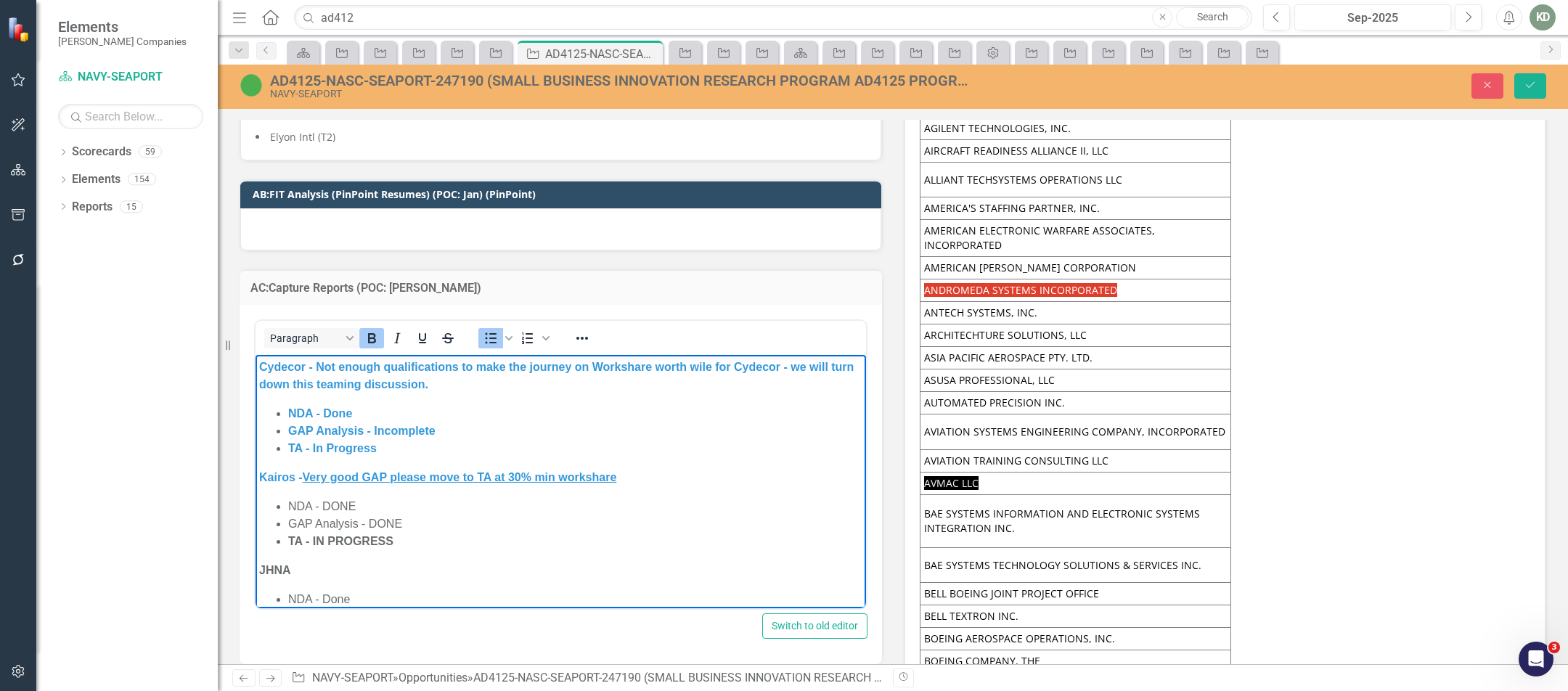
click at [451, 532] on li "TA - IN PROGRESS" at bounding box center [575, 541] width 574 height 17
click at [659, 488] on body "Cydecor - Not enough qualifications to make the journey on Workshare worth wile…" at bounding box center [561, 529] width 611 height 350
click at [657, 479] on p "Kairos - Very good GAP please move to TA at 30% min workshare" at bounding box center [561, 477] width 603 height 17
click at [1534, 91] on button "Save" at bounding box center [1530, 86] width 32 height 26
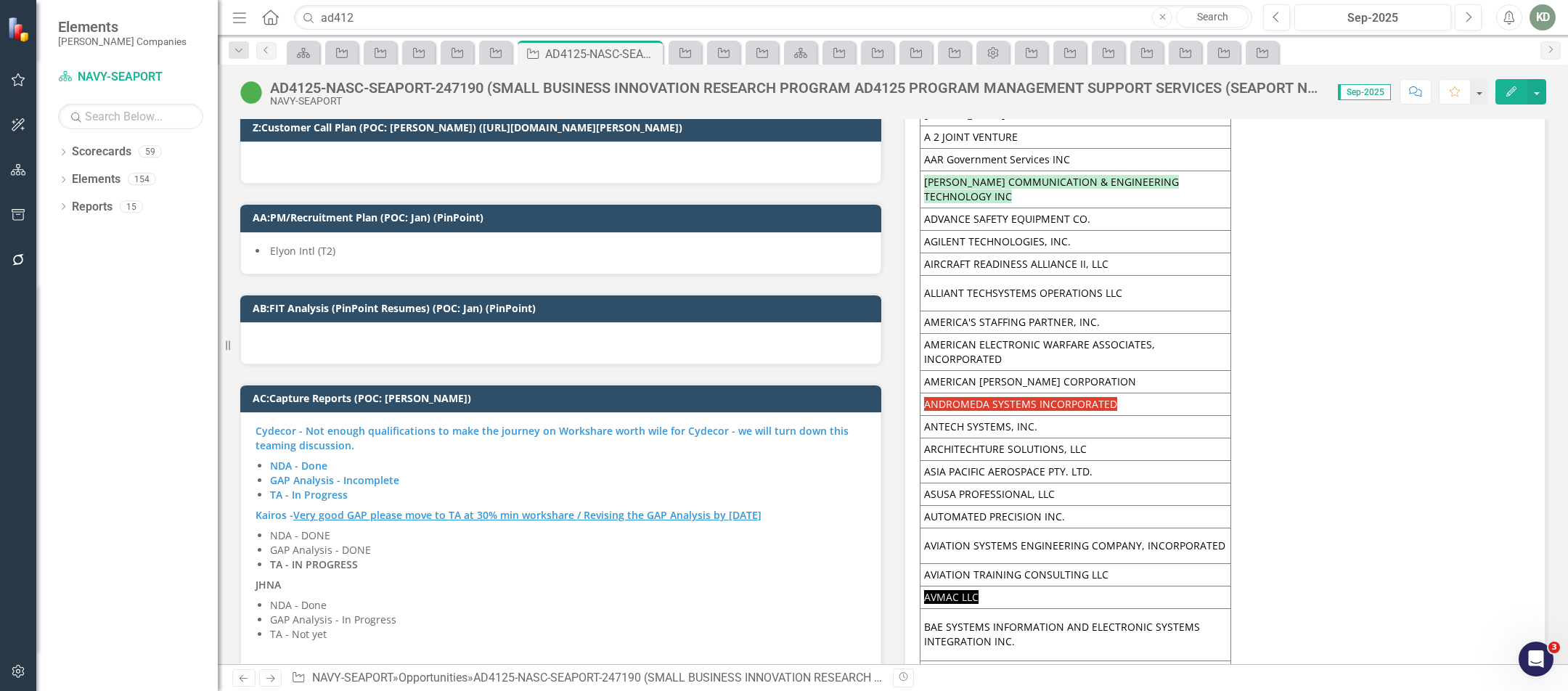
scroll to position [8277, 0]
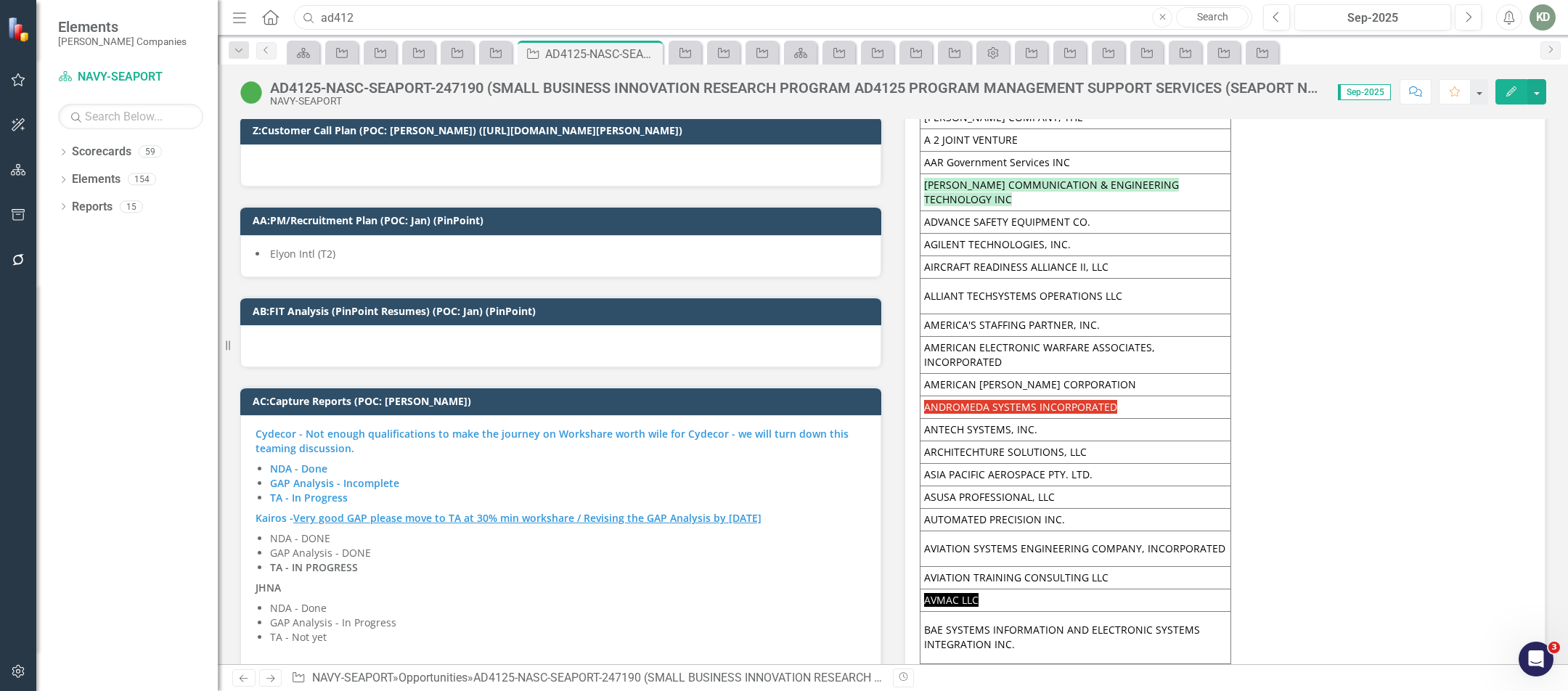
drag, startPoint x: 418, startPoint y: 22, endPoint x: 319, endPoint y: 19, distance: 99.0
click at [320, 19] on input "ad412" at bounding box center [773, 17] width 958 height 26
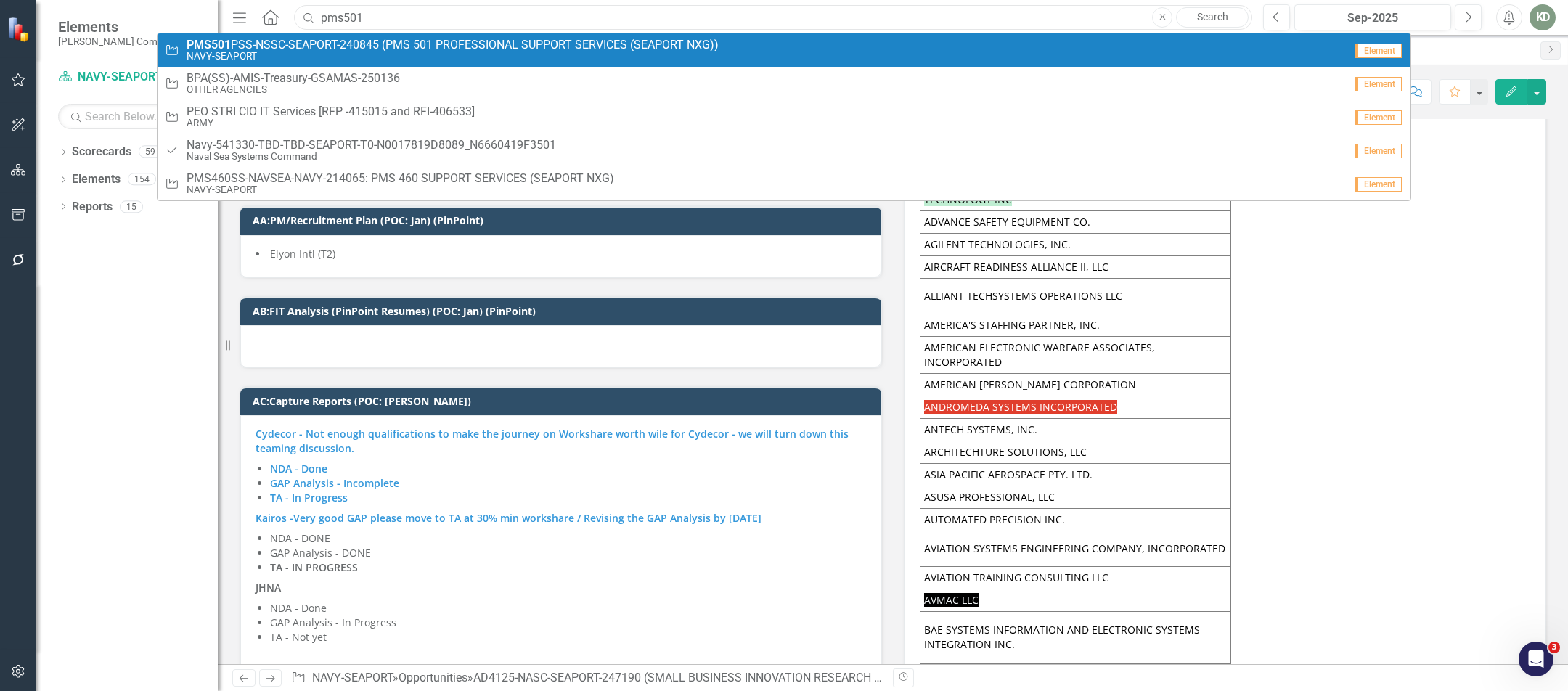
type input "pms501"
click at [335, 44] on span "PMS501 PSS-NSSC-SEAPORT-240845 (PMS 501 PROFESSIONAL SUPPORT SERVICES (SEAPORT …" at bounding box center [453, 45] width 532 height 13
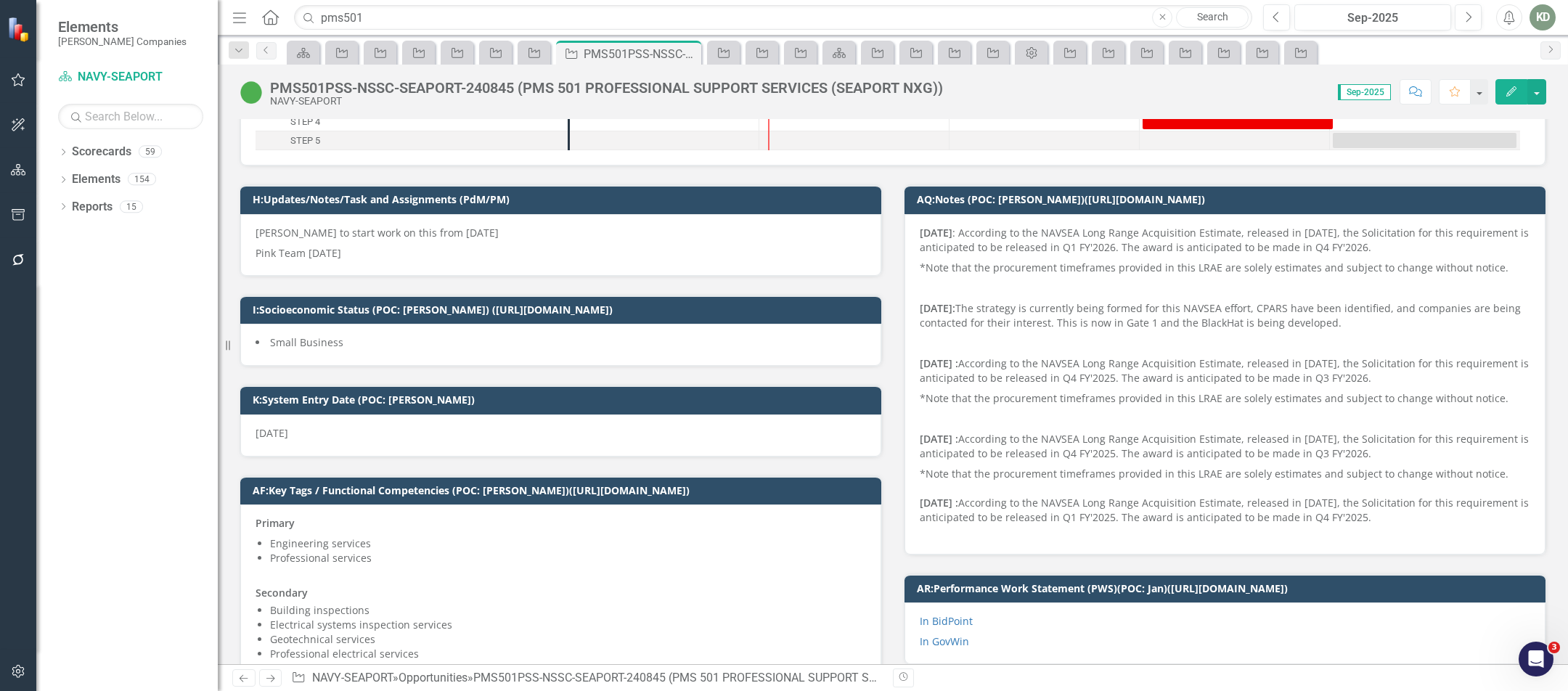
scroll to position [251, 0]
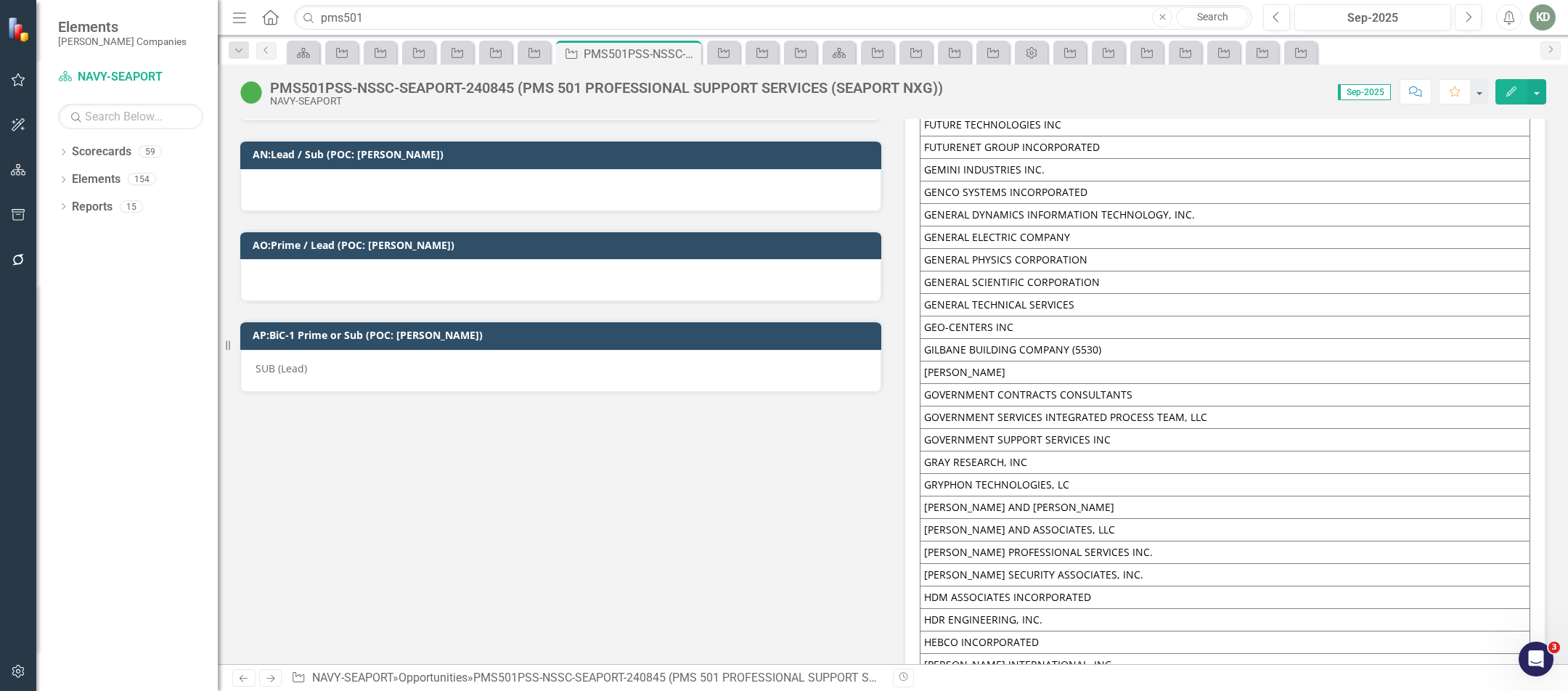
click at [317, 350] on div "SUB (Lead)" at bounding box center [561, 371] width 641 height 42
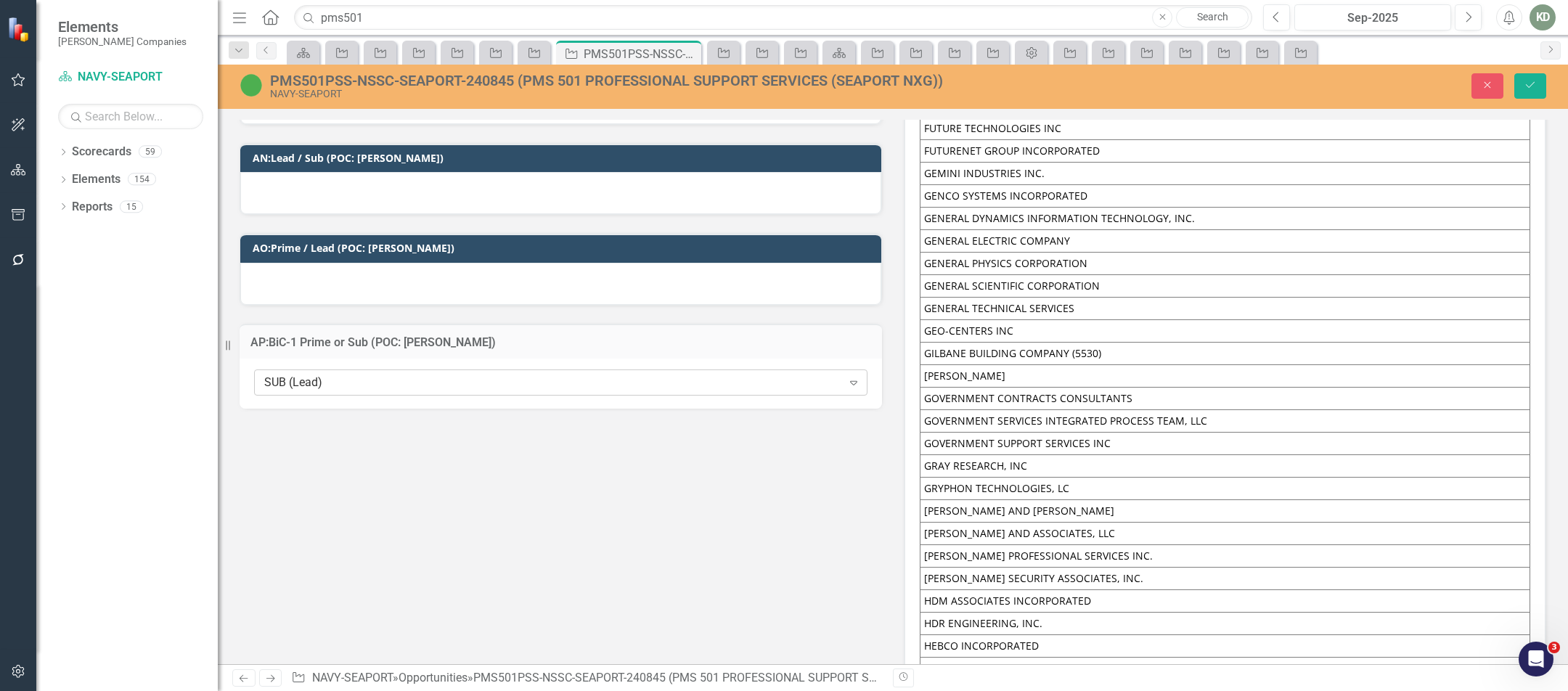
scroll to position [10740, 0]
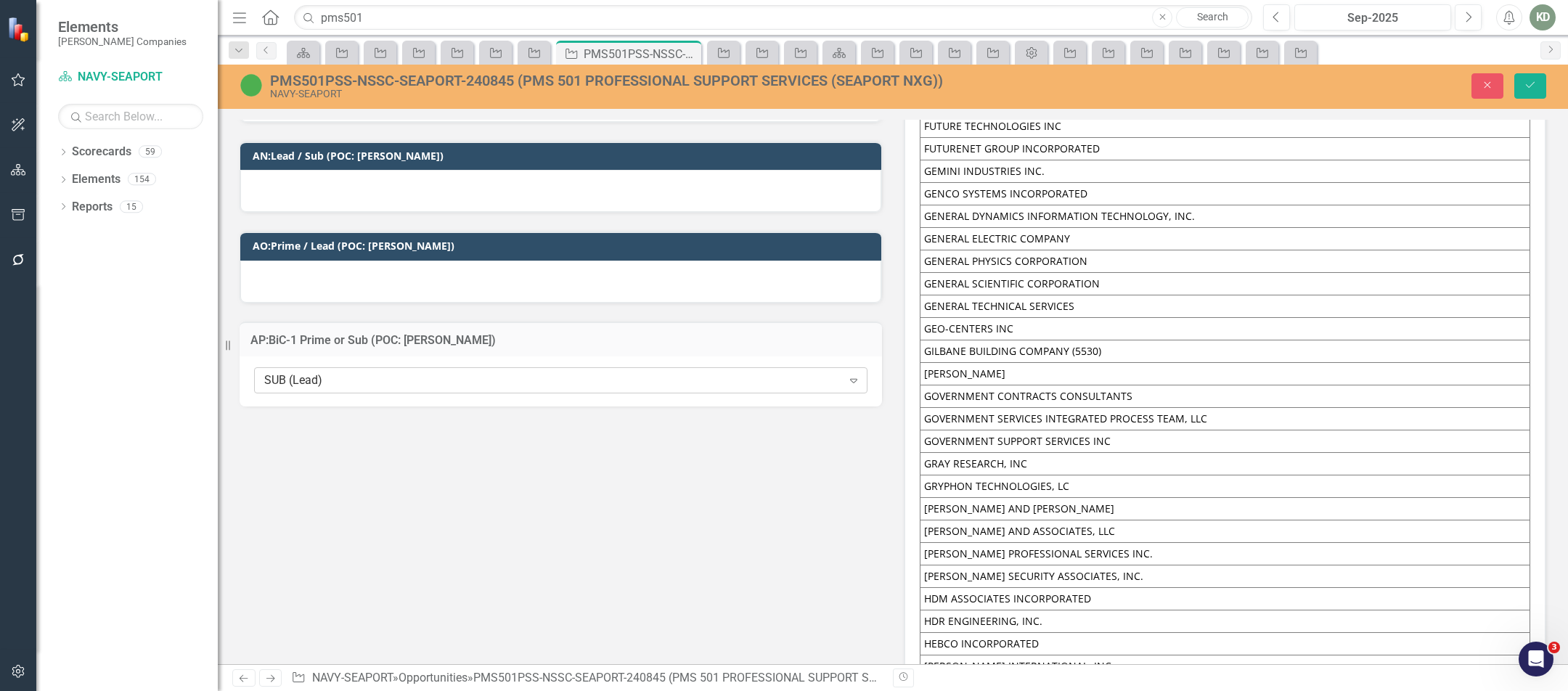
click at [320, 372] on div "SUB (Lead)" at bounding box center [553, 380] width 578 height 16
click at [319, 372] on div "SUB (Lead)" at bounding box center [553, 380] width 578 height 16
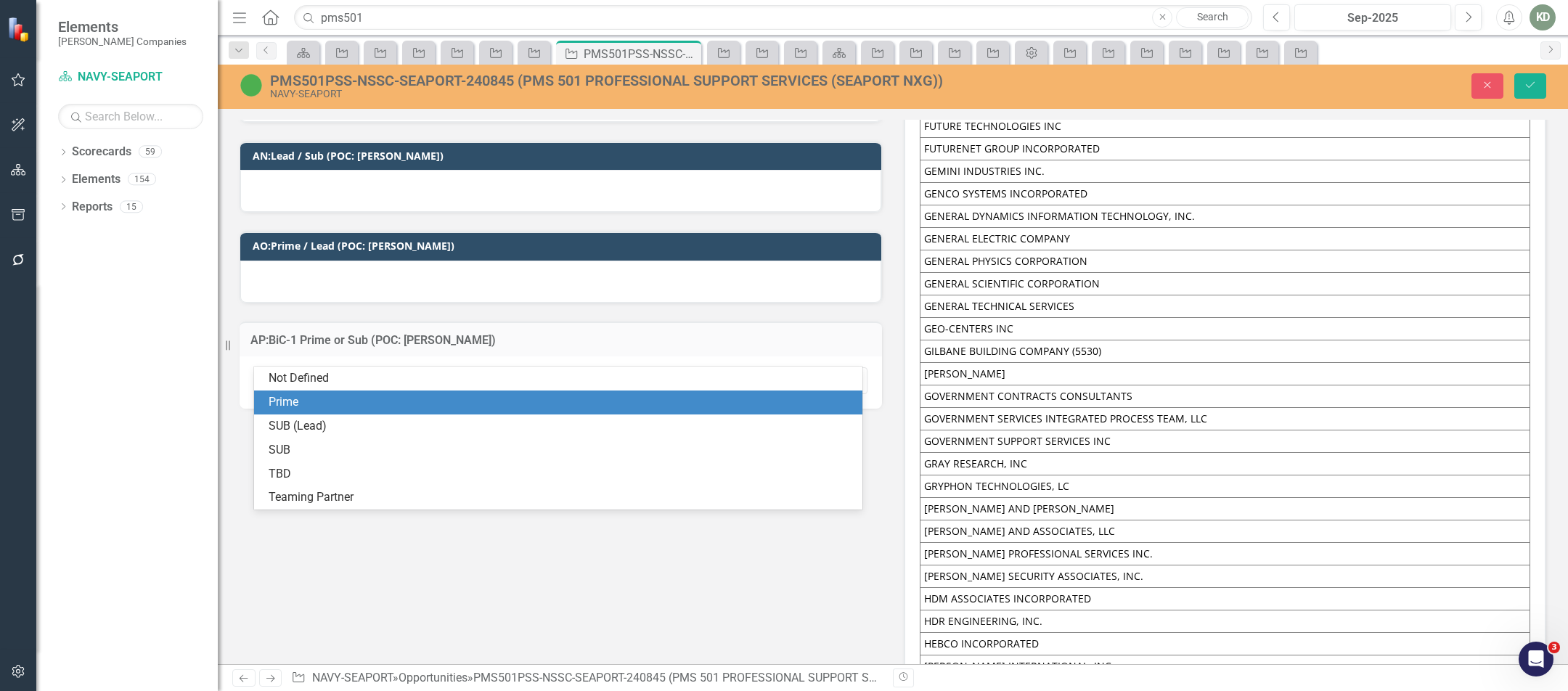
click at [308, 403] on div "Prime" at bounding box center [561, 402] width 585 height 16
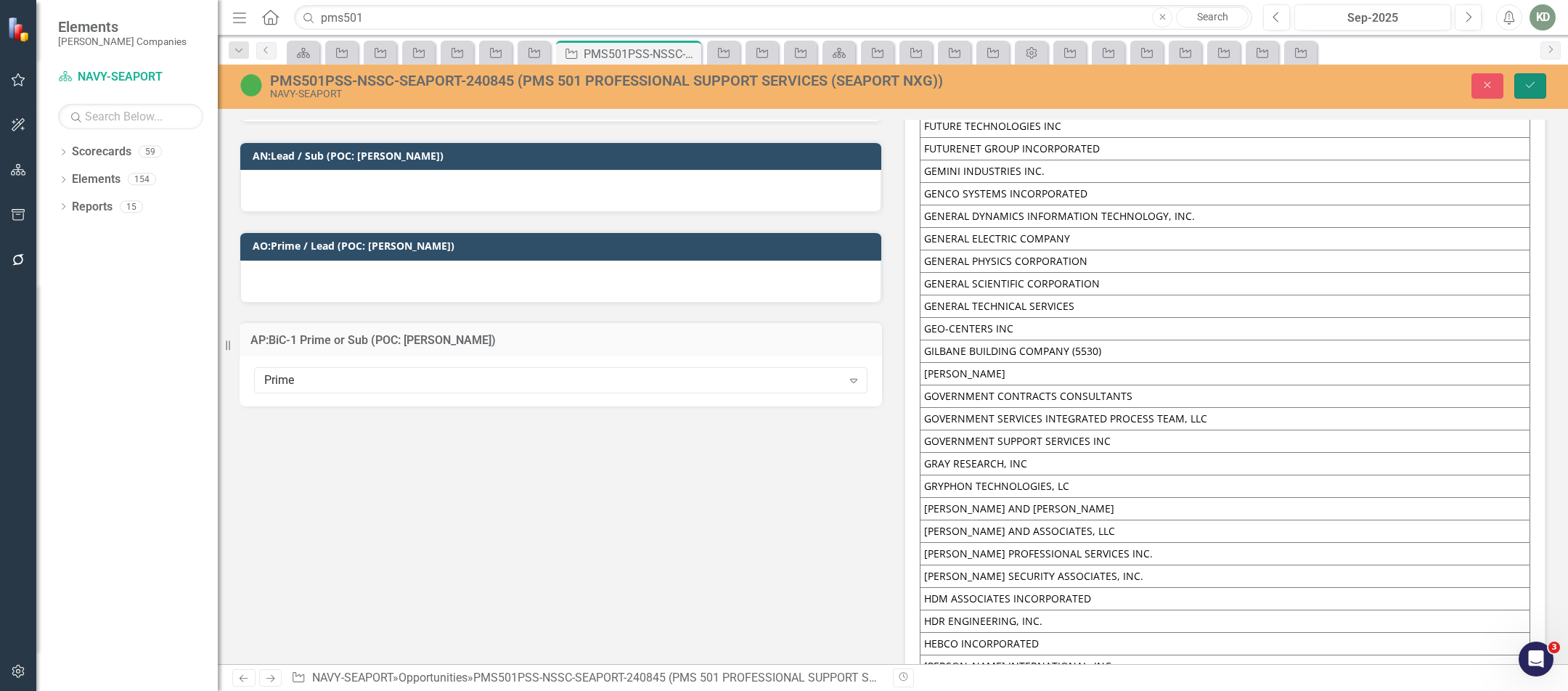
click at [1531, 85] on icon "submit" at bounding box center [1530, 85] width 9 height 6
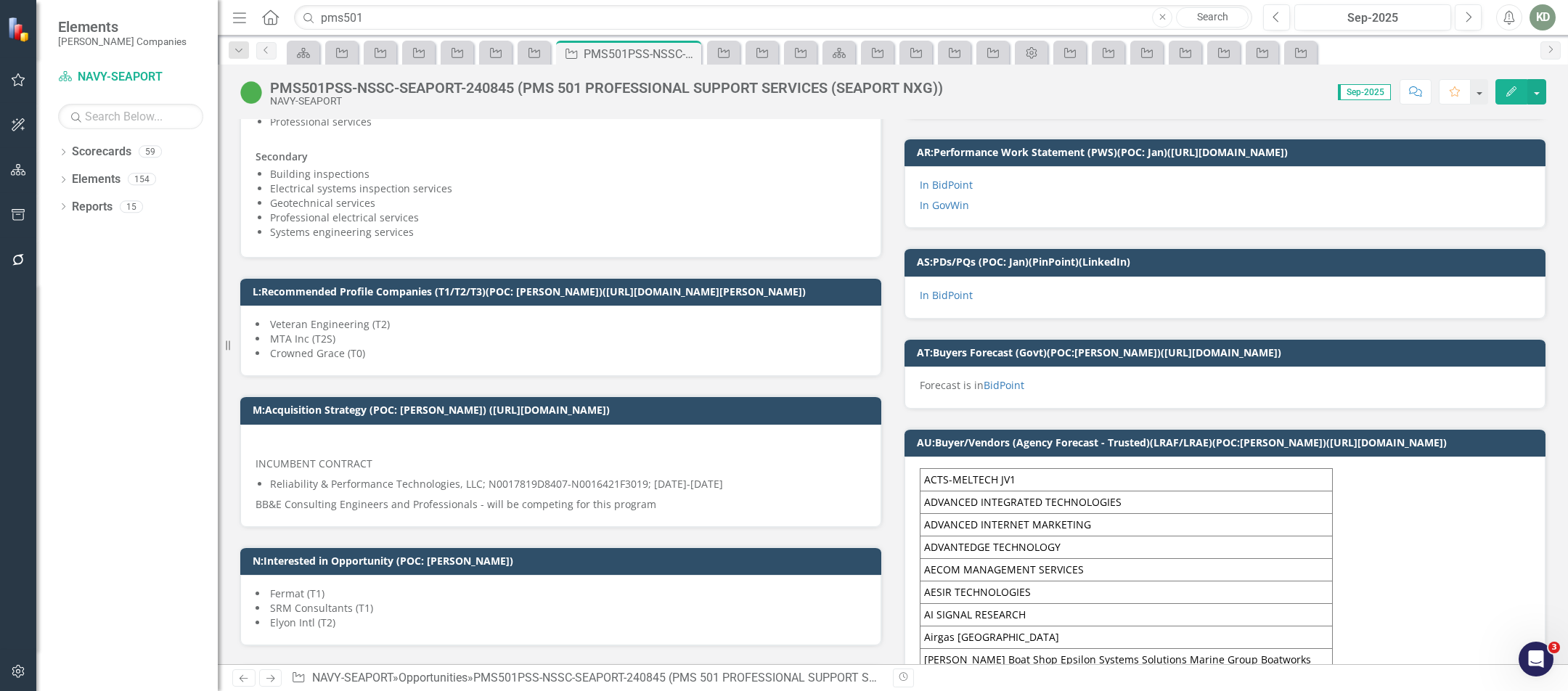
scroll to position [636, 0]
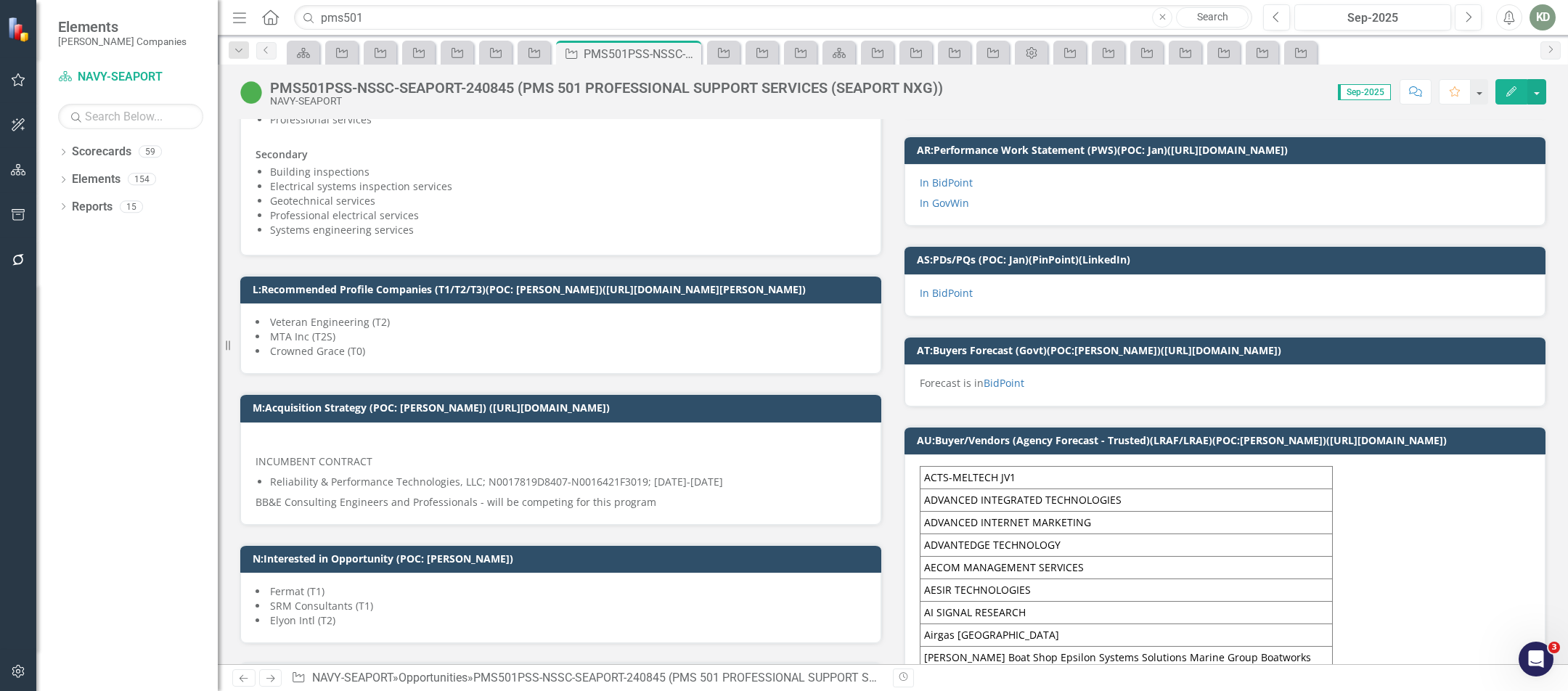
click at [437, 344] on li "Crowned Grace (T0)" at bounding box center [561, 350] width 611 height 14
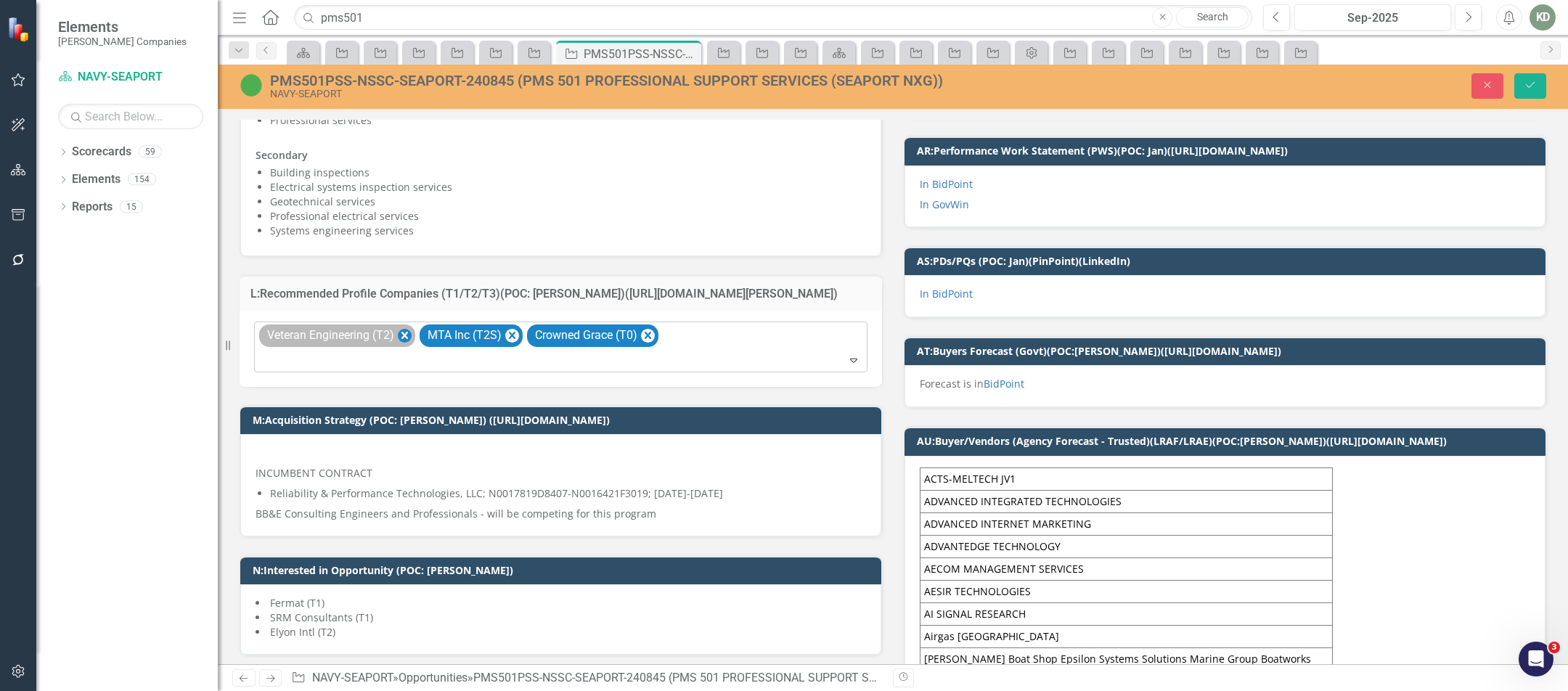
click at [401, 332] on icon "Remove Veteran Engineering (T2)" at bounding box center [405, 335] width 13 height 18
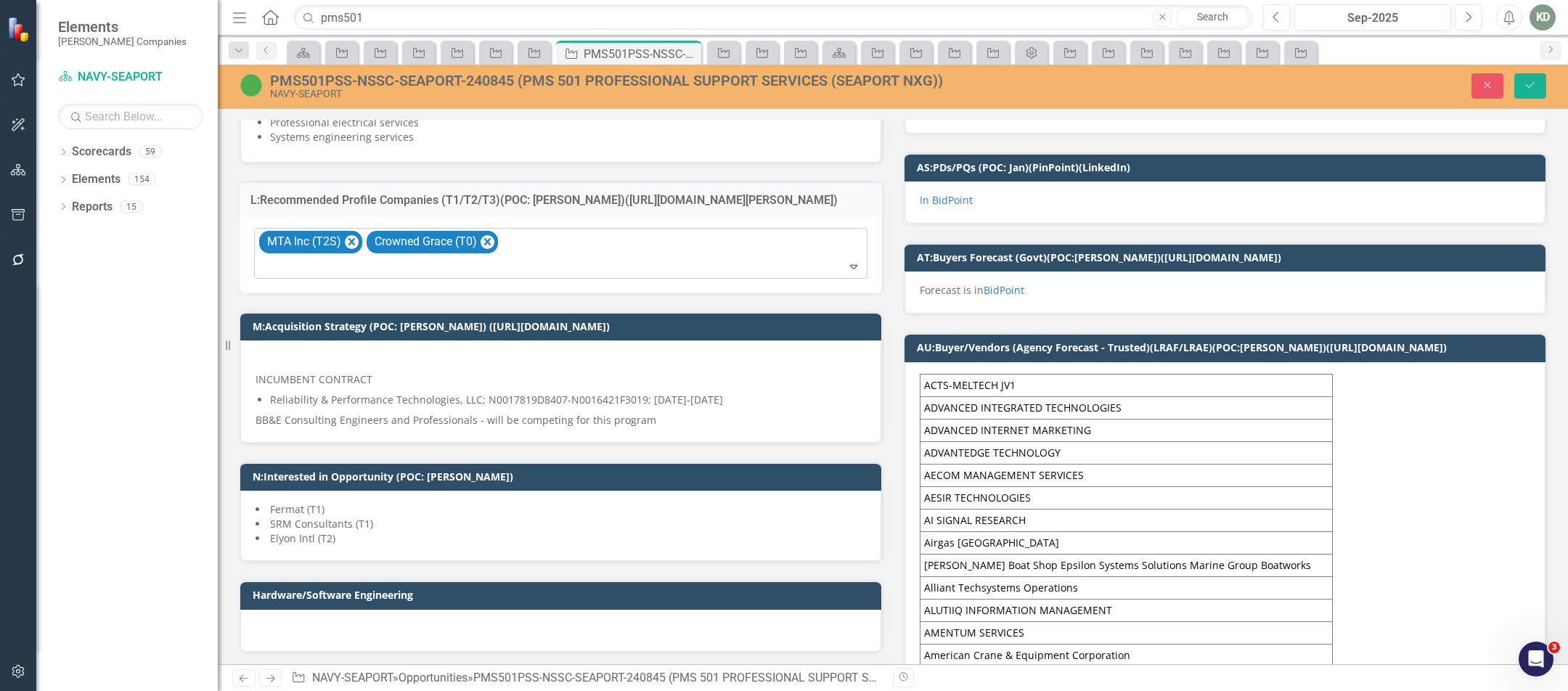
scroll to position [756, 0]
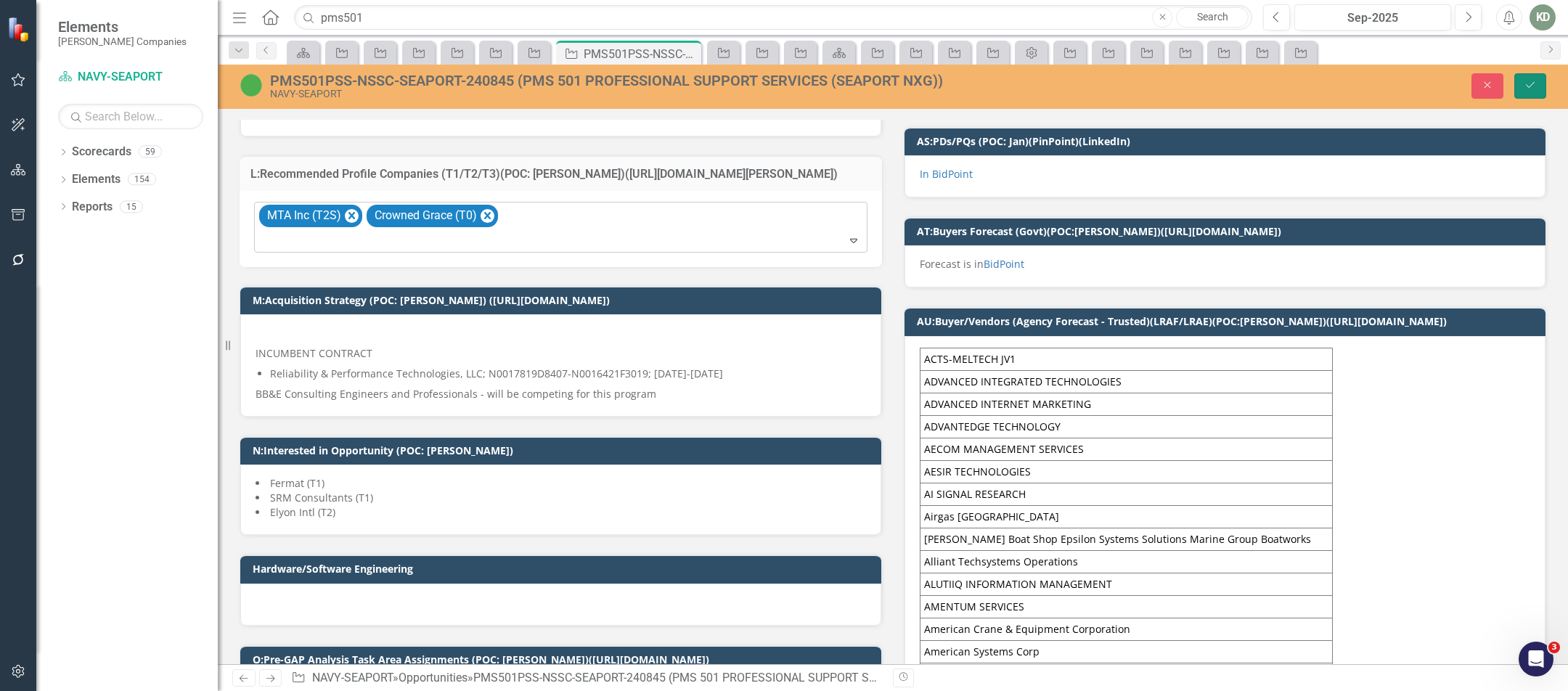
click at [1537, 83] on button "Save" at bounding box center [1530, 86] width 32 height 26
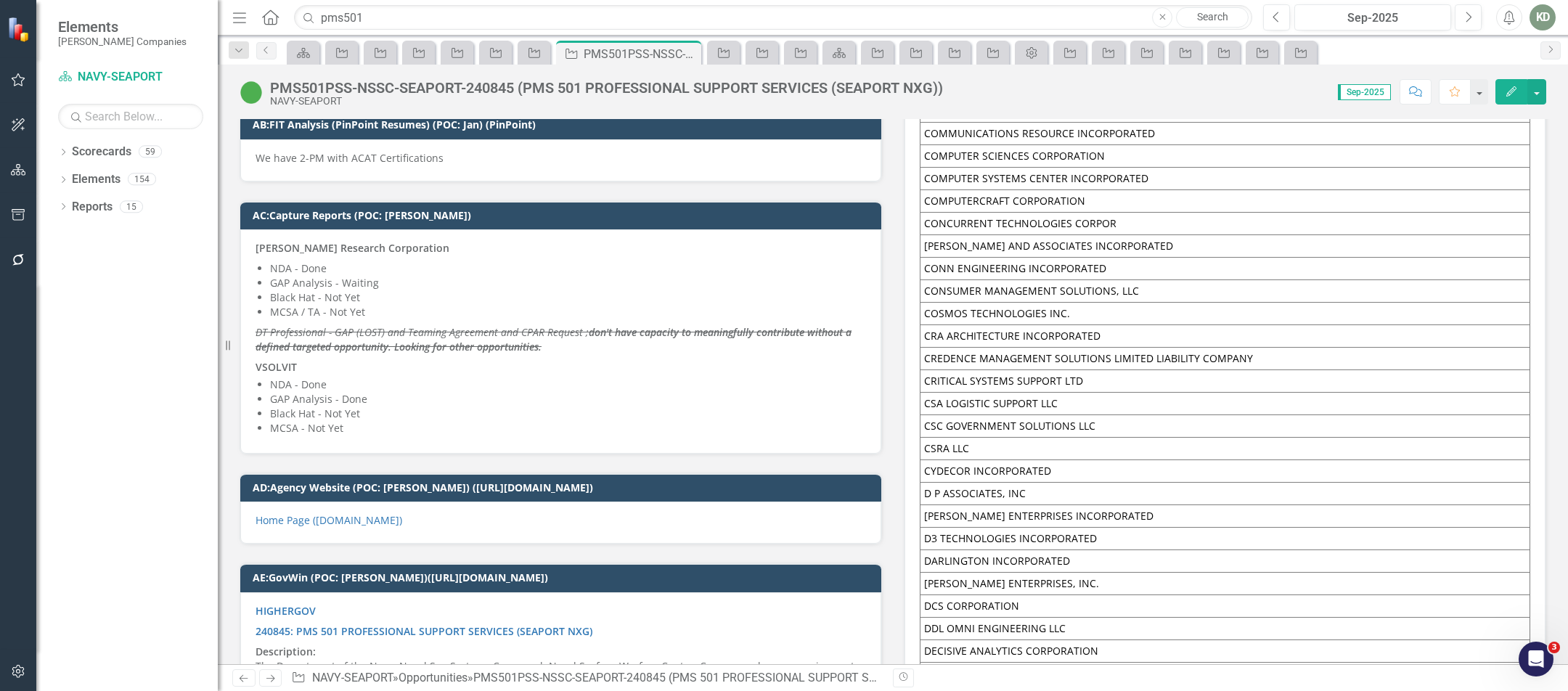
scroll to position [9289, 0]
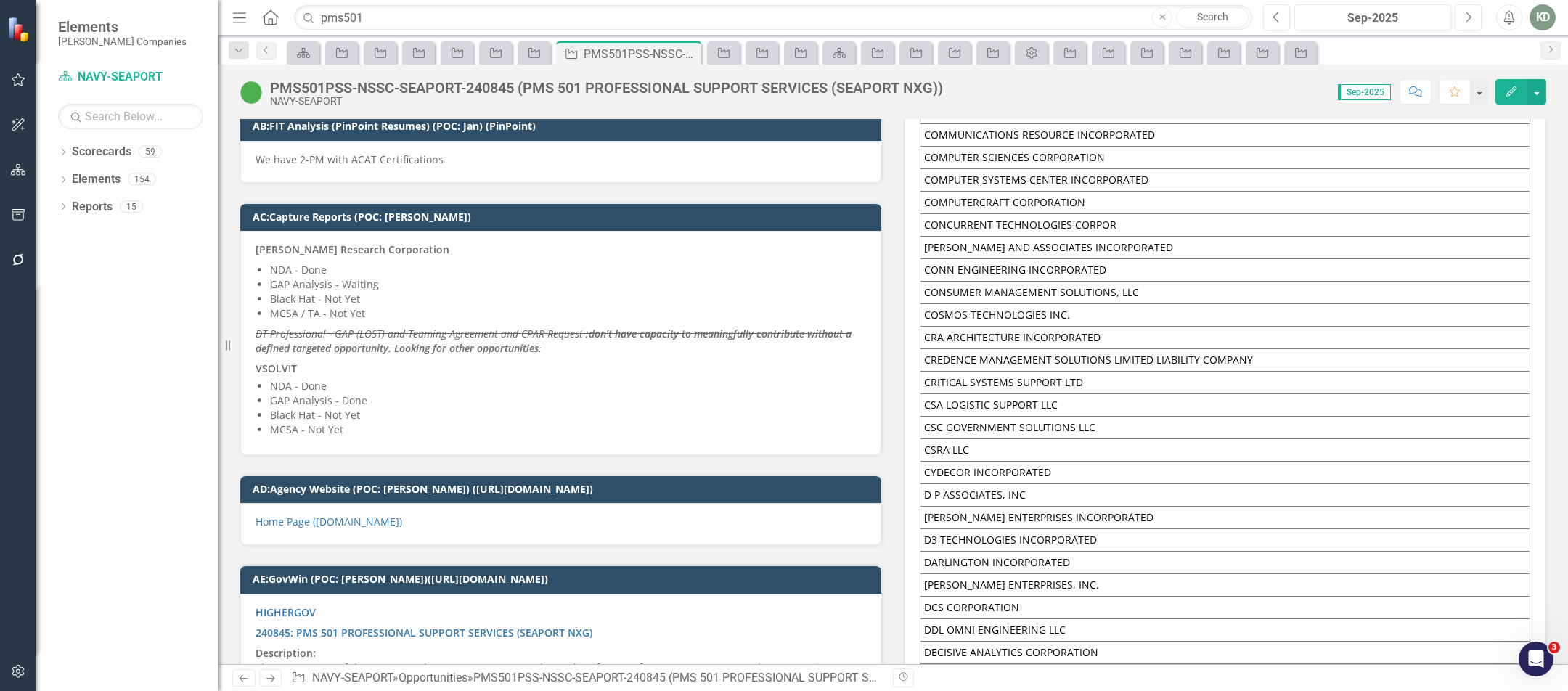
click at [371, 359] on p "VSOLVIT" at bounding box center [561, 368] width 611 height 17
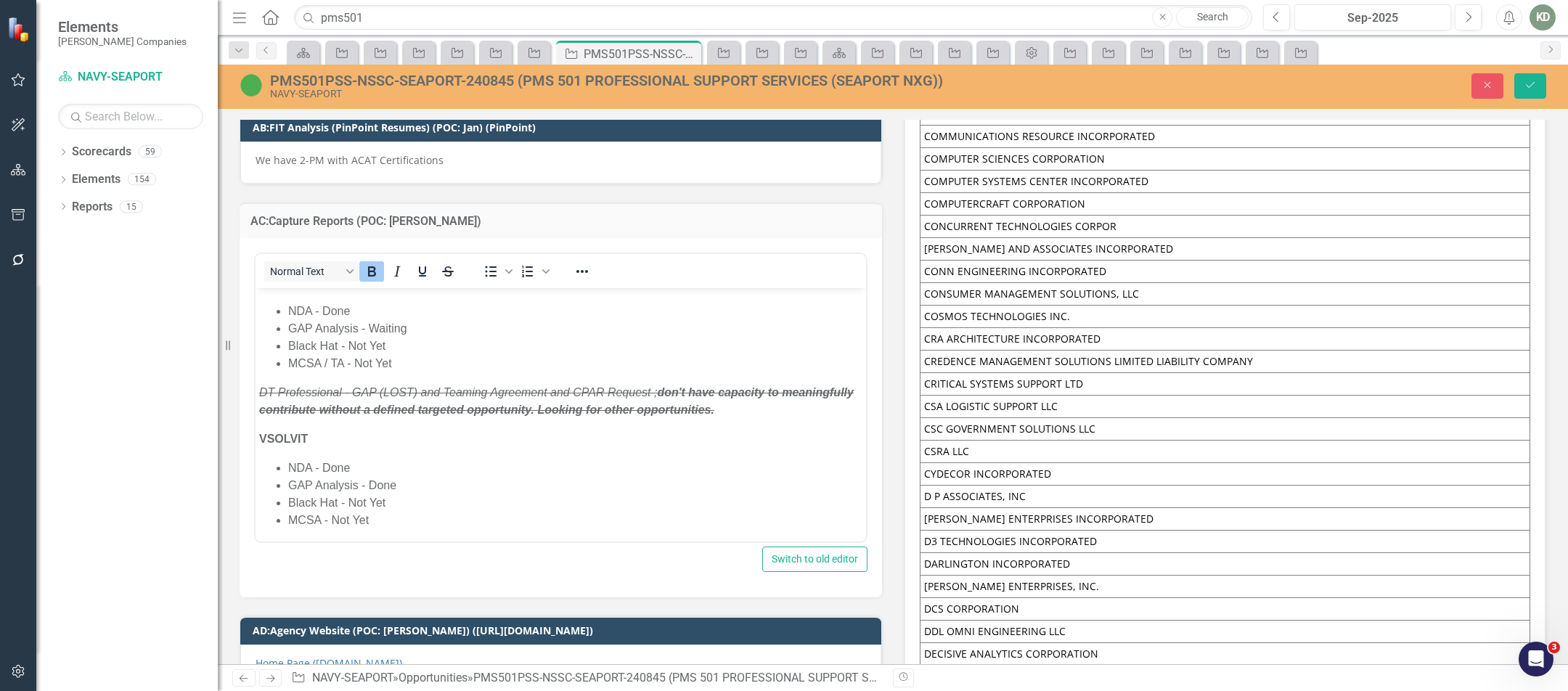
scroll to position [19, 0]
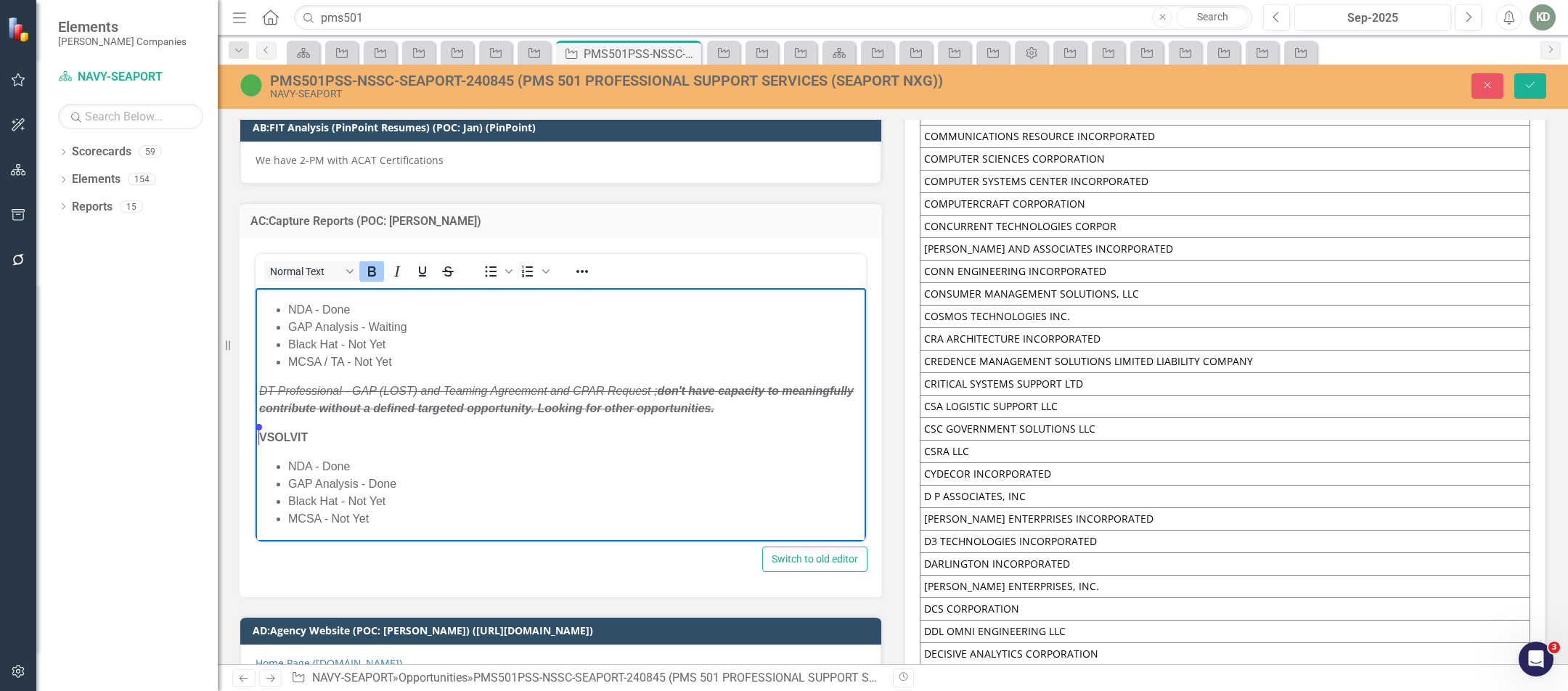
drag, startPoint x: 312, startPoint y: 435, endPoint x: 260, endPoint y: 437, distance: 52.0
click at [261, 437] on p "VSOLVIT" at bounding box center [561, 436] width 603 height 17
click at [329, 454] on body "[PERSON_NAME] Research Corporation NDA - Done GAP Analysis - Waiting Black Hat …" at bounding box center [561, 405] width 611 height 275
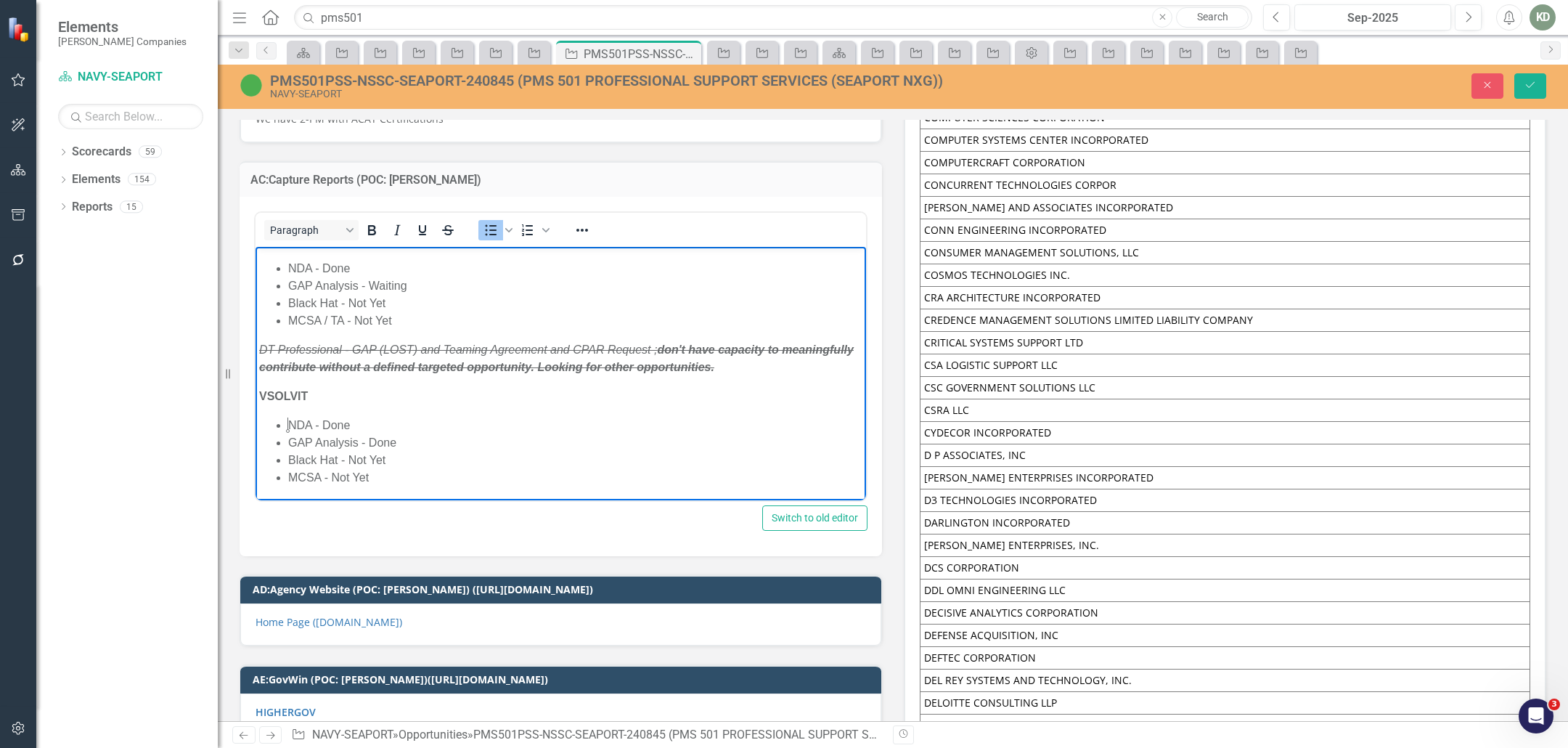
scroll to position [9339, 0]
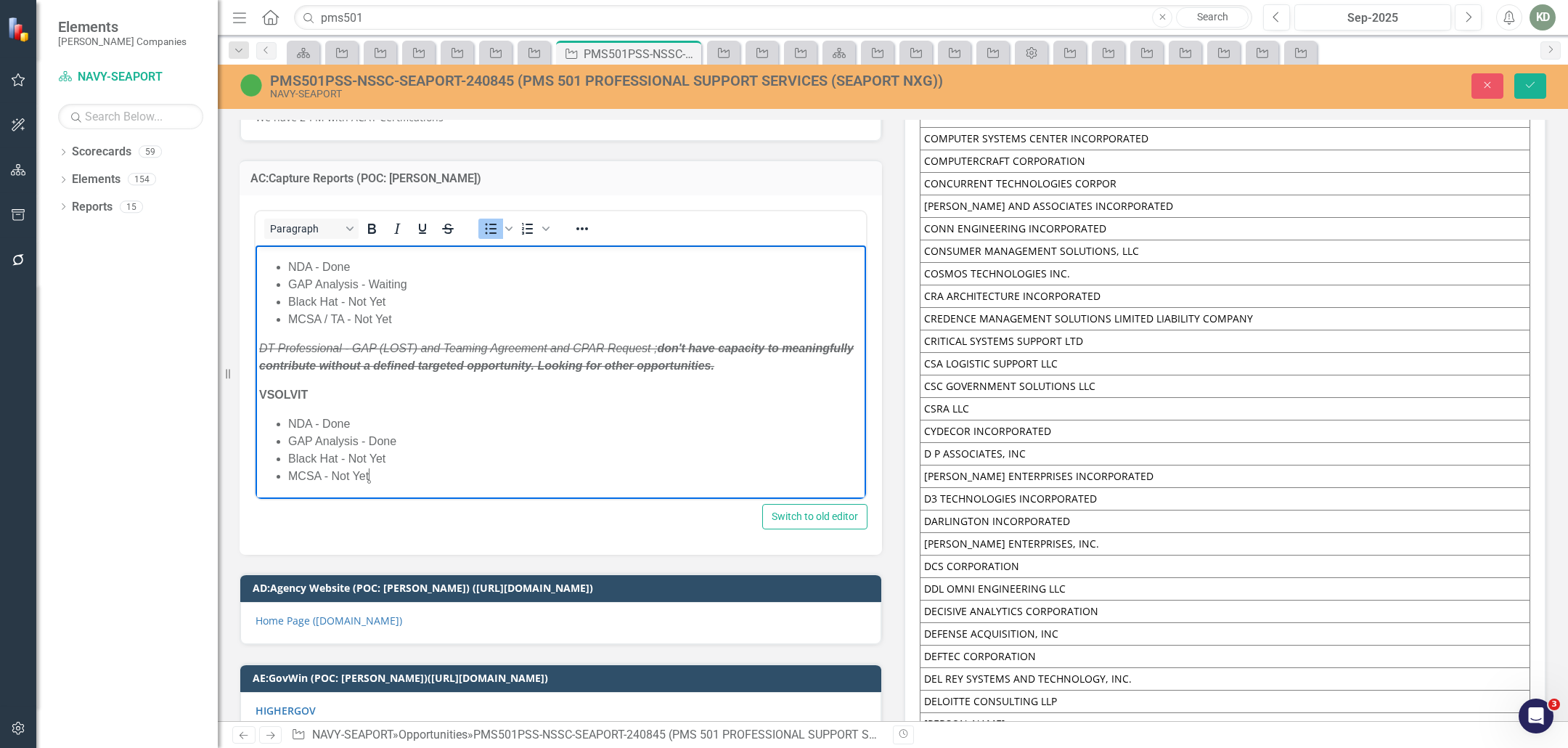
click at [418, 484] on body "[PERSON_NAME] Research Corporation NDA - Done GAP Analysis - Waiting Black Hat …" at bounding box center [561, 362] width 611 height 275
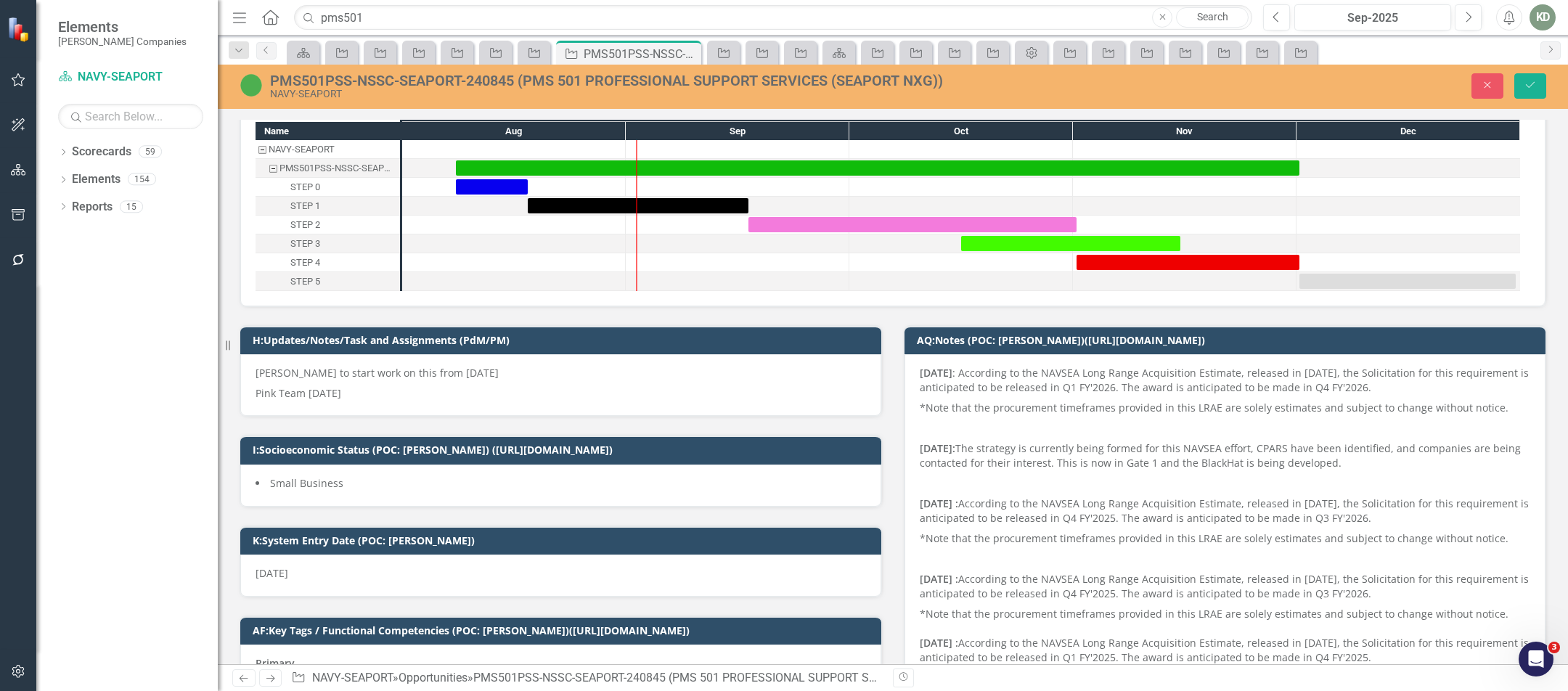
scroll to position [59, 0]
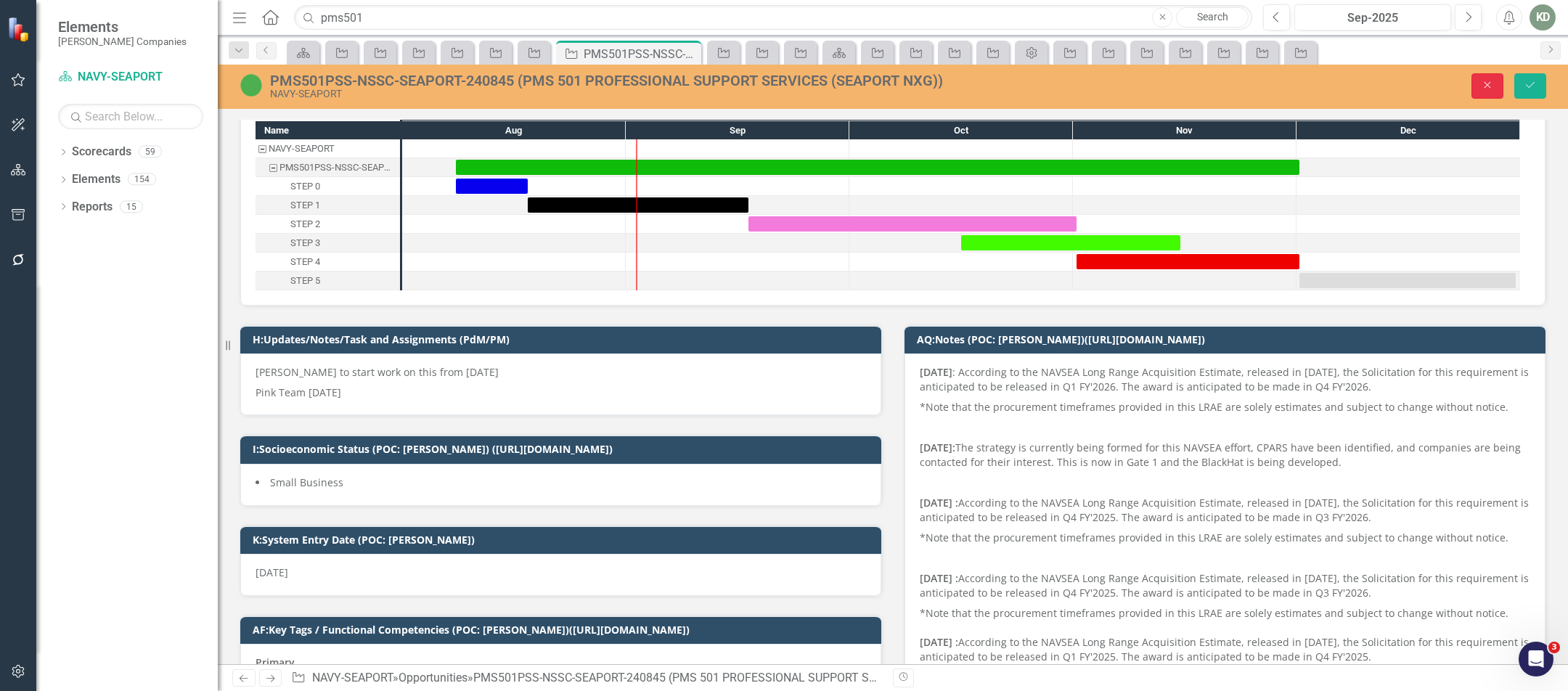
click at [1476, 92] on button "Close" at bounding box center [1487, 86] width 32 height 26
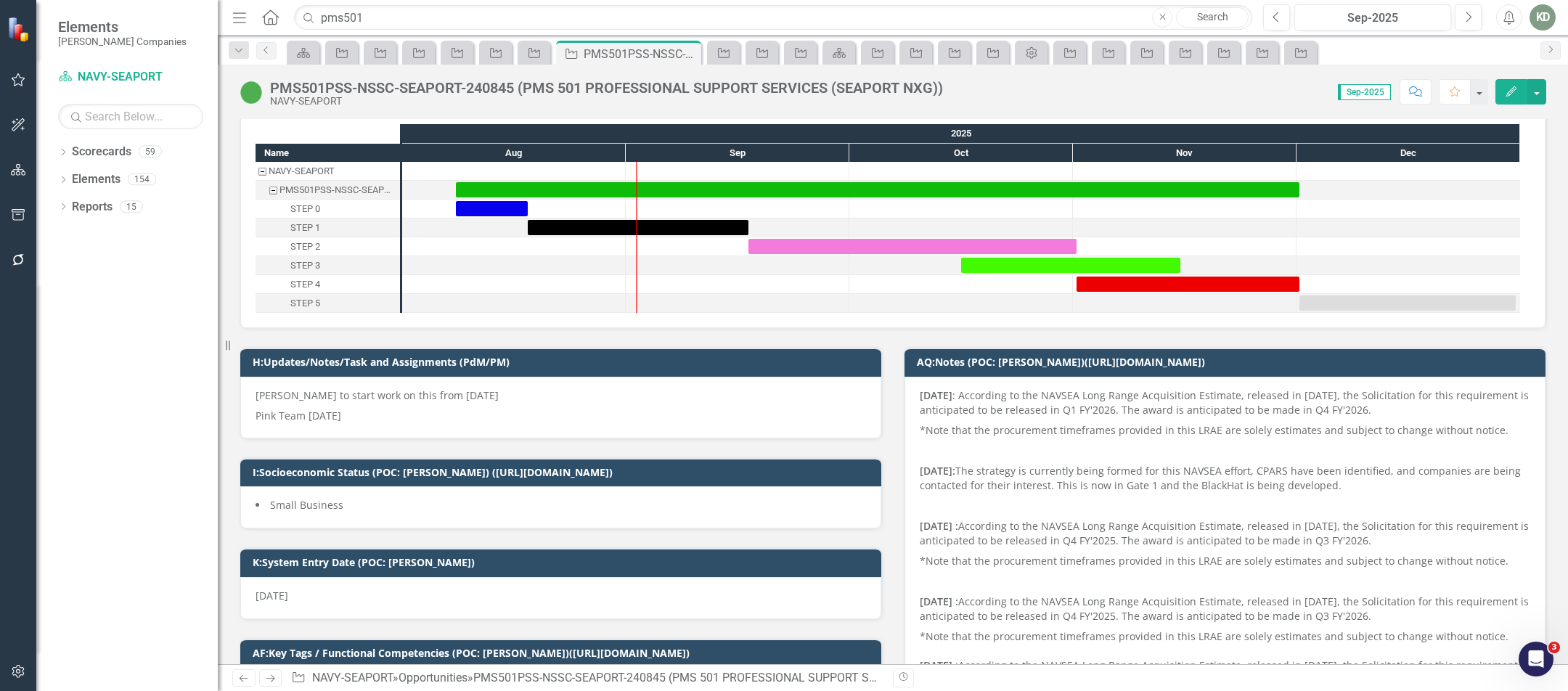
scroll to position [44, 0]
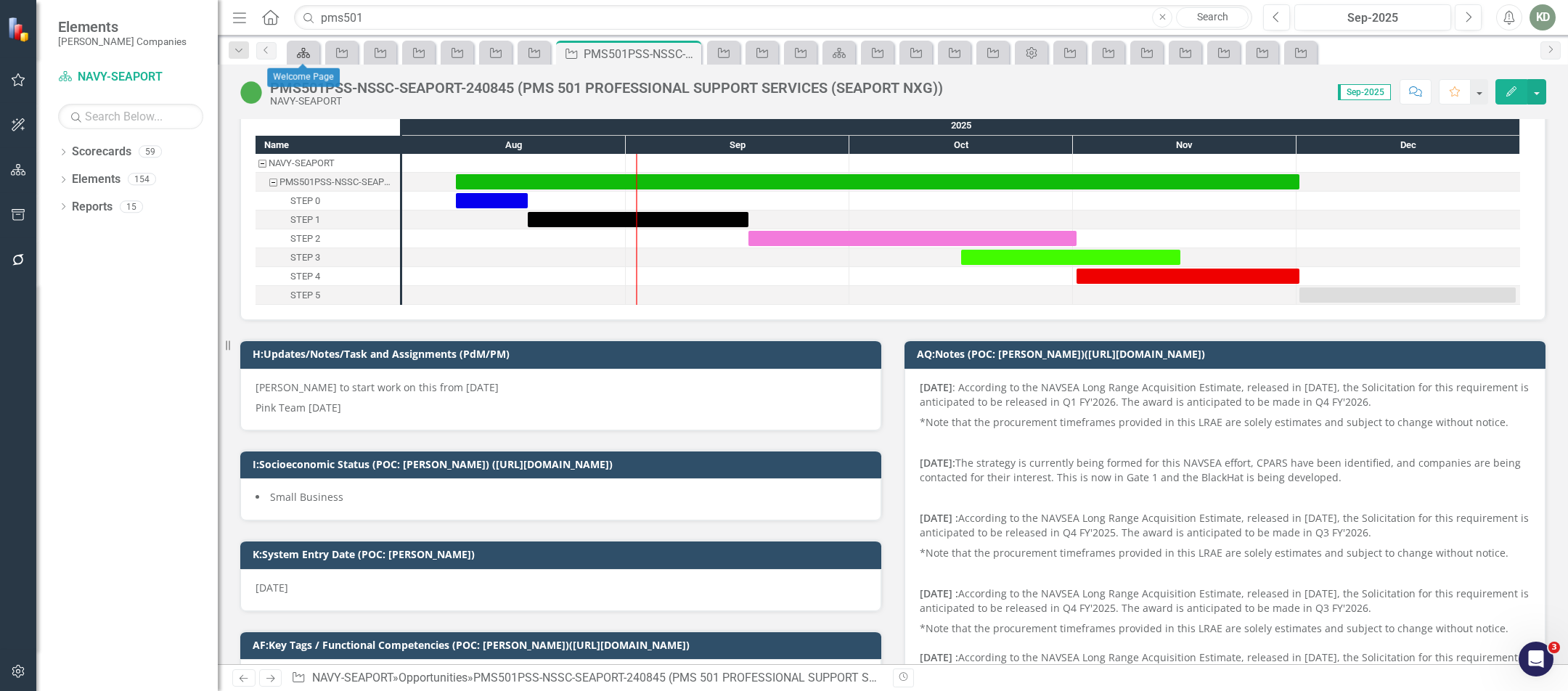
click at [300, 50] on icon "Scorecard" at bounding box center [302, 53] width 14 height 11
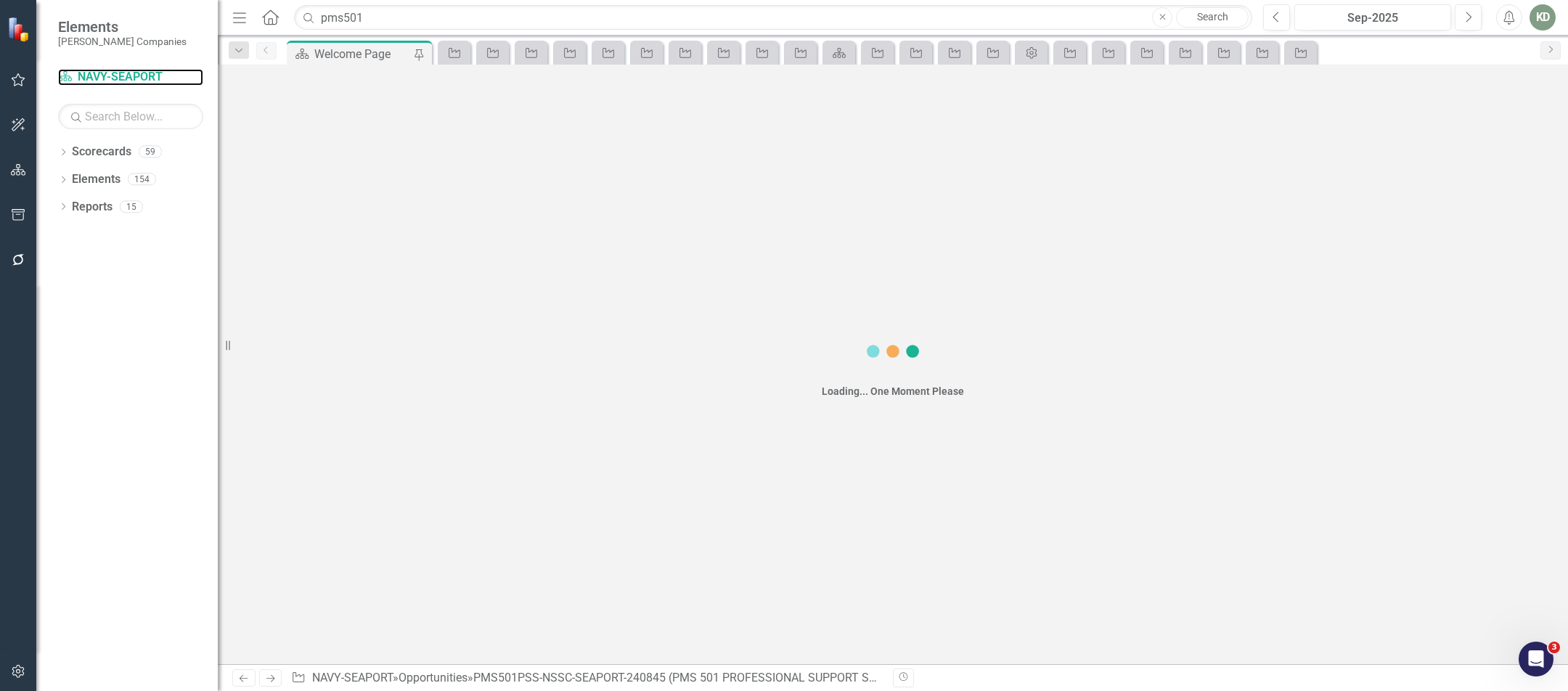
click at [110, 75] on link "Scorecard NAVY-SEAPORT" at bounding box center [131, 77] width 146 height 16
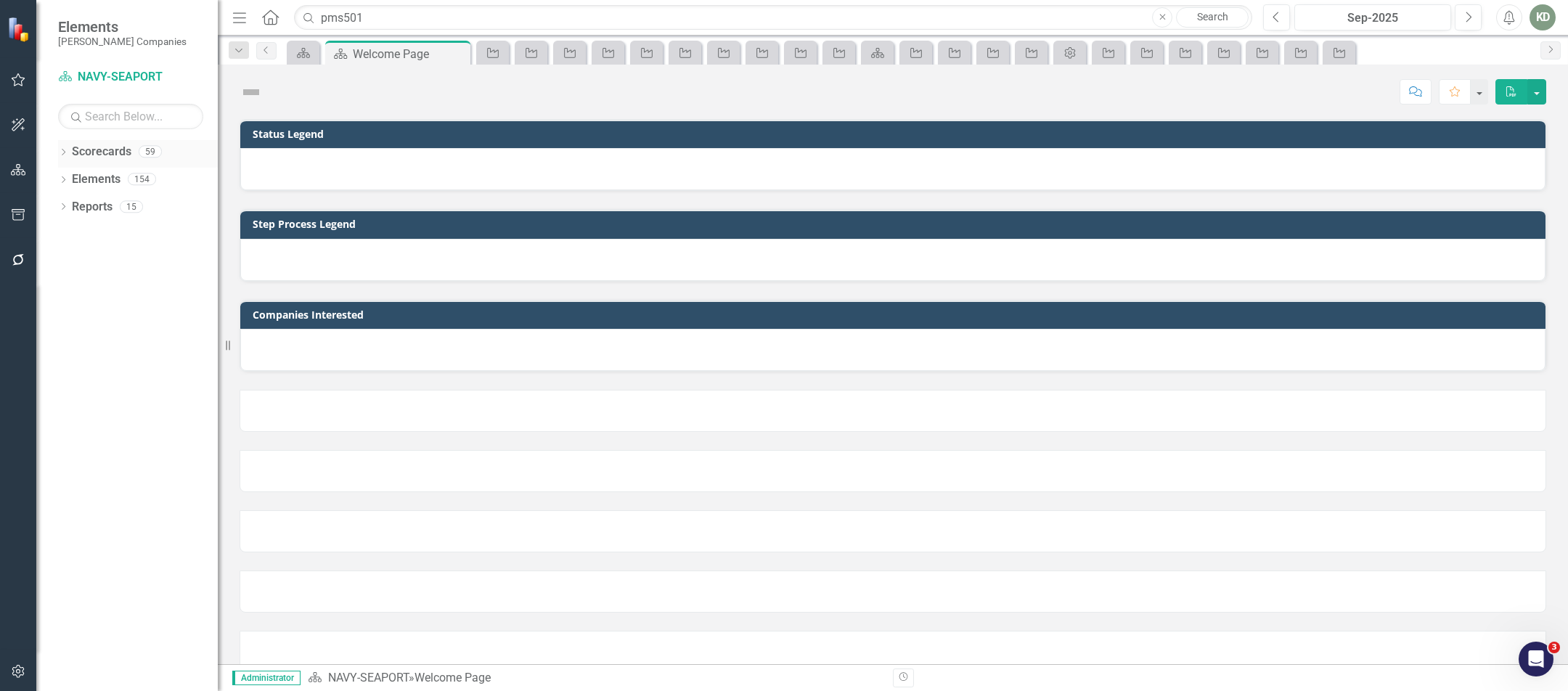
click at [65, 155] on icon "Dropdown" at bounding box center [63, 153] width 11 height 8
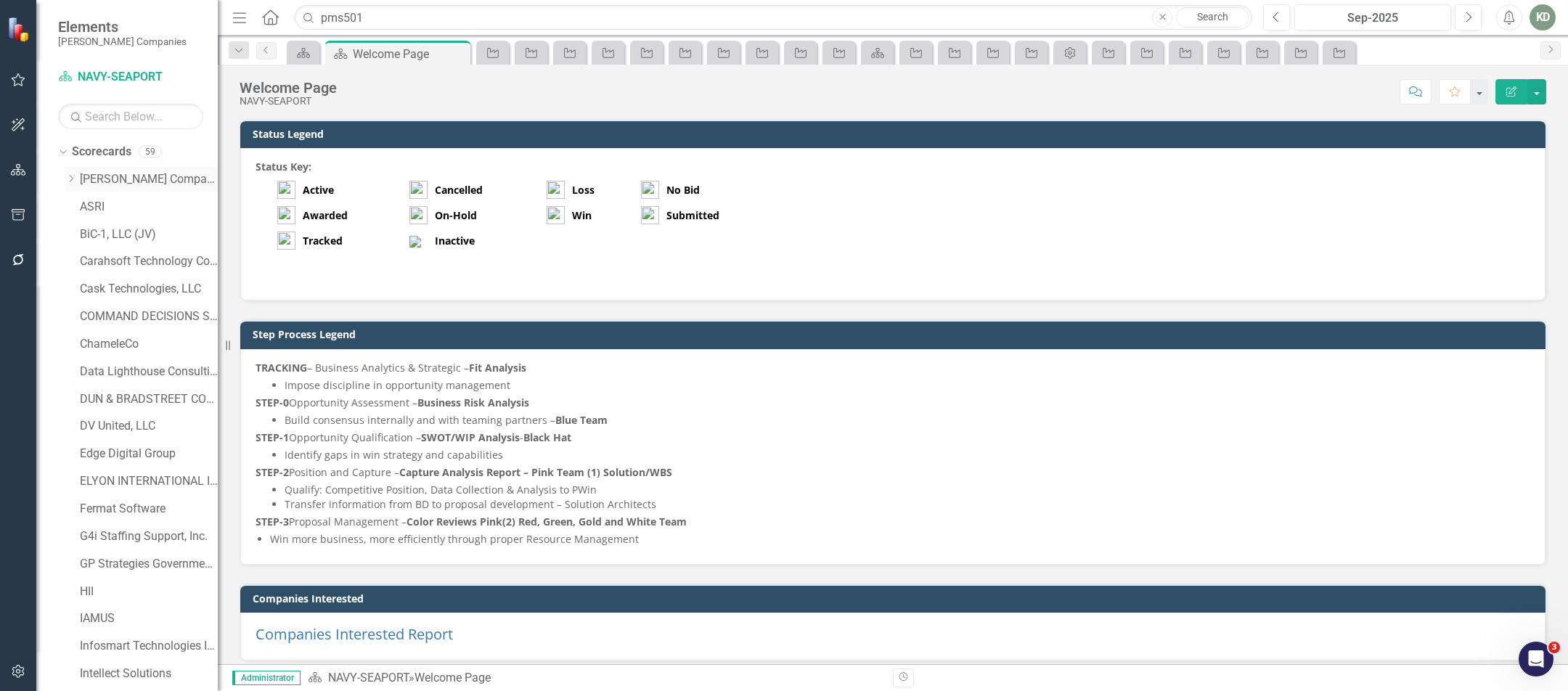
click at [110, 181] on link "[PERSON_NAME] Companies" at bounding box center [148, 179] width 138 height 16
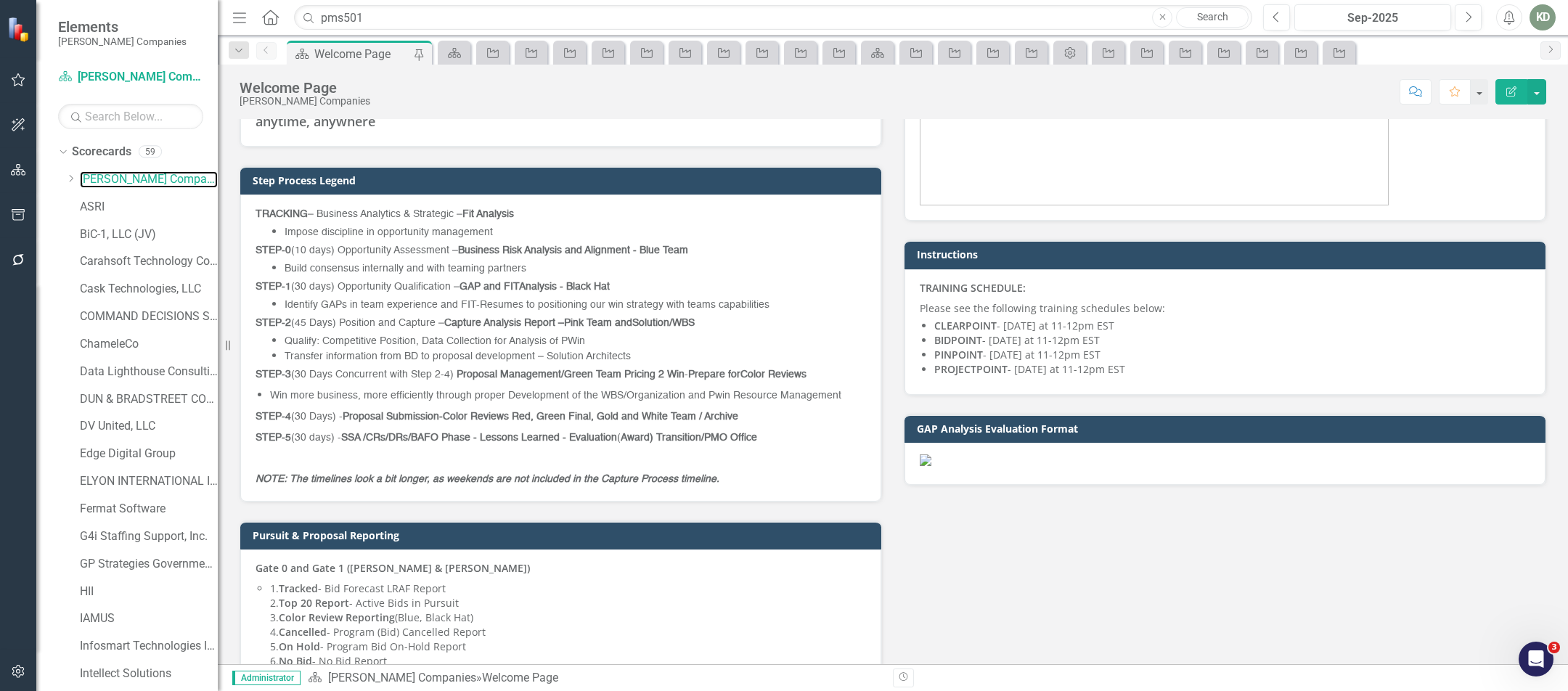
scroll to position [443, 0]
